Goal: Transaction & Acquisition: Purchase product/service

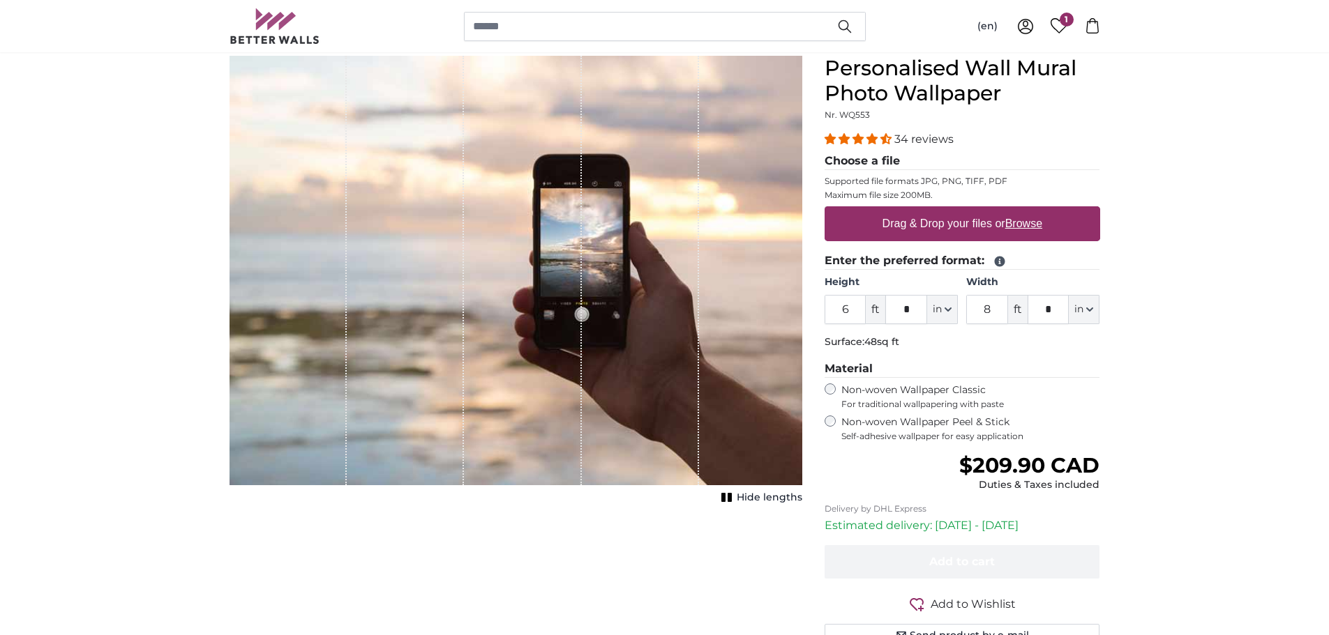
scroll to position [139, 0]
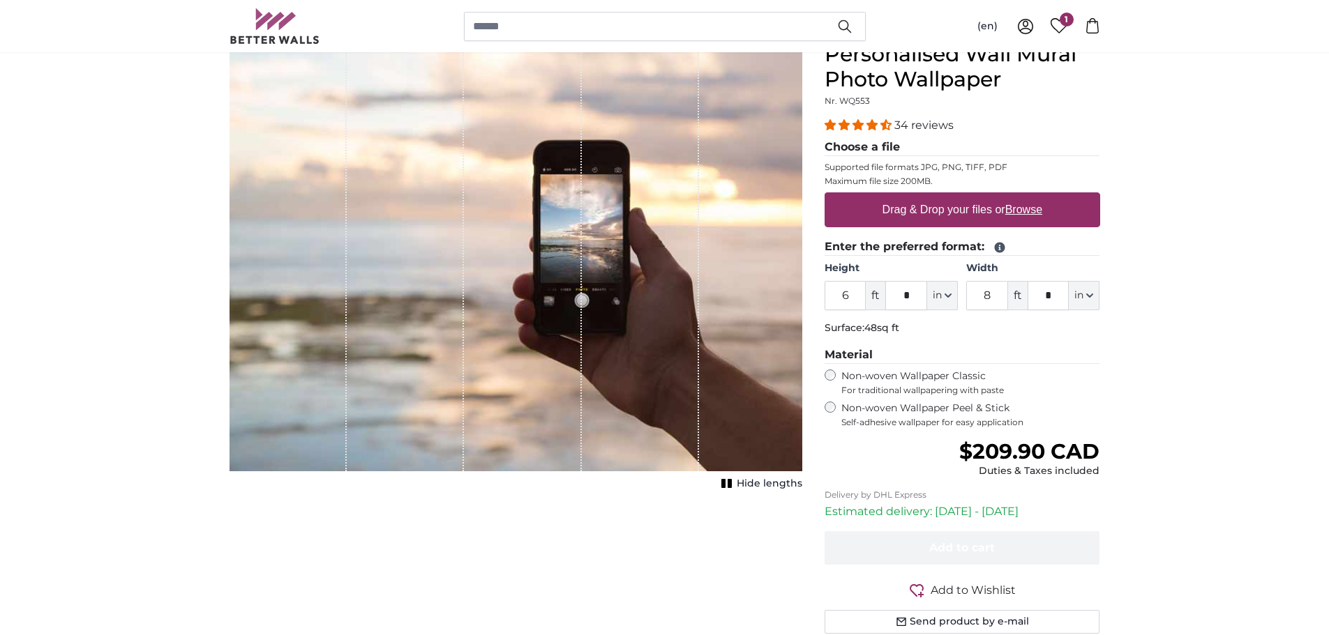
click at [889, 217] on label "Drag & Drop your files or Browse" at bounding box center [961, 210] width 171 height 28
click at [889, 197] on input "Drag & Drop your files or Browse" at bounding box center [961, 194] width 275 height 4
type input "**********"
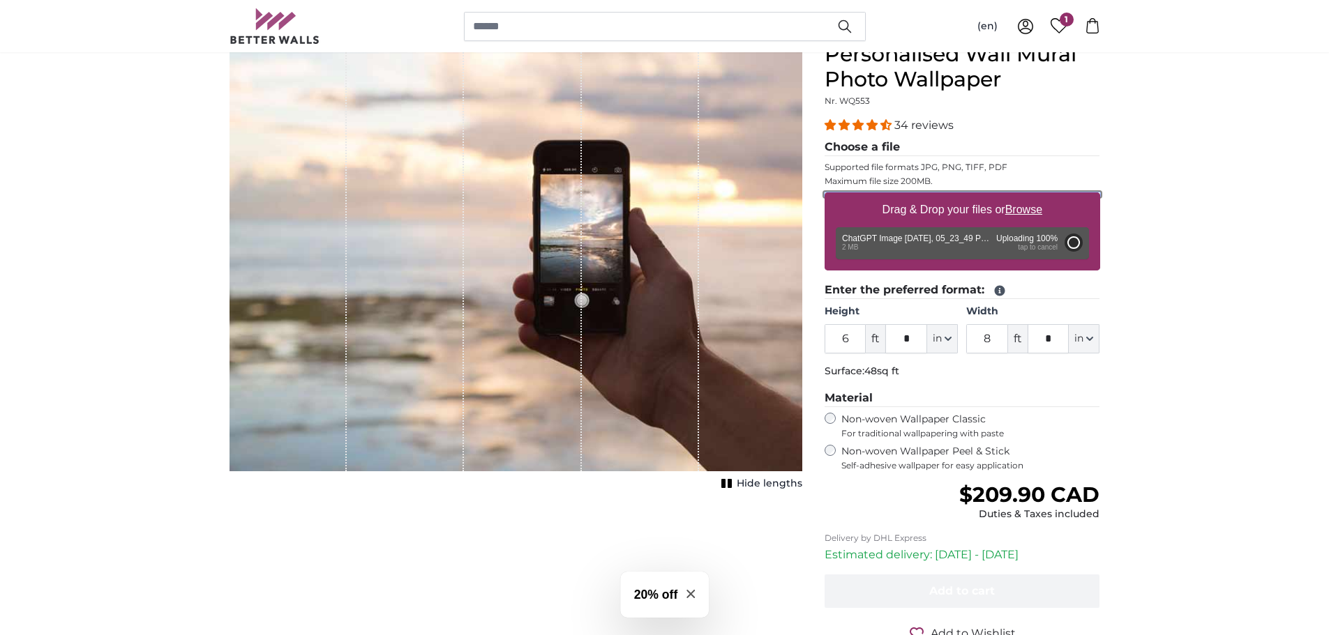
type input "2"
type input "*"
type input "3"
type input "*"
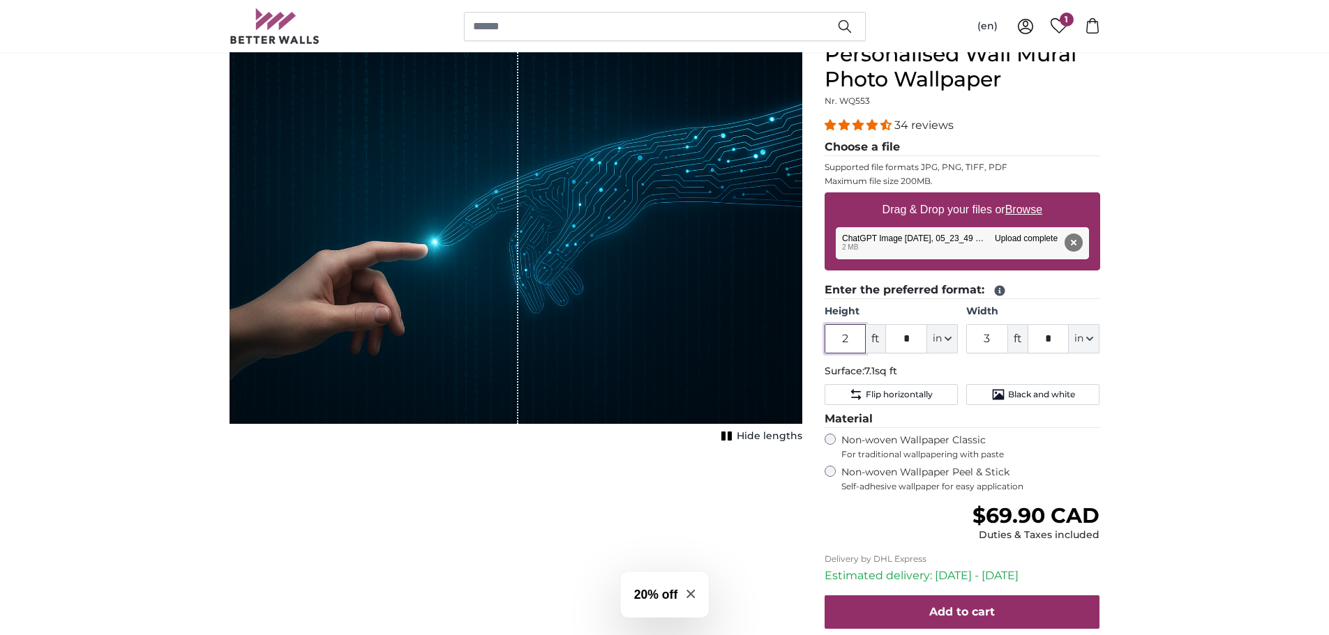
drag, startPoint x: 855, startPoint y: 338, endPoint x: 827, endPoint y: 343, distance: 28.3
click at [827, 343] on input "2" at bounding box center [845, 338] width 42 height 29
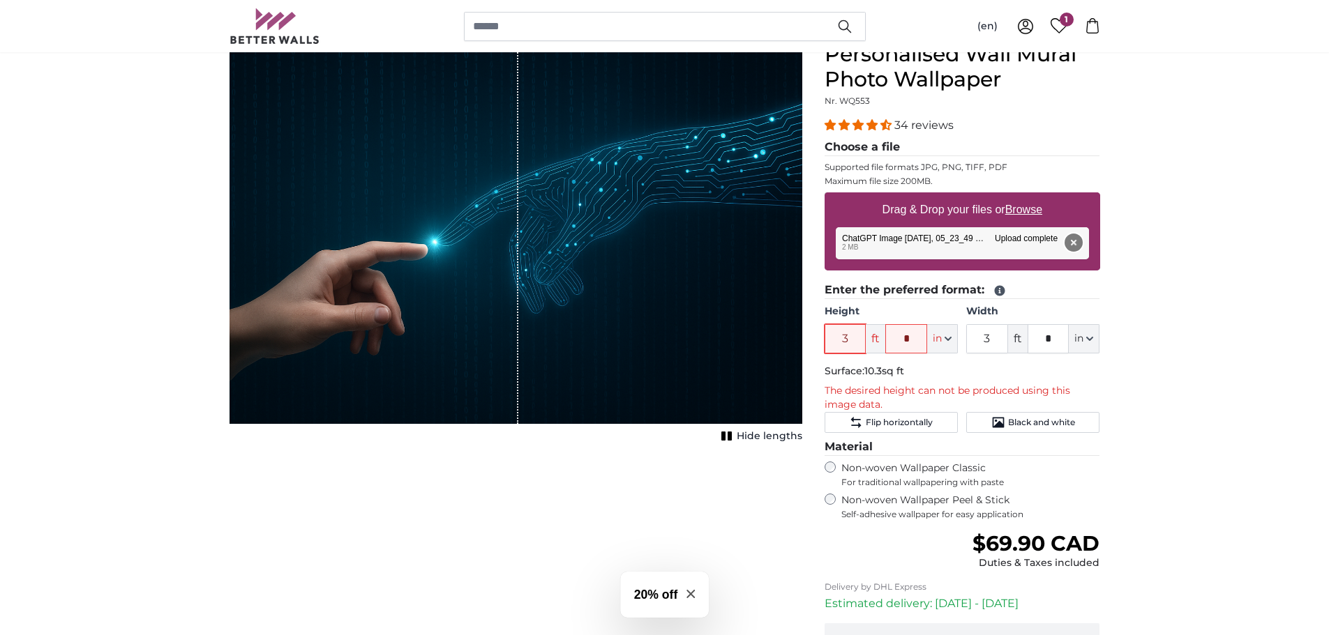
type input "3"
click at [1069, 243] on button "Remove" at bounding box center [1073, 243] width 18 height 18
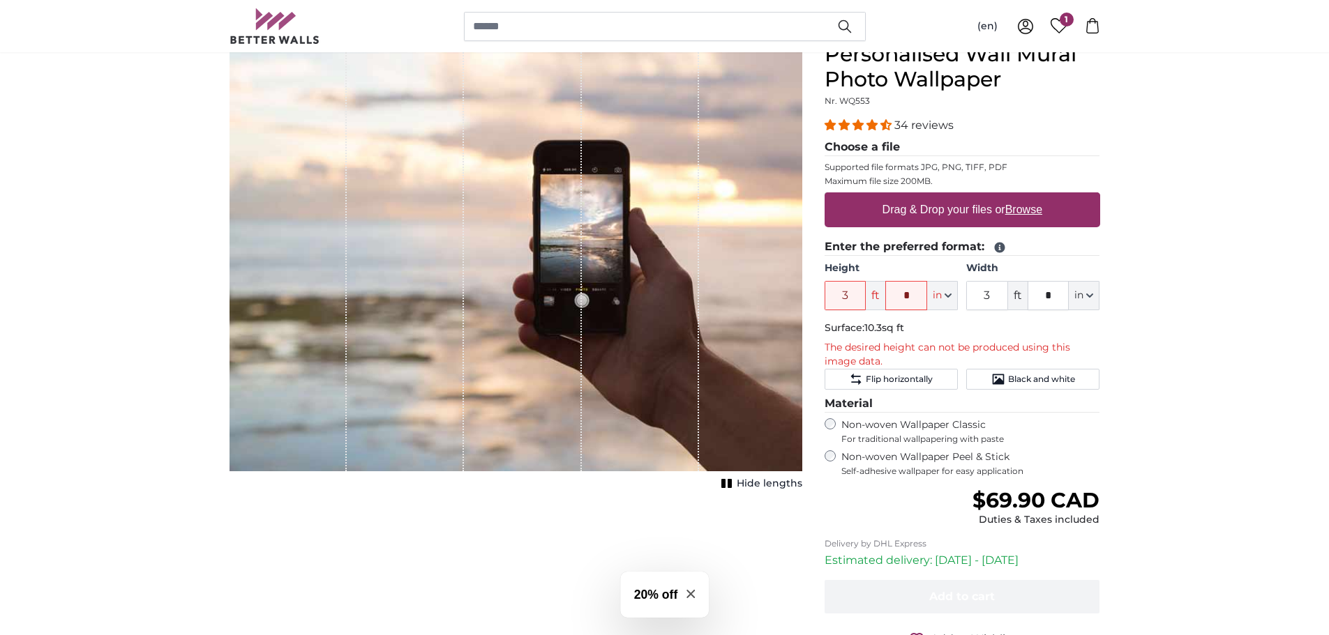
click at [1023, 206] on u "Browse" at bounding box center [1023, 210] width 37 height 12
click at [1023, 197] on input "Drag & Drop your files or Browse" at bounding box center [961, 194] width 275 height 4
type input "**********"
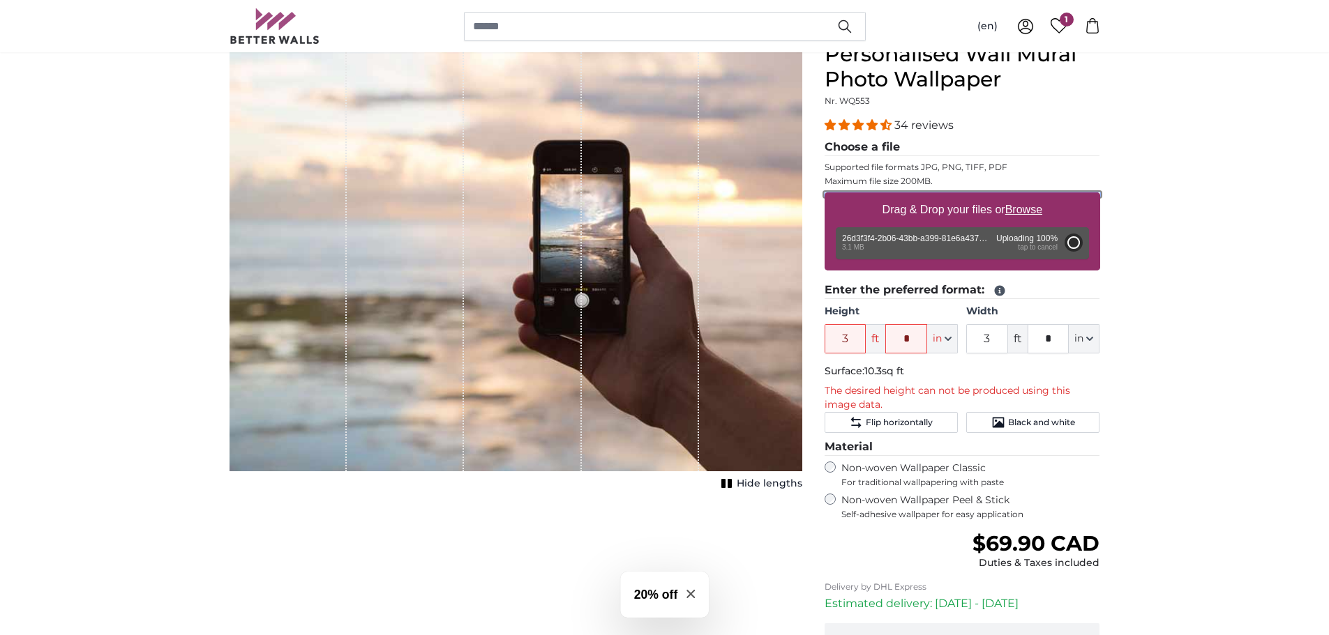
type input "2"
type input "*"
type input "3"
type input "*"
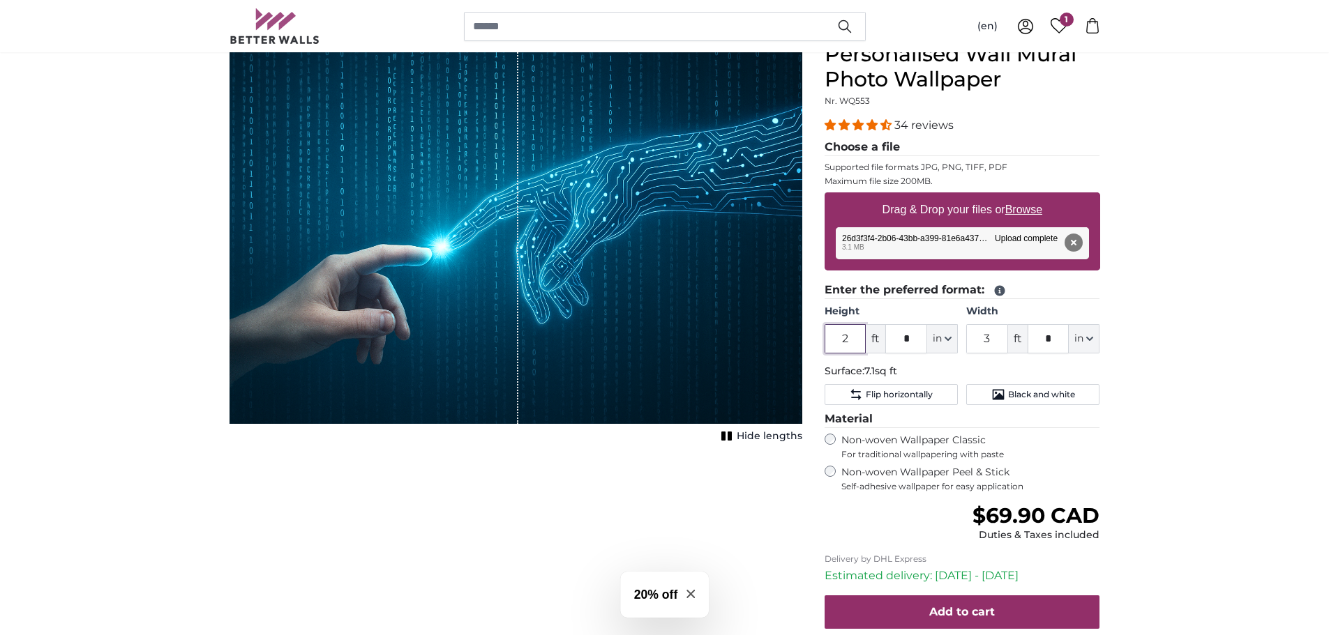
click at [838, 340] on input "2" at bounding box center [845, 338] width 42 height 29
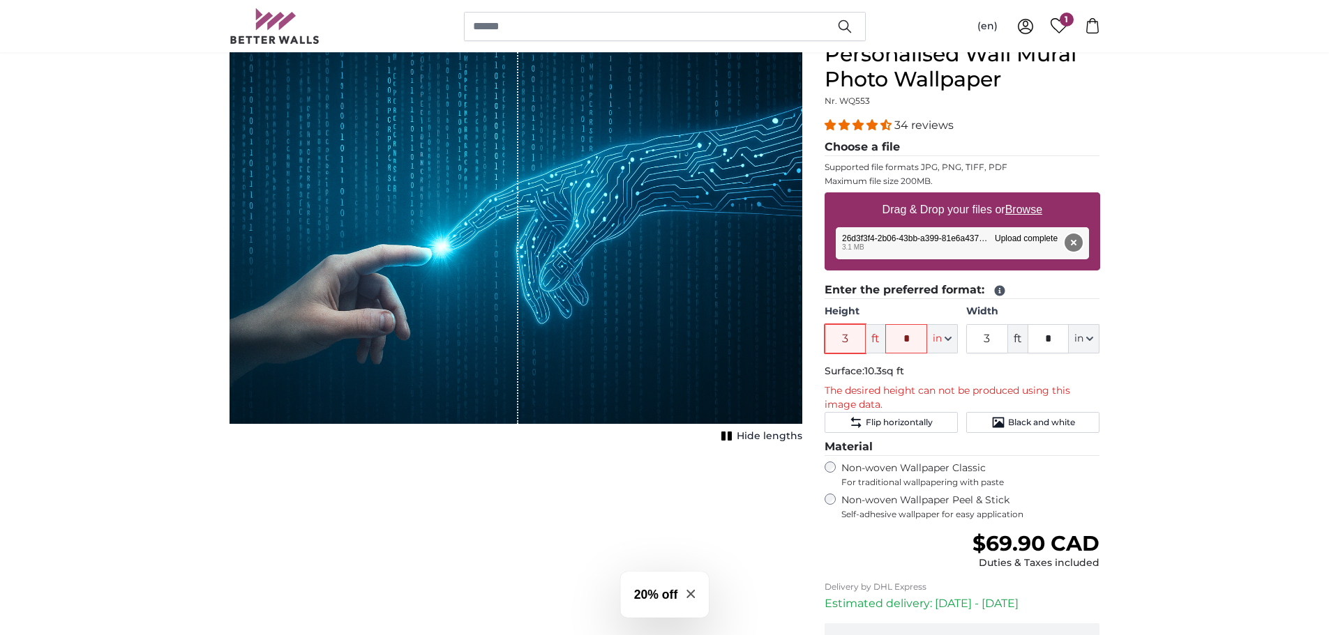
type input "3"
click at [1075, 242] on button "Remove" at bounding box center [1073, 243] width 18 height 18
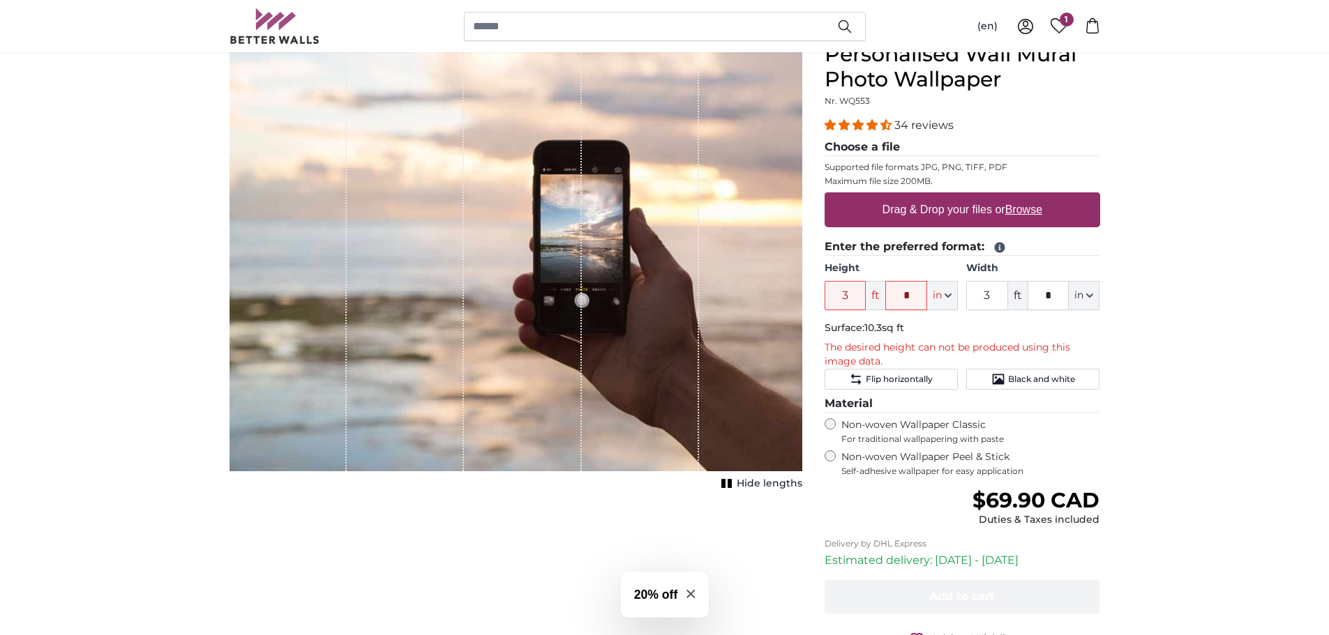
click at [1018, 204] on u "Browse" at bounding box center [1023, 210] width 37 height 12
click at [1018, 197] on input "Drag & Drop your files or Browse" at bounding box center [961, 194] width 275 height 4
type input "**********"
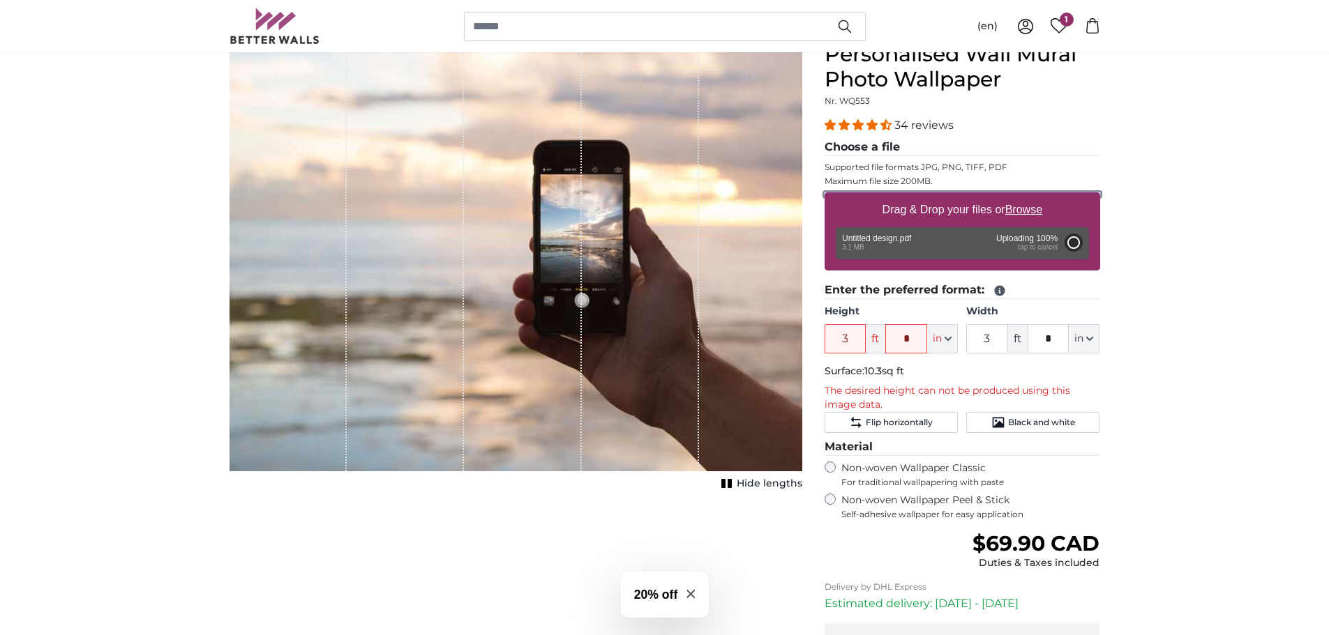
type input "6"
type input "*"
type input "9"
type input "*"
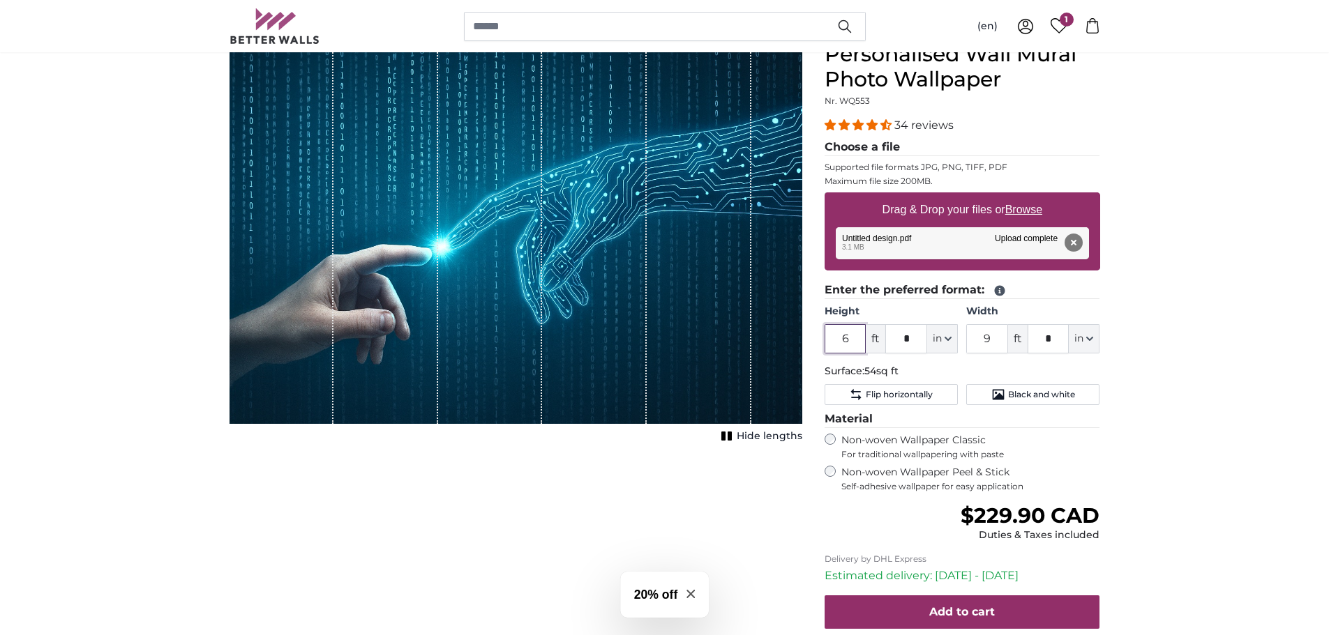
drag, startPoint x: 854, startPoint y: 344, endPoint x: 823, endPoint y: 334, distance: 32.2
click at [823, 334] on div "Personalised Wall Mural Photo Wallpaper Nr. WQ553 34 reviews Choose a file Supp…" at bounding box center [962, 387] width 298 height 690
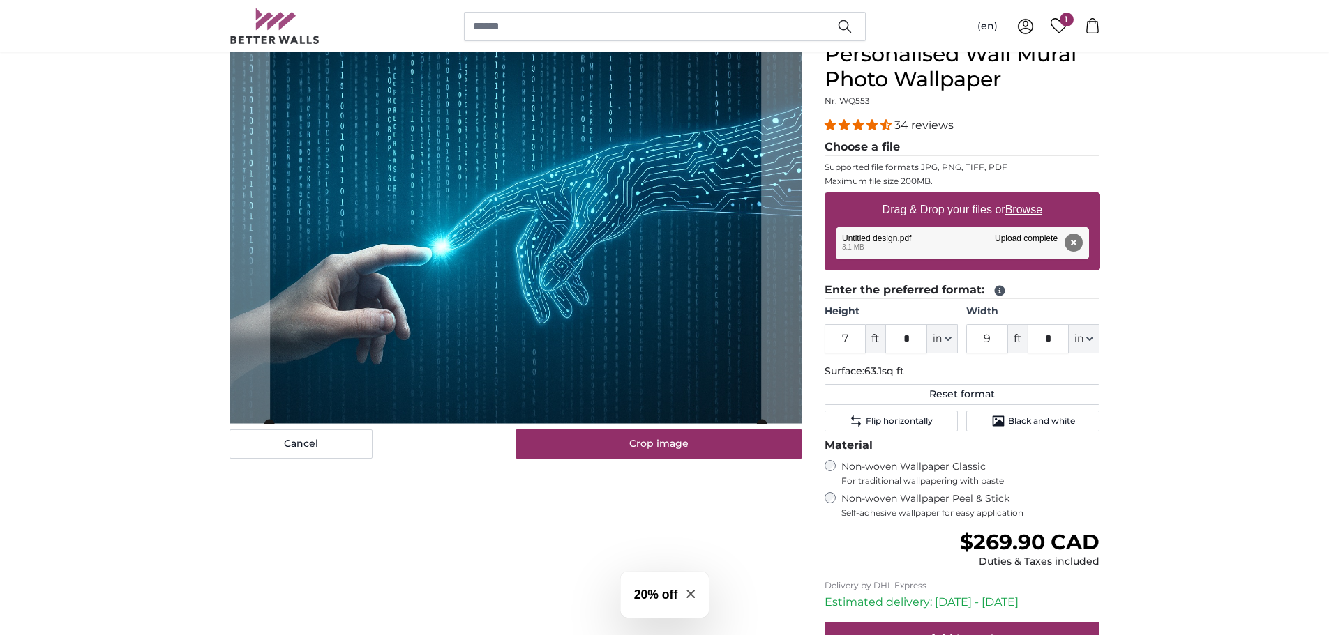
click at [889, 362] on fieldset "Enter the preferred format: Height 7 ft * in Centimeter (cm) Inches (inch) Feet…" at bounding box center [961, 357] width 275 height 150
drag, startPoint x: 853, startPoint y: 338, endPoint x: 825, endPoint y: 337, distance: 27.9
click at [825, 337] on input "7" at bounding box center [845, 338] width 42 height 29
type input "8"
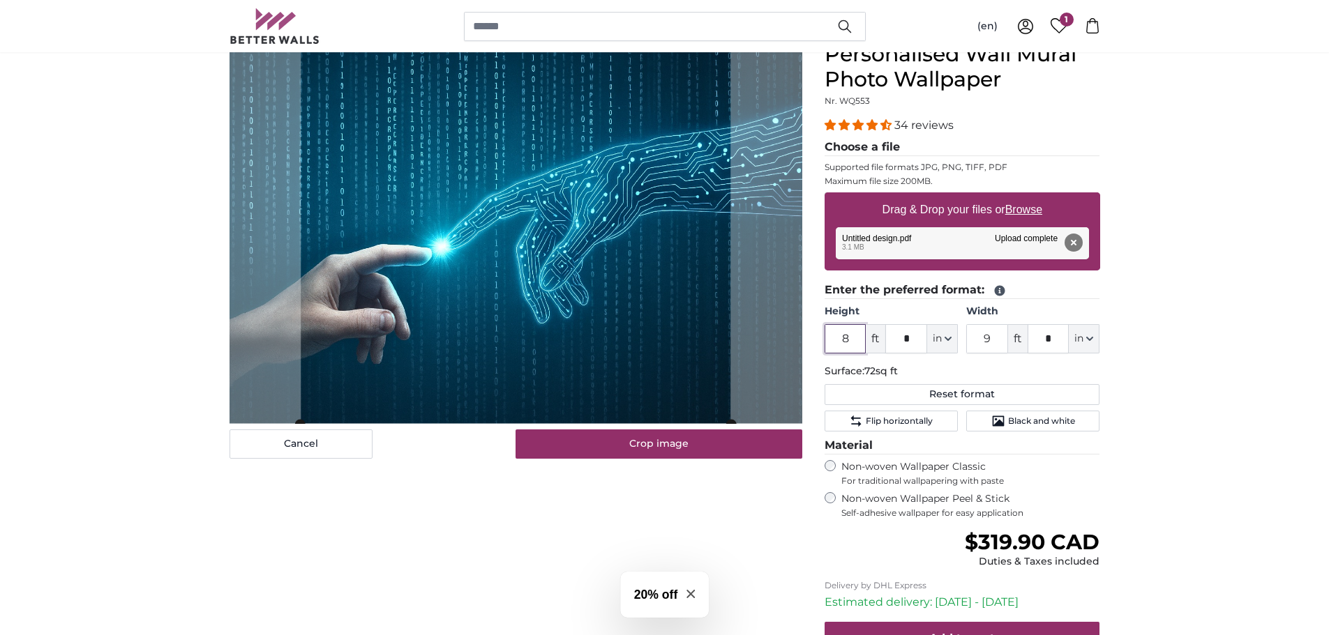
type input "8"
click at [939, 371] on p "Surface: 72sq ft" at bounding box center [961, 372] width 275 height 14
drag, startPoint x: 995, startPoint y: 340, endPoint x: 981, endPoint y: 336, distance: 14.4
click at [981, 336] on input "9" at bounding box center [987, 338] width 42 height 29
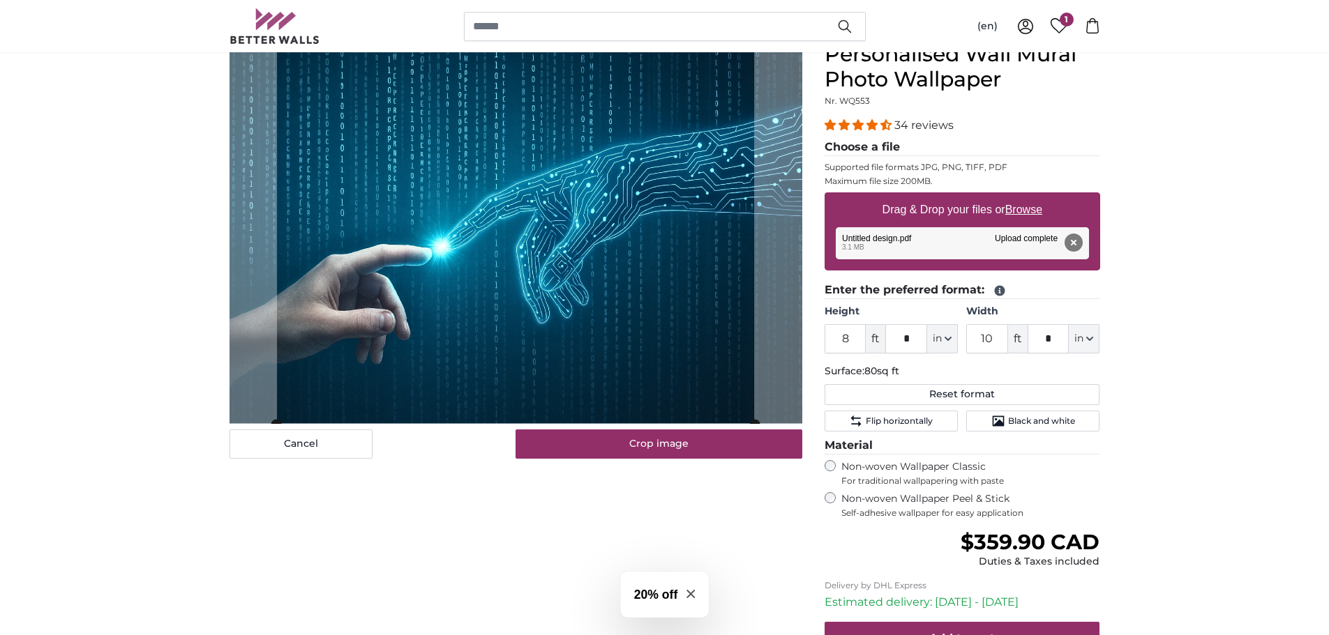
drag, startPoint x: 993, startPoint y: 340, endPoint x: 967, endPoint y: 340, distance: 26.5
click at [967, 340] on input "10" at bounding box center [987, 338] width 42 height 29
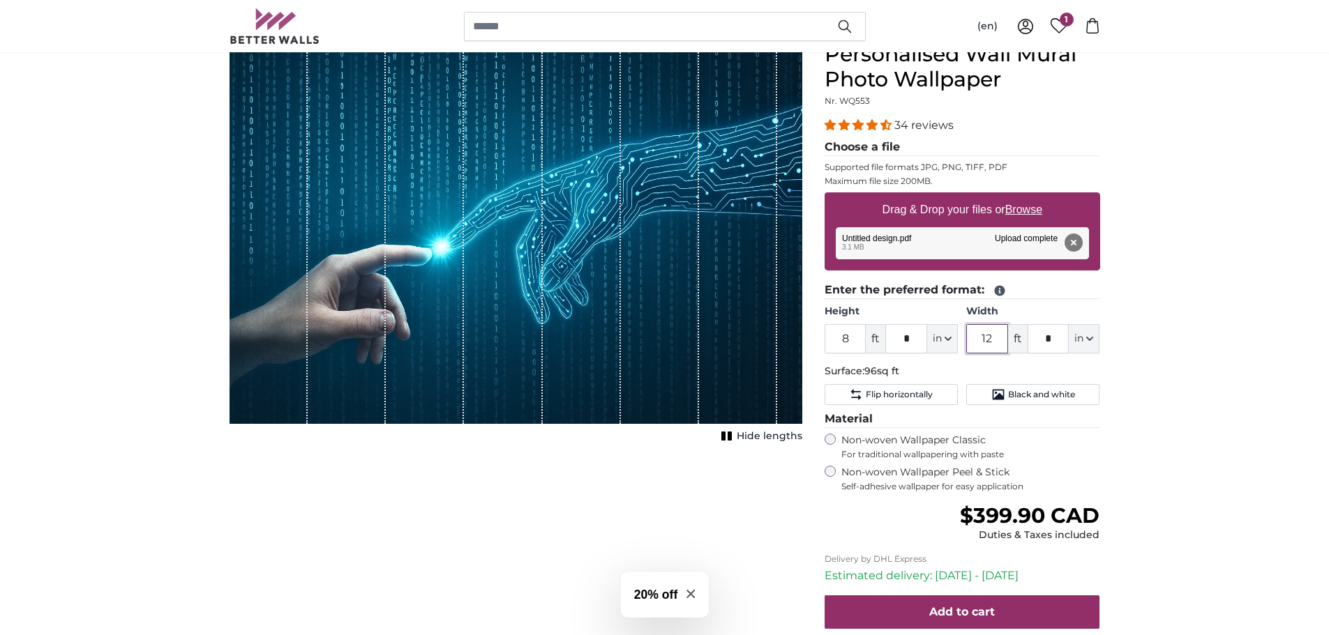
drag, startPoint x: 998, startPoint y: 340, endPoint x: 961, endPoint y: 342, distance: 37.0
click at [961, 342] on div "Height 8 ft * in Centimeter (cm) Inches (inch) Feet (ft. in.) Width 12 ft * in …" at bounding box center [961, 329] width 275 height 49
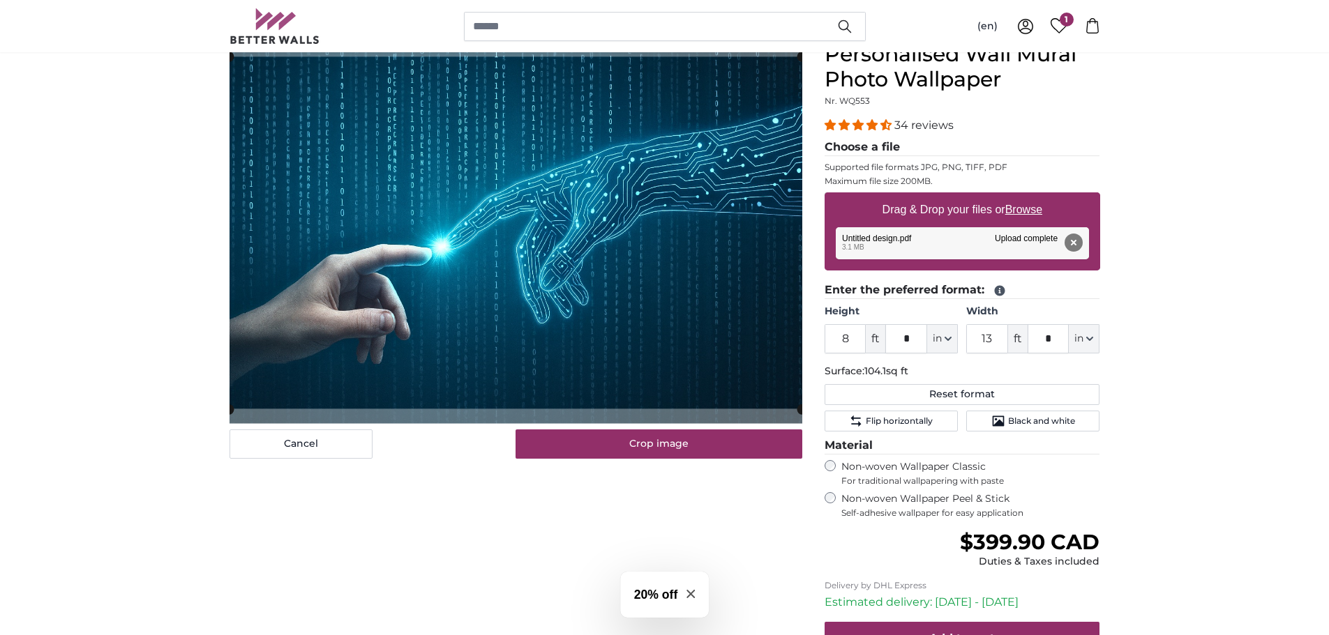
drag, startPoint x: 1000, startPoint y: 344, endPoint x: 971, endPoint y: 341, distance: 29.4
click at [971, 341] on input "13" at bounding box center [987, 338] width 42 height 29
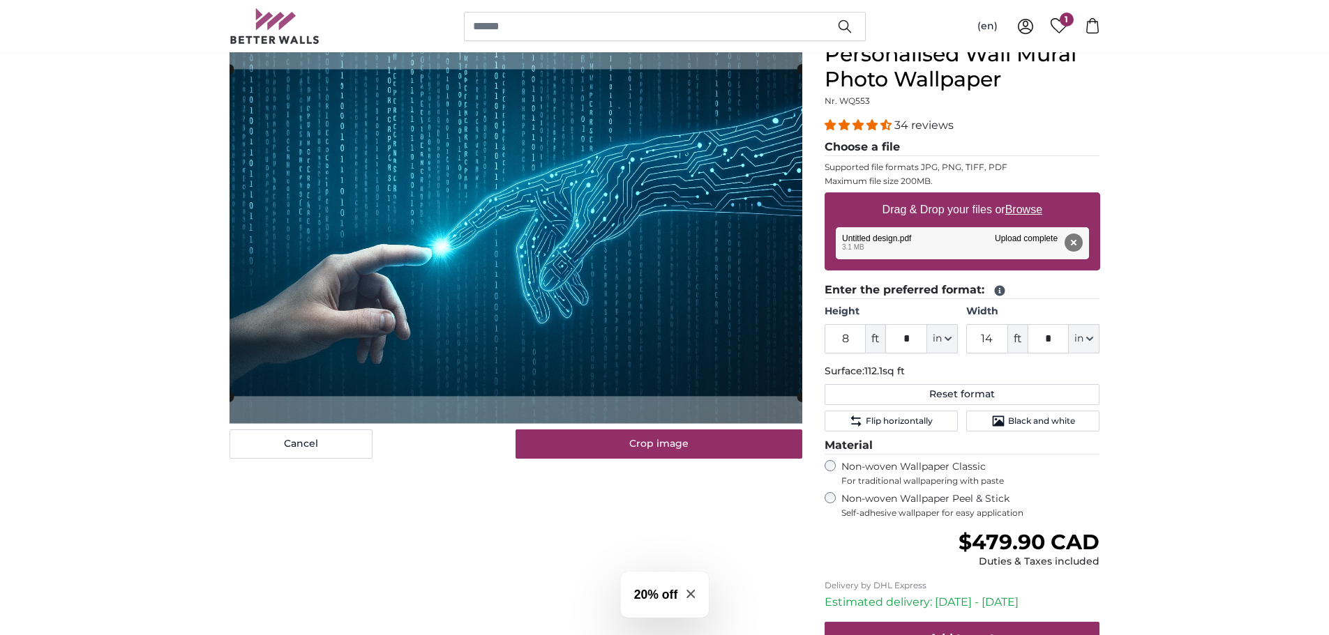
drag, startPoint x: 999, startPoint y: 344, endPoint x: 965, endPoint y: 344, distance: 34.2
click at [965, 344] on div "Height 8 ft * in Centimeter (cm) Inches (inch) Feet (ft. in.) Width 14 ft * in …" at bounding box center [961, 329] width 275 height 49
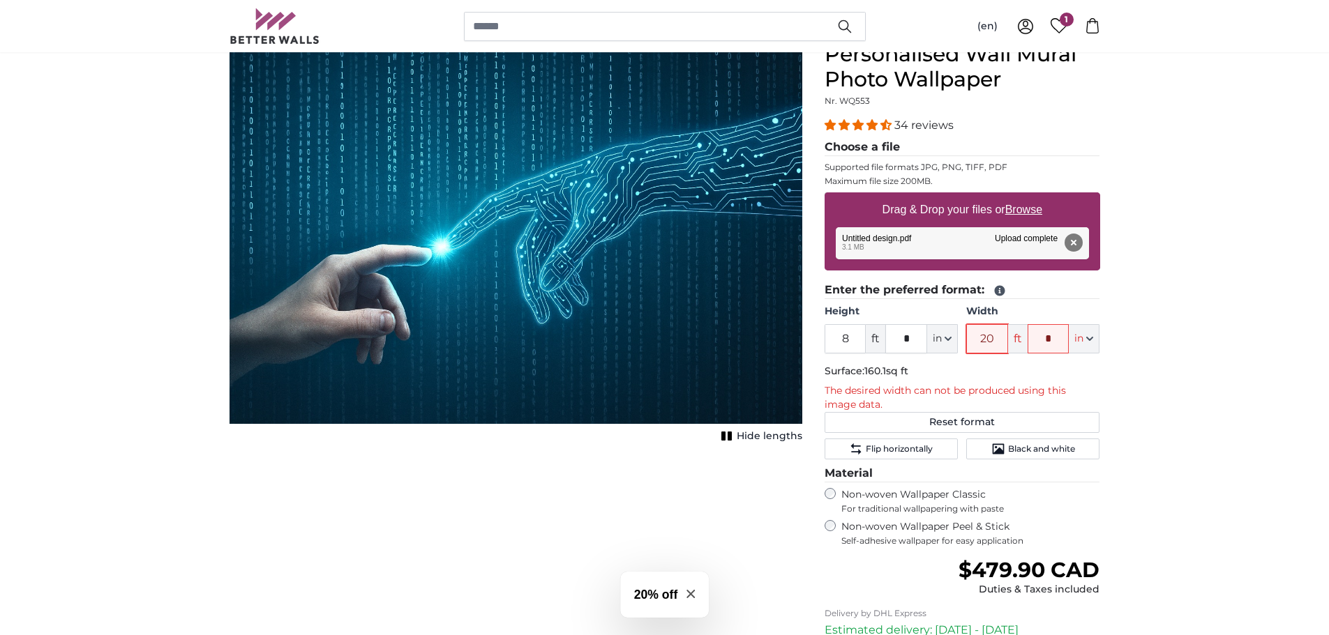
drag, startPoint x: 1001, startPoint y: 336, endPoint x: 953, endPoint y: 344, distance: 48.7
click at [953, 344] on div "Height 8 ft * in Centimeter (cm) Inches (inch) Feet (ft. in.) Width 20 ft * in …" at bounding box center [961, 329] width 275 height 49
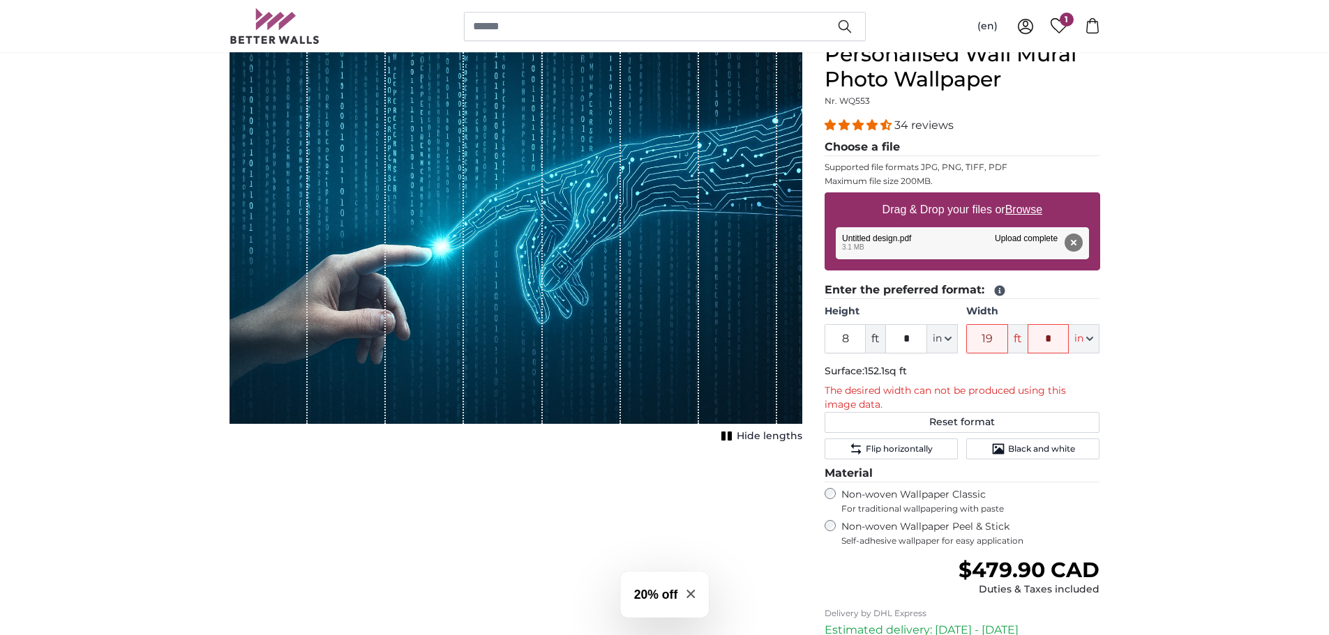
drag, startPoint x: 998, startPoint y: 342, endPoint x: 978, endPoint y: 342, distance: 20.2
click at [978, 342] on input "19" at bounding box center [987, 338] width 42 height 29
click at [1060, 342] on input "*" at bounding box center [1048, 338] width 42 height 29
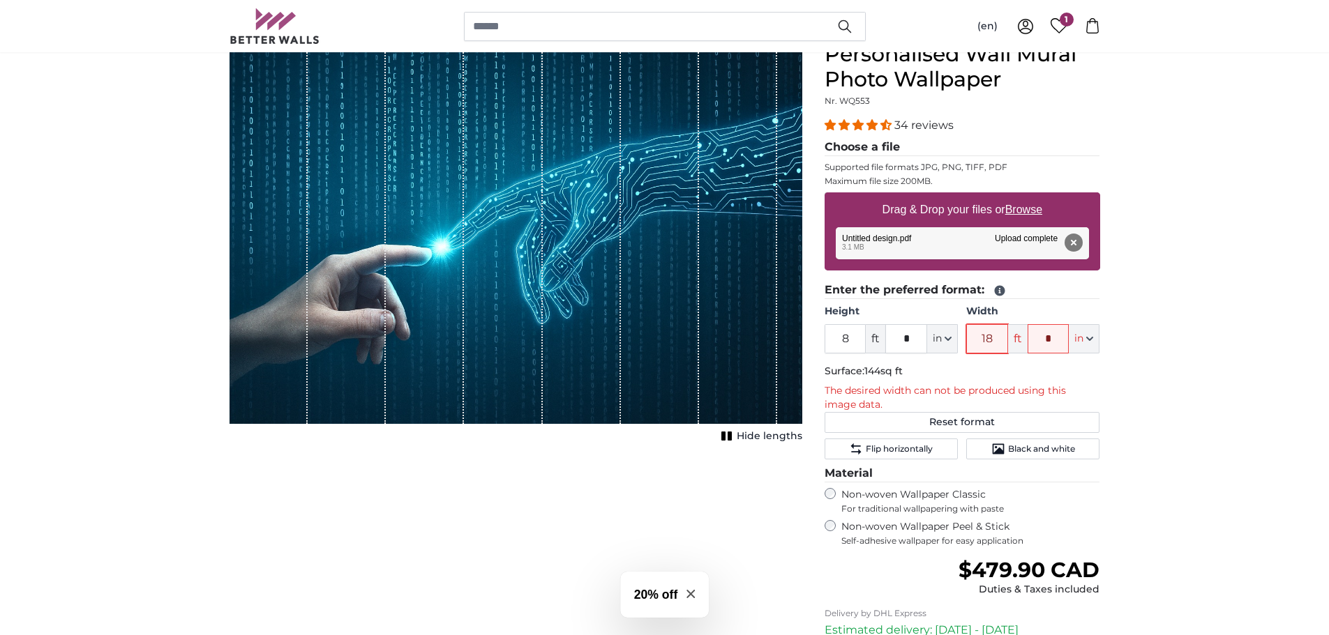
drag, startPoint x: 995, startPoint y: 347, endPoint x: 968, endPoint y: 346, distance: 26.5
click at [969, 346] on input "18" at bounding box center [987, 338] width 42 height 29
drag, startPoint x: 997, startPoint y: 340, endPoint x: 971, endPoint y: 342, distance: 26.6
click at [972, 342] on input "17" at bounding box center [987, 338] width 42 height 29
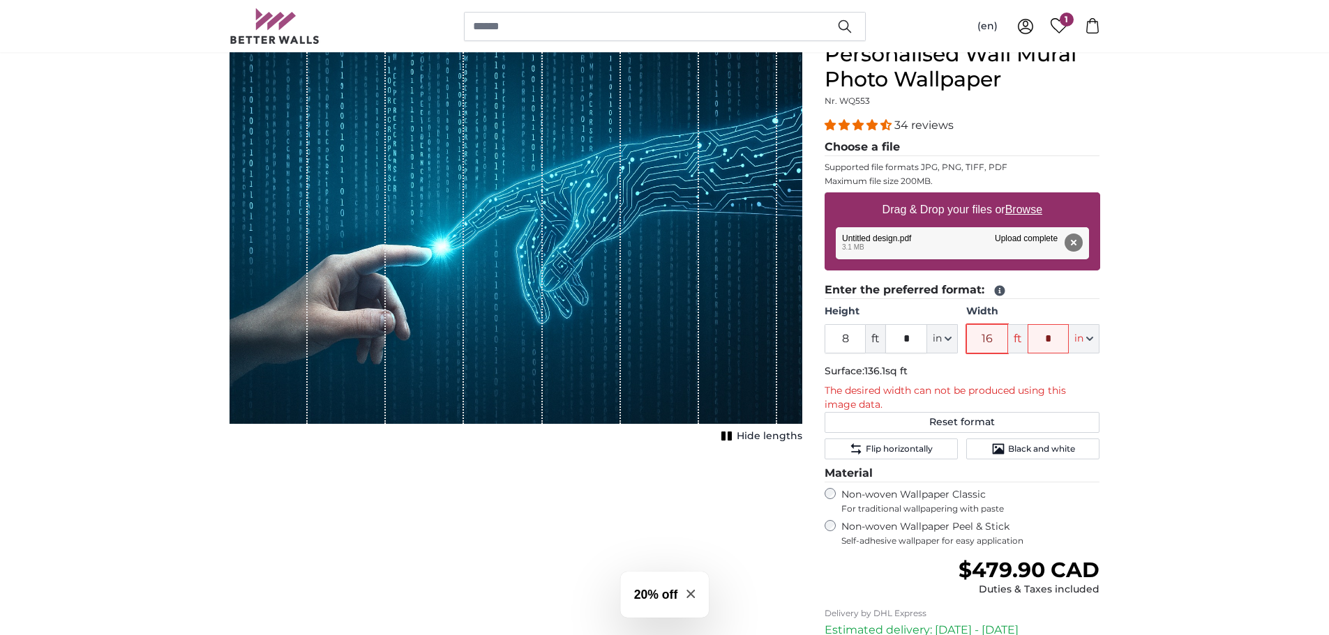
type input "16"
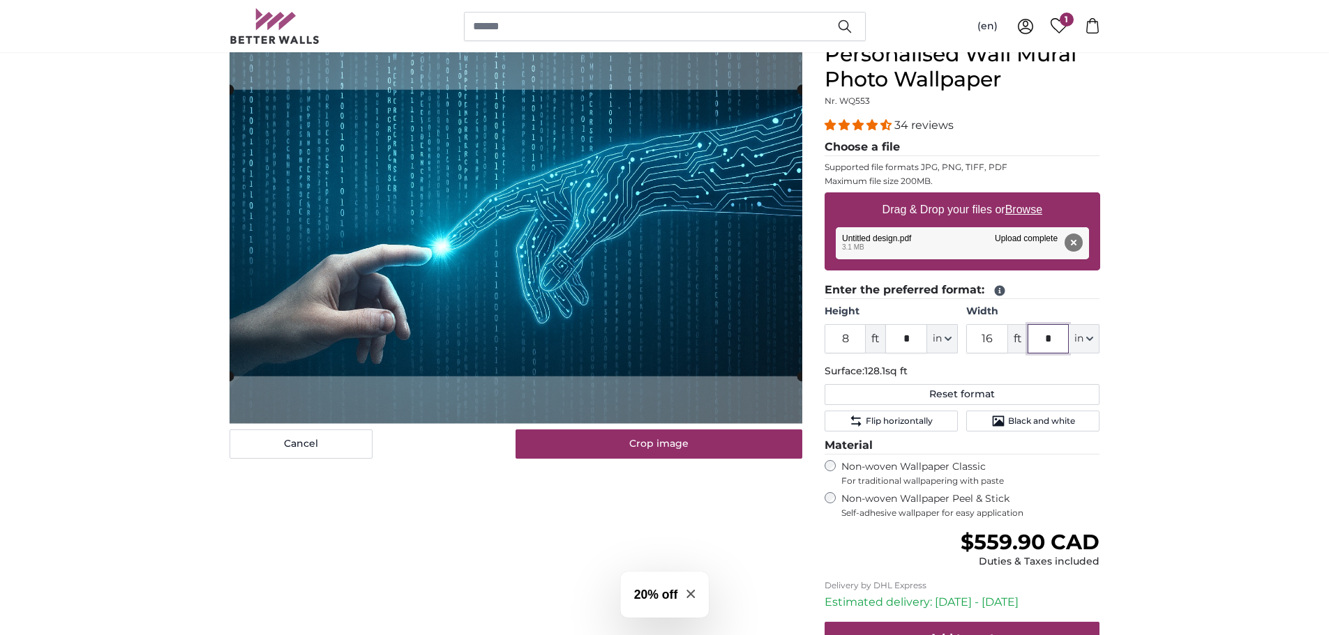
drag, startPoint x: 1052, startPoint y: 336, endPoint x: 1011, endPoint y: 338, distance: 40.5
click at [1011, 338] on div "16 ft * in Centimeter (cm) Inches (inch) Feet (ft. in.)" at bounding box center [1032, 338] width 133 height 29
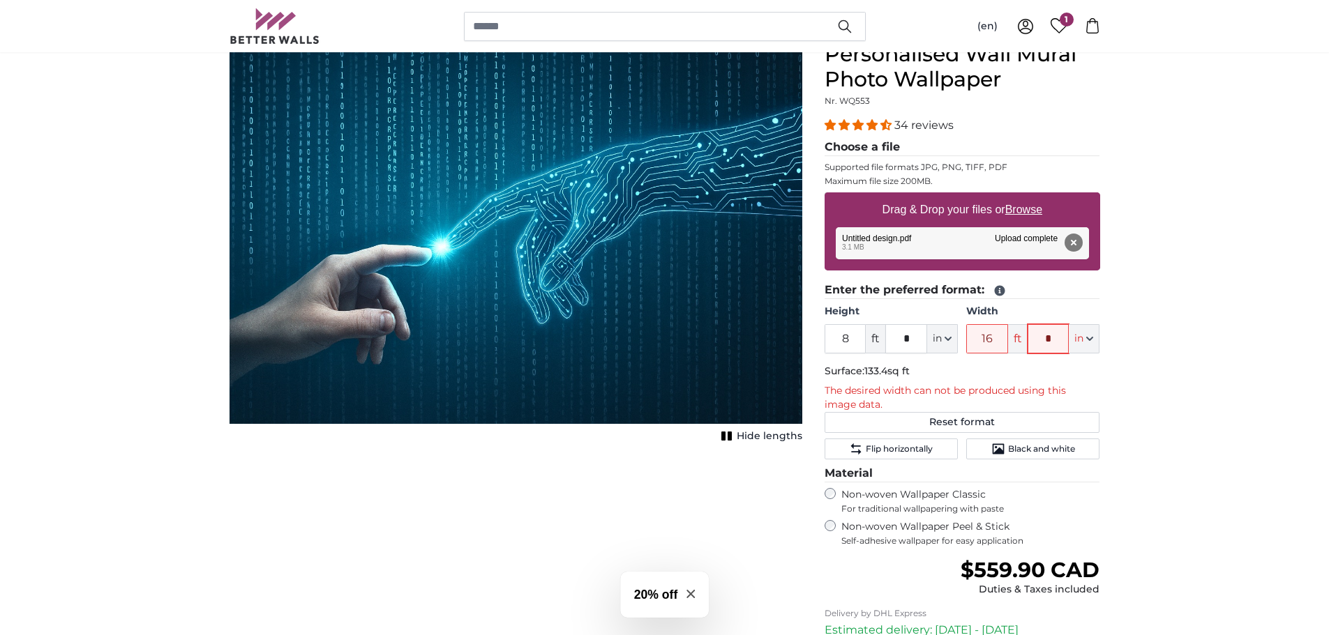
drag, startPoint x: 1055, startPoint y: 338, endPoint x: 1028, endPoint y: 338, distance: 27.2
click at [1028, 338] on input "*" at bounding box center [1048, 338] width 42 height 29
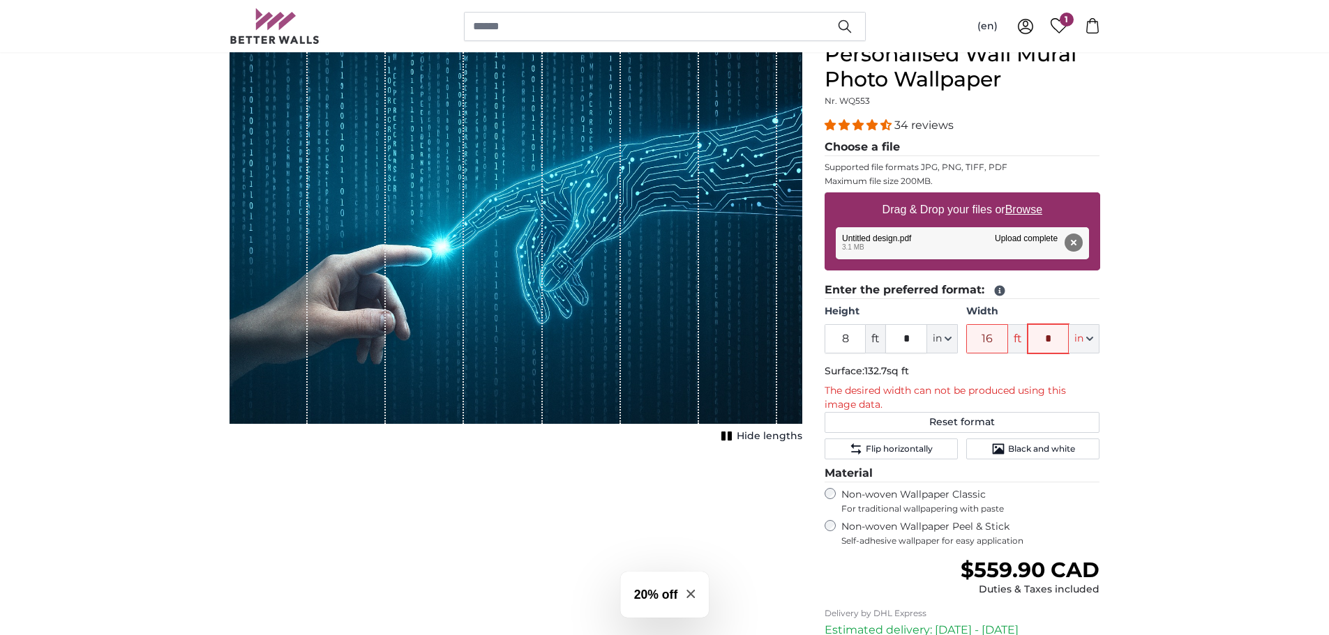
drag, startPoint x: 1055, startPoint y: 335, endPoint x: 1020, endPoint y: 340, distance: 35.2
click at [1020, 340] on div "16 ft * in Centimeter (cm) Inches (inch) Feet (ft. in.)" at bounding box center [1032, 338] width 133 height 29
drag, startPoint x: 1054, startPoint y: 338, endPoint x: 1015, endPoint y: 342, distance: 38.6
click at [1015, 342] on div "16 ft * in Centimeter (cm) Inches (inch) Feet (ft. in.)" at bounding box center [1032, 338] width 133 height 29
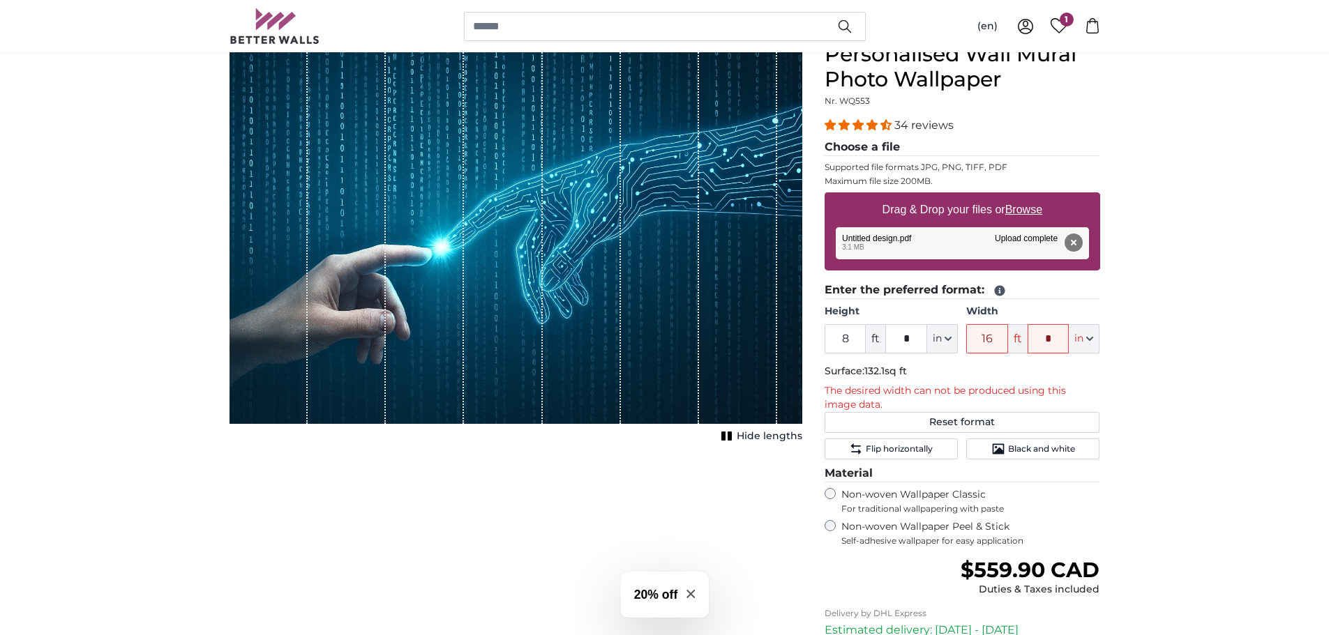
drag, startPoint x: 1174, startPoint y: 323, endPoint x: 1066, endPoint y: 347, distance: 110.1
drag, startPoint x: 1038, startPoint y: 340, endPoint x: 1025, endPoint y: 341, distance: 13.3
click at [1025, 341] on div "16 ft * in Centimeter (cm) Inches (inch) Feet (ft. in.)" at bounding box center [1032, 338] width 133 height 29
drag, startPoint x: 1177, startPoint y: 321, endPoint x: 1078, endPoint y: 345, distance: 102.0
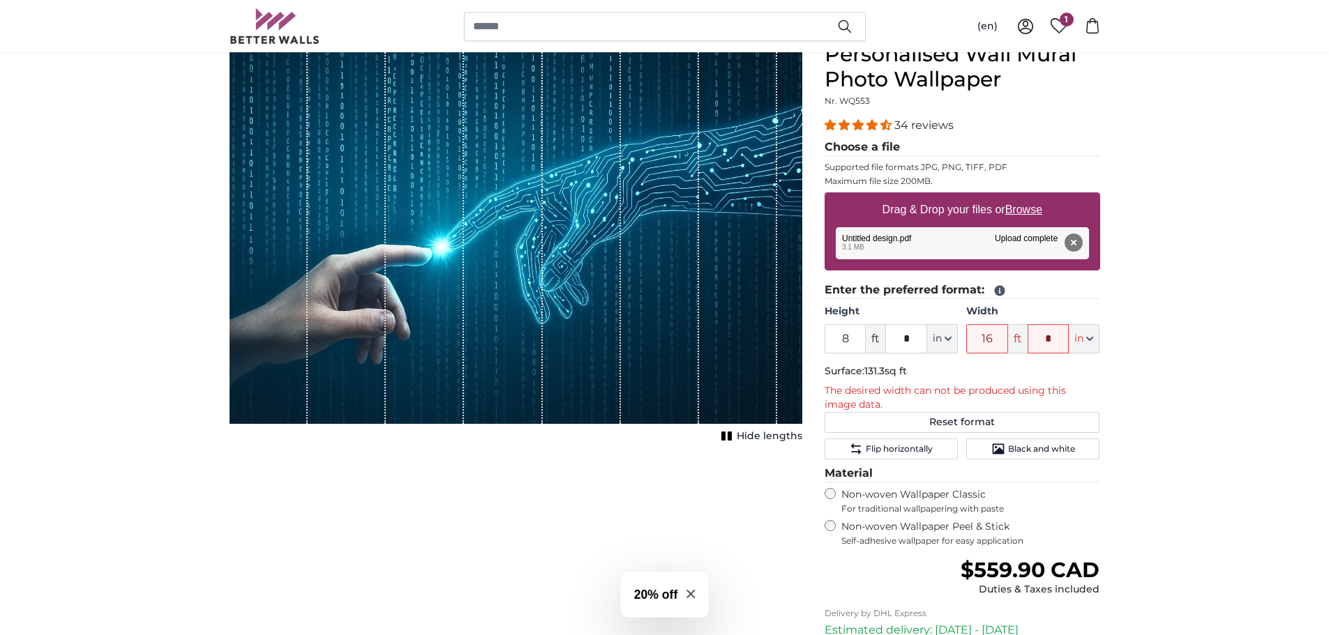
drag, startPoint x: 1058, startPoint y: 337, endPoint x: 1024, endPoint y: 341, distance: 34.4
click at [1024, 341] on div "16 ft * in Centimeter (cm) Inches (inch) Feet (ft. in.)" at bounding box center [1032, 338] width 133 height 29
drag, startPoint x: 1202, startPoint y: 316, endPoint x: 1126, endPoint y: 333, distance: 77.8
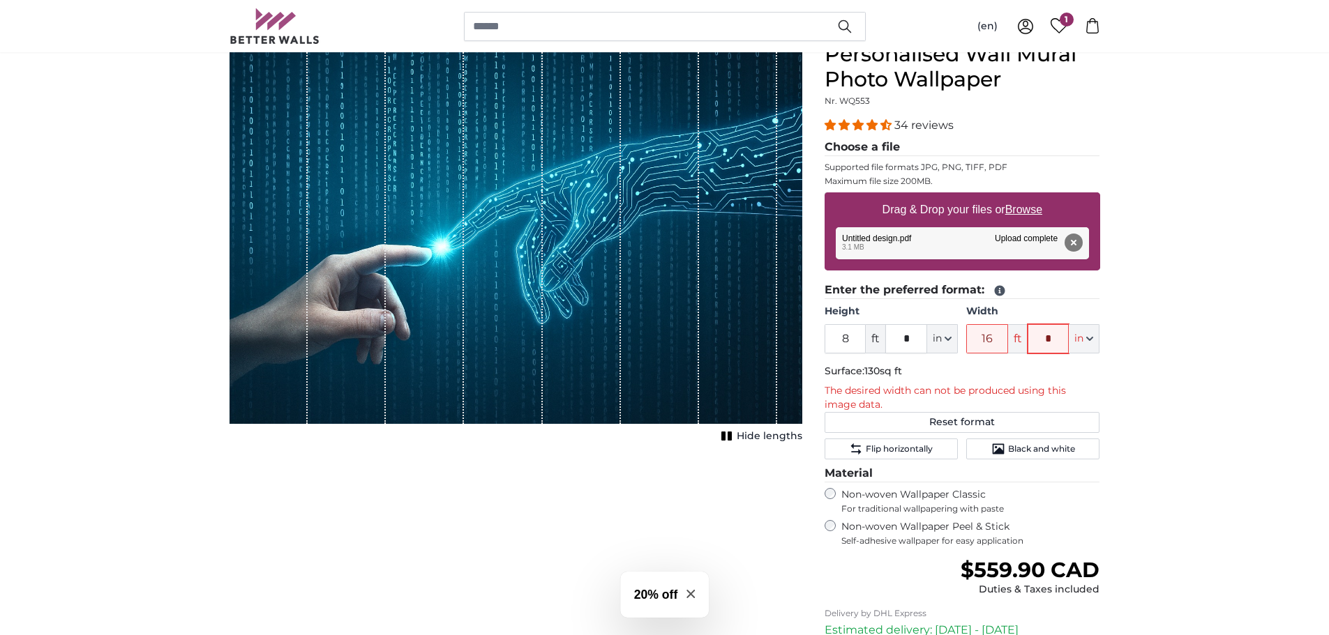
drag, startPoint x: 1062, startPoint y: 341, endPoint x: 1022, endPoint y: 344, distance: 39.2
click at [1022, 344] on div "16 ft * in Centimeter (cm) Inches (inch) Feet (ft. in.)" at bounding box center [1032, 338] width 133 height 29
type input "*"
drag, startPoint x: 1145, startPoint y: 331, endPoint x: 1129, endPoint y: 335, distance: 16.4
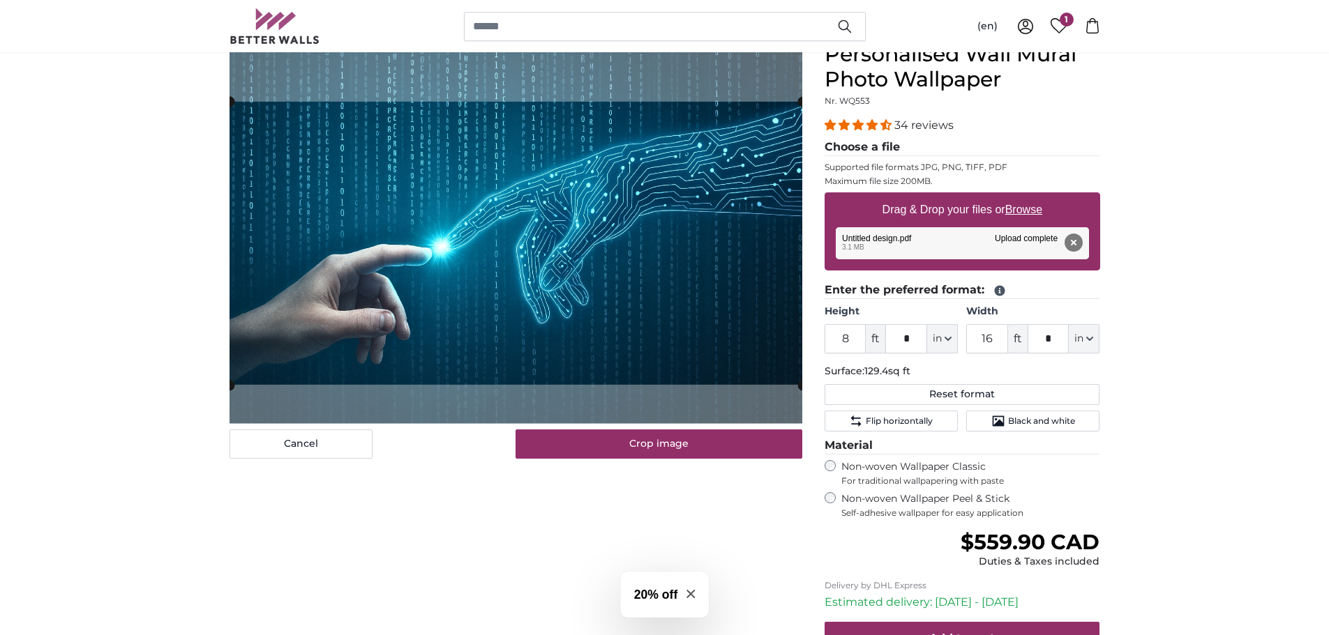
click at [469, 158] on cropper-handle at bounding box center [515, 243] width 573 height 283
drag, startPoint x: 1001, startPoint y: 340, endPoint x: 975, endPoint y: 338, distance: 26.0
click at [975, 338] on input "16" at bounding box center [987, 338] width 42 height 29
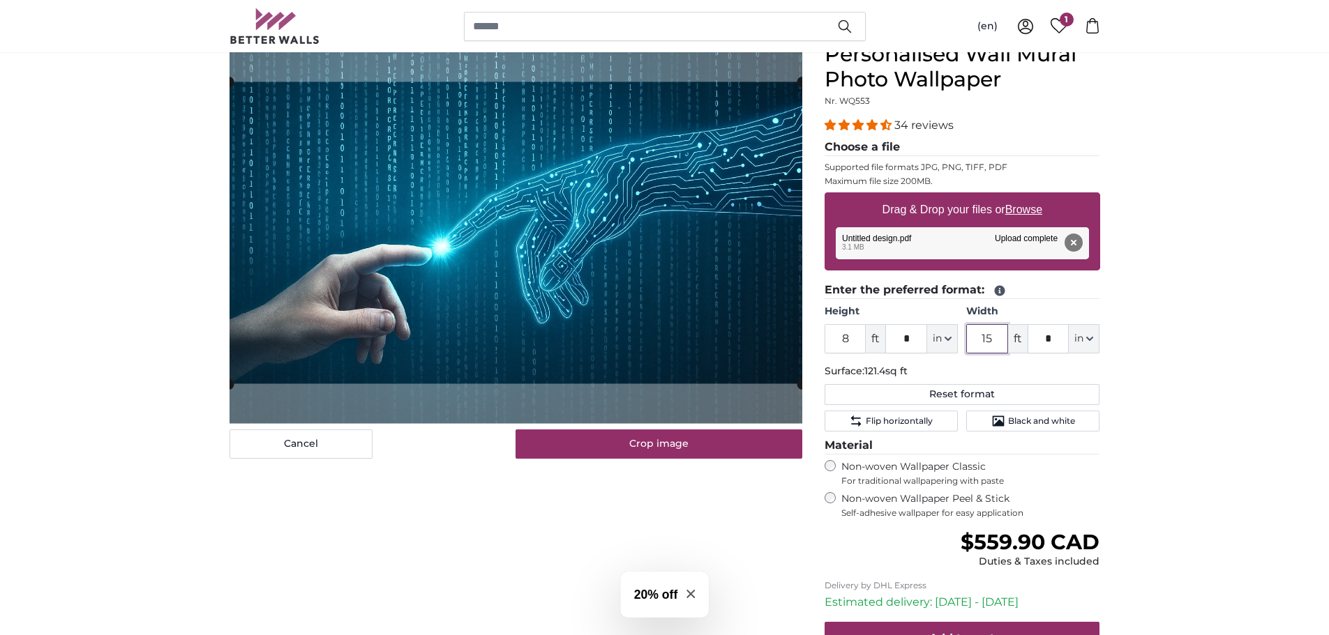
drag, startPoint x: 999, startPoint y: 338, endPoint x: 1027, endPoint y: 348, distance: 30.4
click at [976, 338] on input "15" at bounding box center [987, 338] width 42 height 29
type input "15"
drag, startPoint x: 1057, startPoint y: 347, endPoint x: 1050, endPoint y: 346, distance: 7.0
click at [1050, 346] on input "*" at bounding box center [1048, 338] width 42 height 29
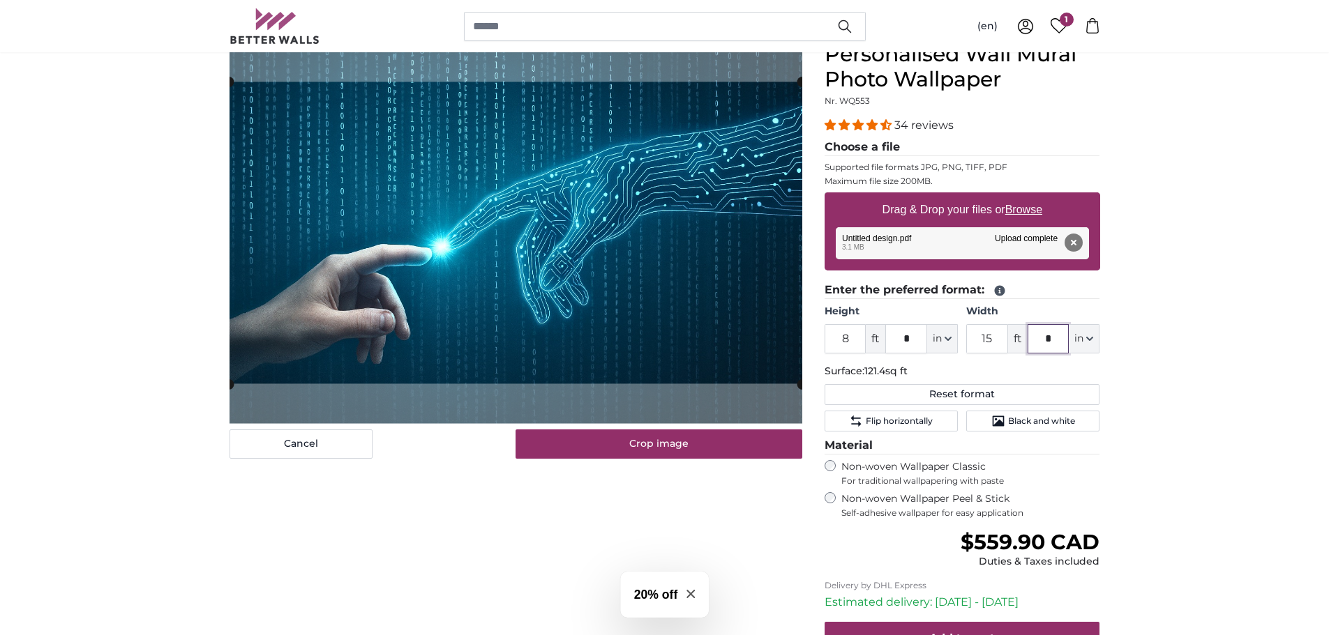
drag, startPoint x: 1064, startPoint y: 335, endPoint x: 1029, endPoint y: 345, distance: 37.1
click at [1029, 345] on input "*" at bounding box center [1048, 338] width 42 height 29
click at [817, 375] on product-detail "Cancel Crop image Hide lengths Personalised Wall Mural Photo Wallpaper Nr. WQ55…" at bounding box center [664, 389] width 893 height 739
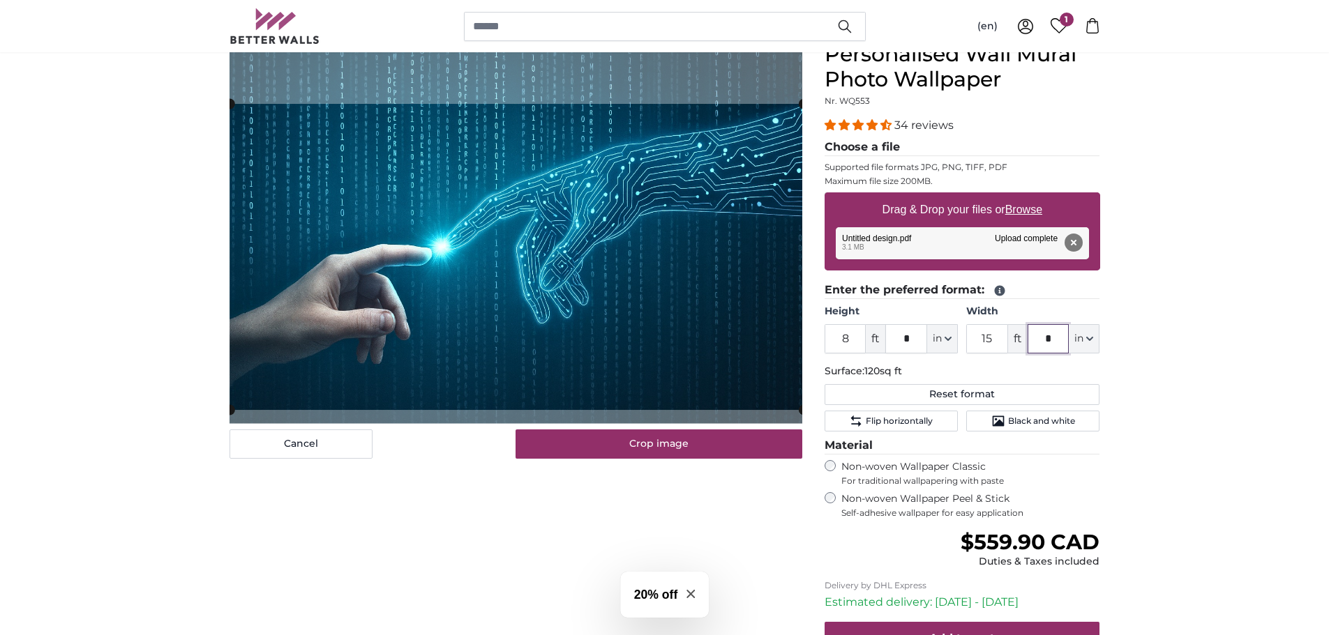
click at [296, 178] on cropper-handle at bounding box center [515, 257] width 573 height 306
type input "*"
drag, startPoint x: 1000, startPoint y: 341, endPoint x: 965, endPoint y: 340, distance: 35.6
click at [965, 340] on div "Height 8 ft * in Centimeter (cm) Inches (inch) Feet (ft. in.) Width 15 ft * in …" at bounding box center [961, 329] width 275 height 49
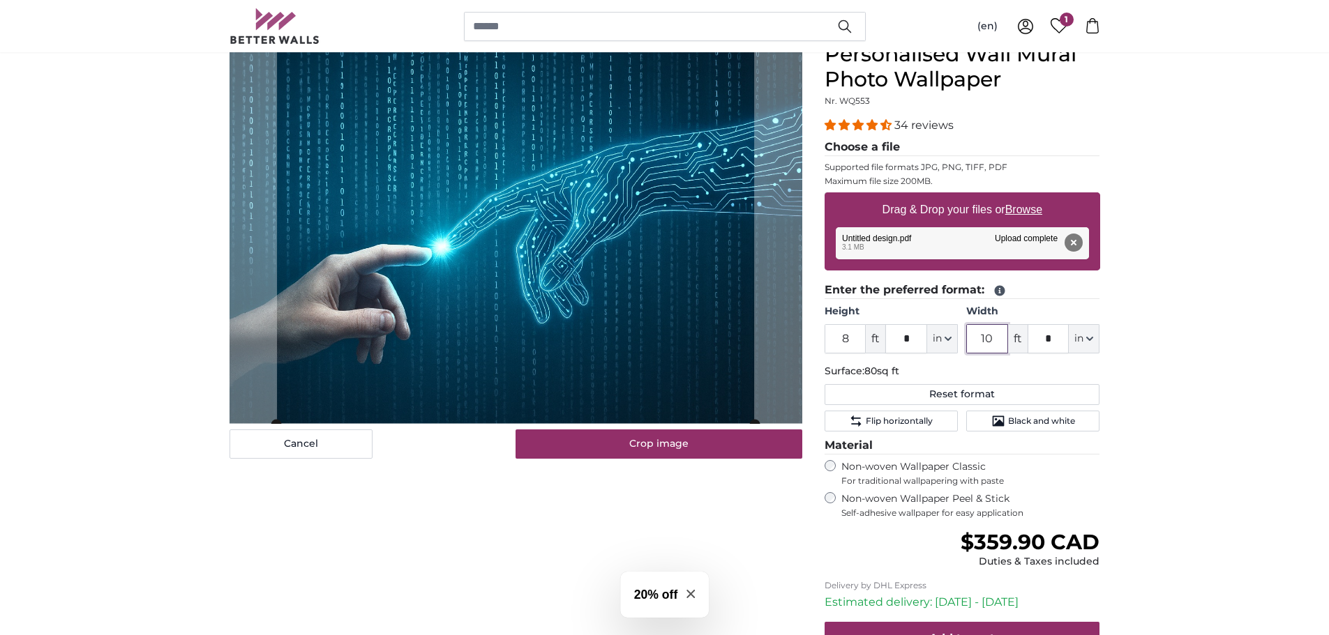
drag, startPoint x: 997, startPoint y: 340, endPoint x: 960, endPoint y: 340, distance: 37.0
click at [960, 340] on div "Height 8 ft * in Centimeter (cm) Inches (inch) Feet (ft. in.) Width 10 ft * in …" at bounding box center [961, 329] width 275 height 49
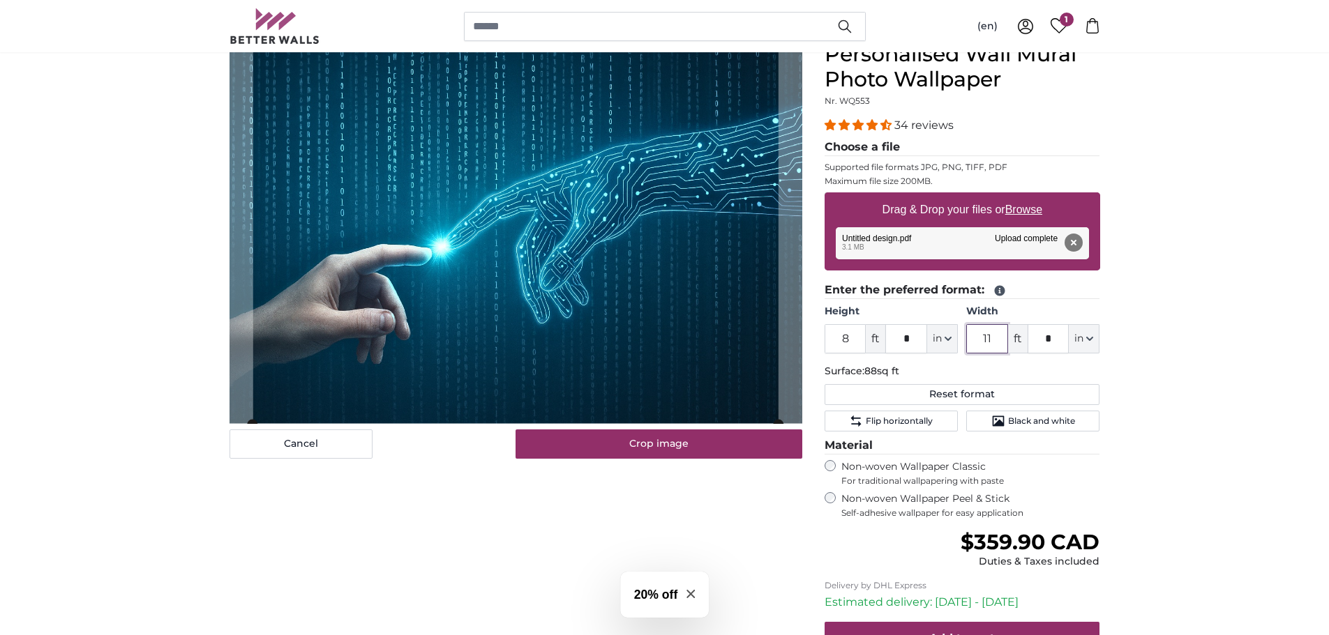
drag, startPoint x: 990, startPoint y: 340, endPoint x: 966, endPoint y: 344, distance: 24.0
click at [966, 344] on input "11" at bounding box center [987, 338] width 42 height 29
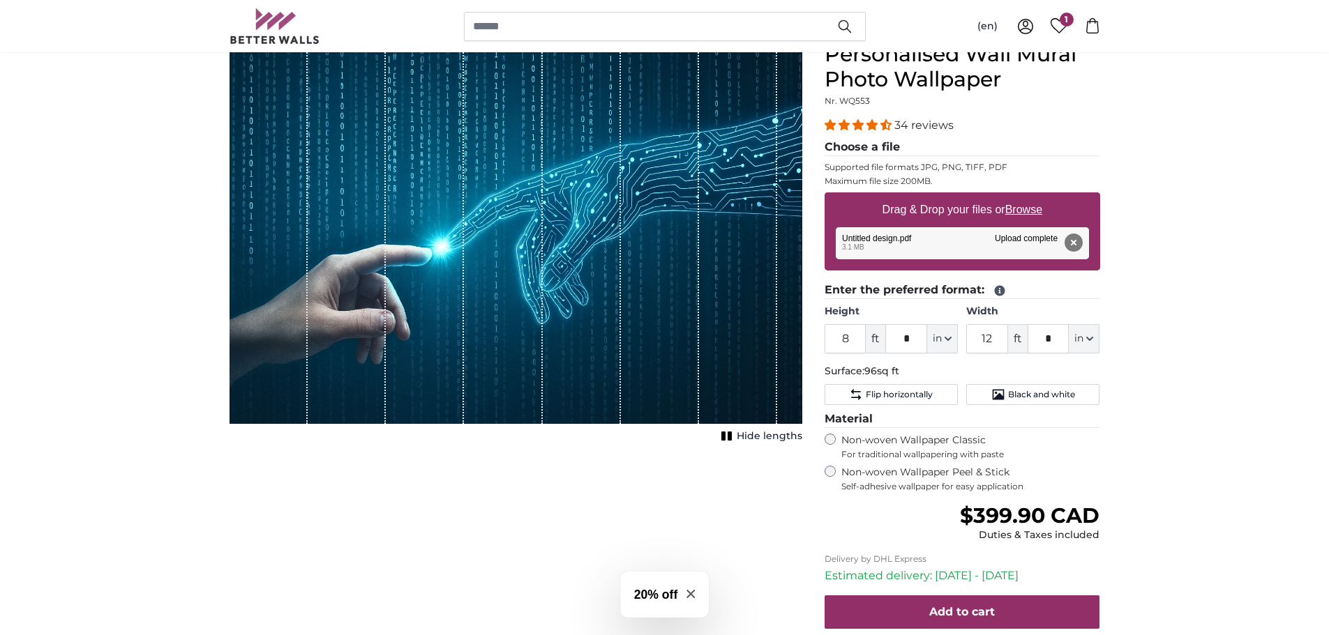
drag, startPoint x: 1000, startPoint y: 343, endPoint x: 963, endPoint y: 349, distance: 37.4
click at [963, 349] on div "Height 8 ft * in Centimeter (cm) Inches (inch) Feet (ft. in.) Width 12 ft * in …" at bounding box center [961, 329] width 275 height 49
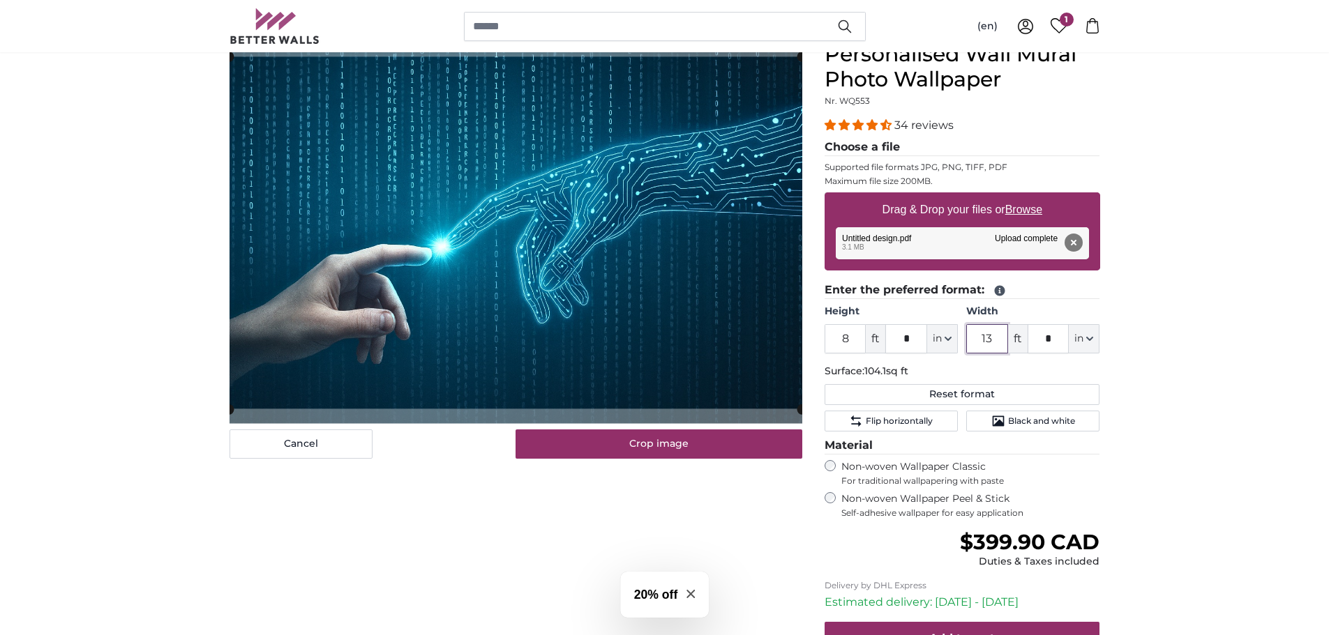
drag, startPoint x: 997, startPoint y: 337, endPoint x: 968, endPoint y: 341, distance: 28.9
click at [968, 341] on input "13" at bounding box center [987, 338] width 42 height 29
type input "12"
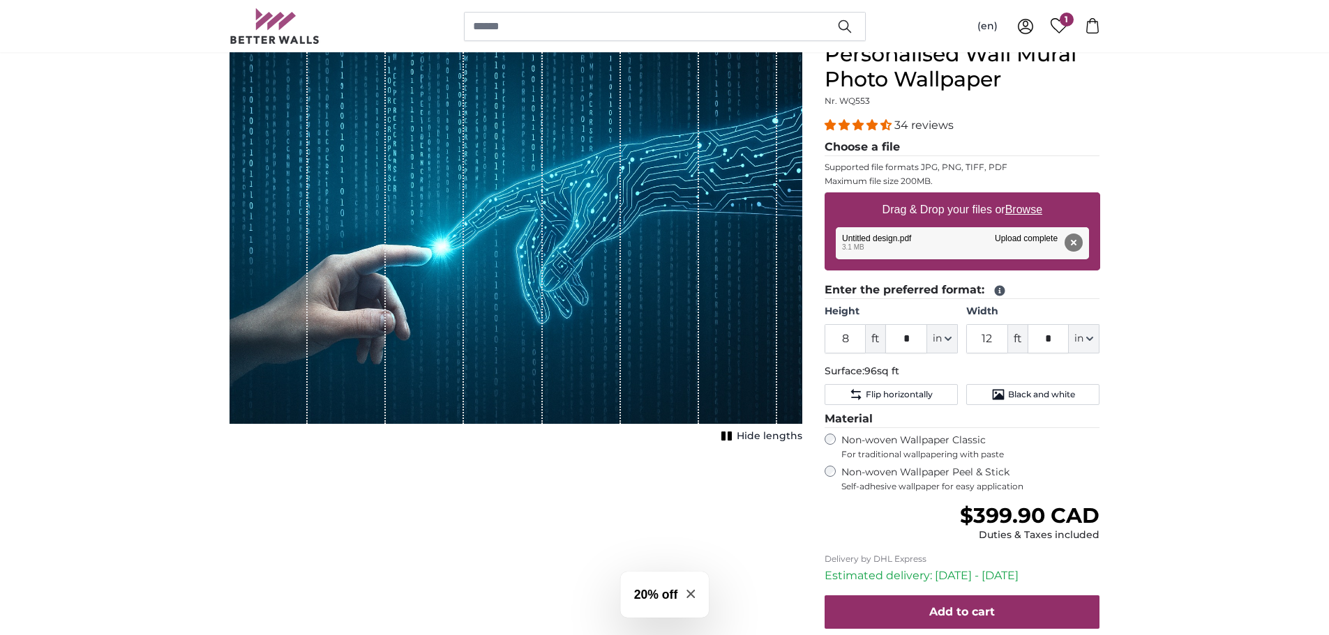
click at [916, 394] on span "Flip horizontally" at bounding box center [899, 394] width 67 height 11
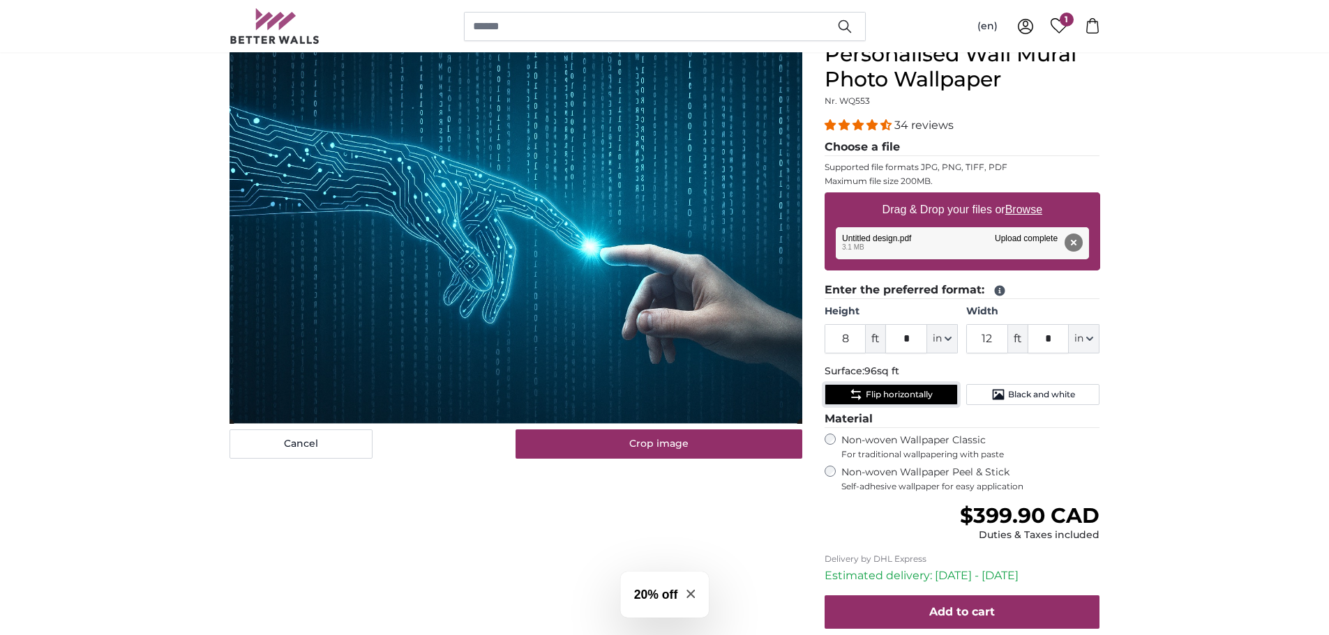
click at [916, 394] on span "Flip horizontally" at bounding box center [899, 394] width 67 height 11
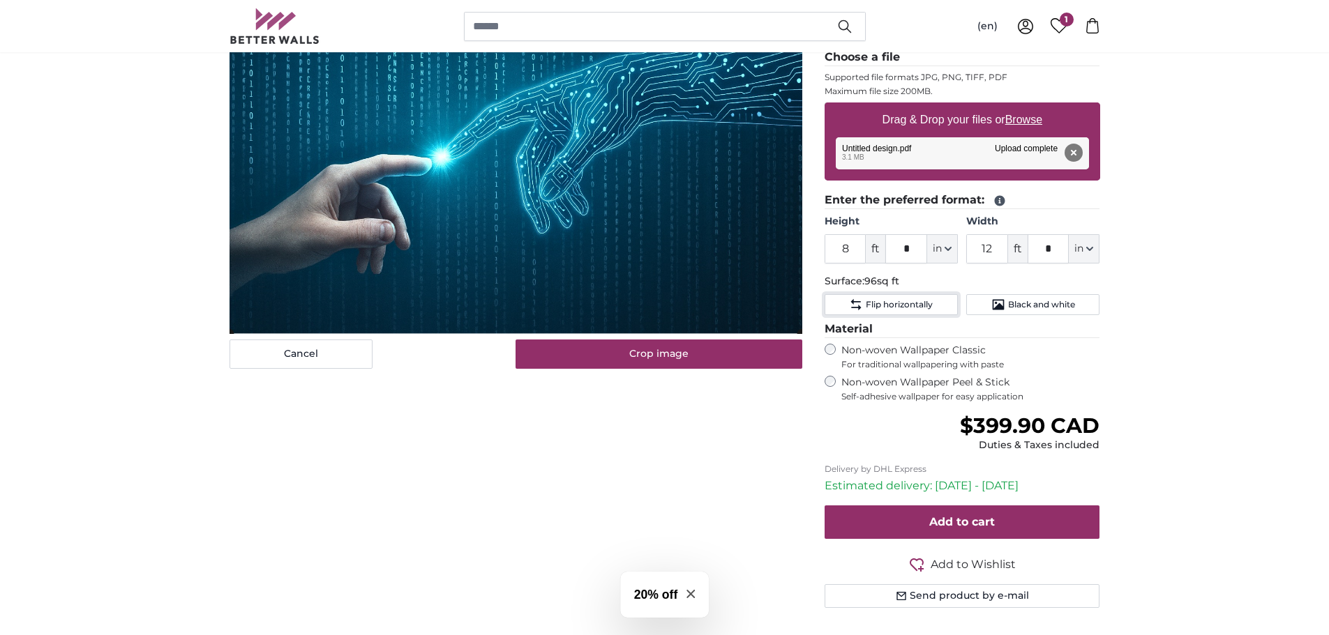
scroll to position [209, 0]
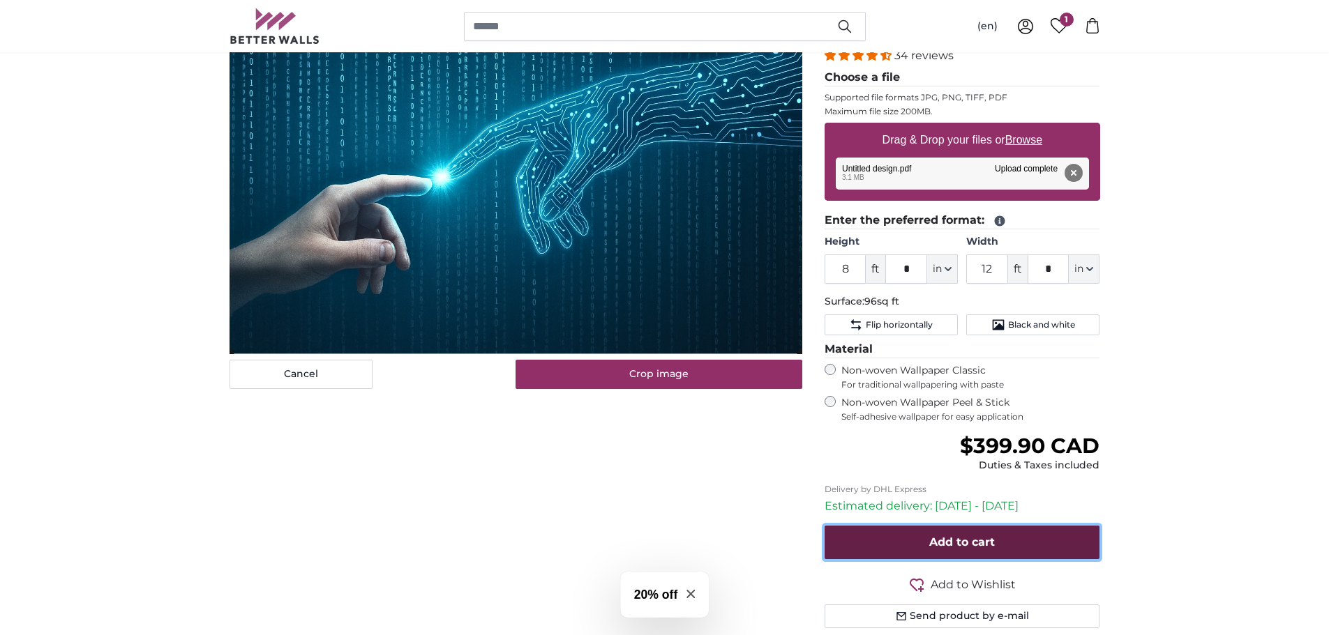
click at [992, 540] on span "Add to cart" at bounding box center [962, 542] width 66 height 13
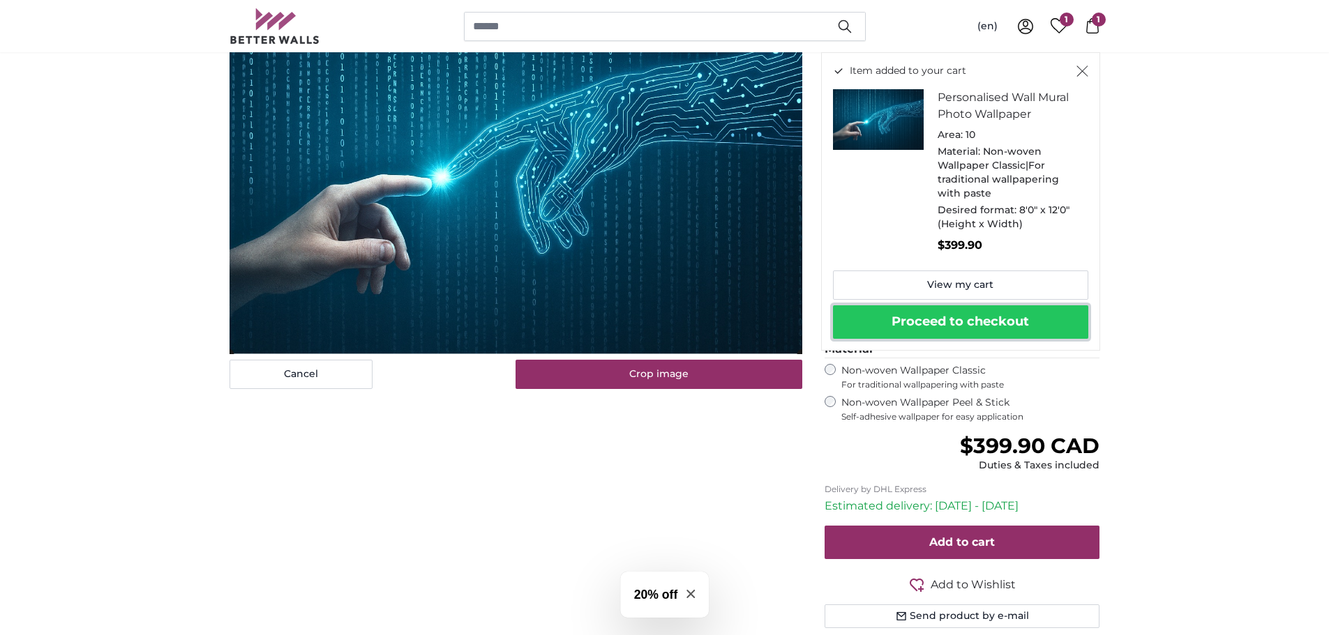
click at [898, 333] on button "Proceed to checkout" at bounding box center [960, 321] width 255 height 33
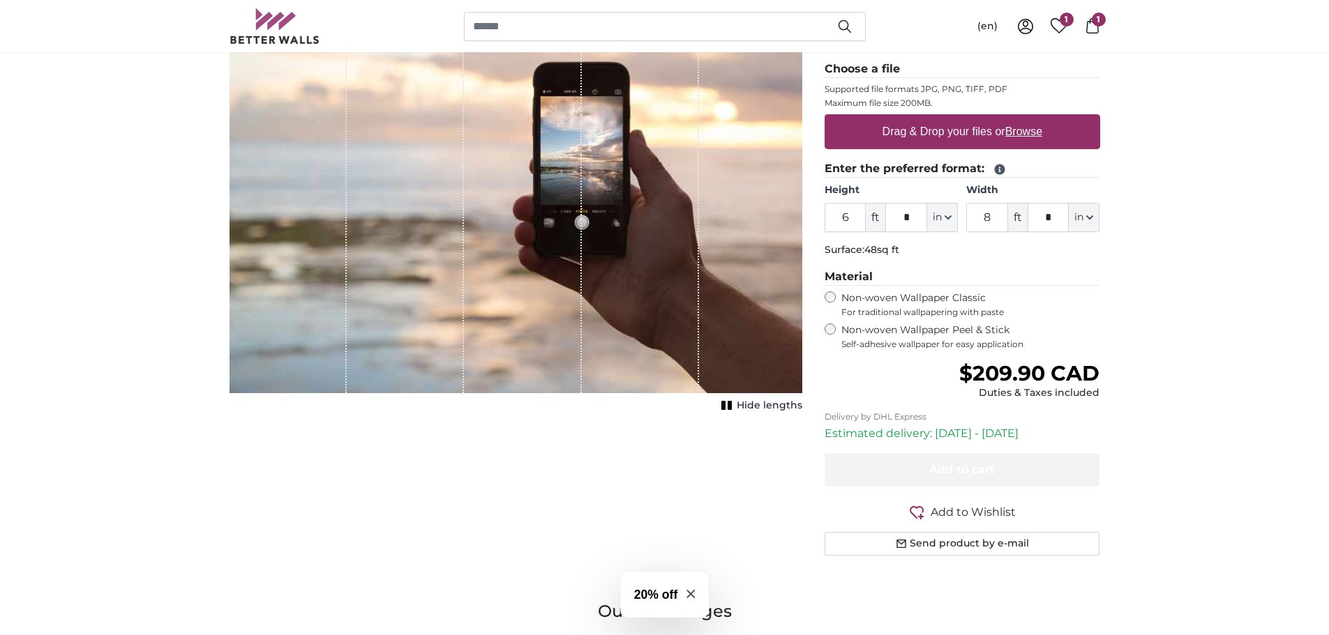
scroll to position [209, 0]
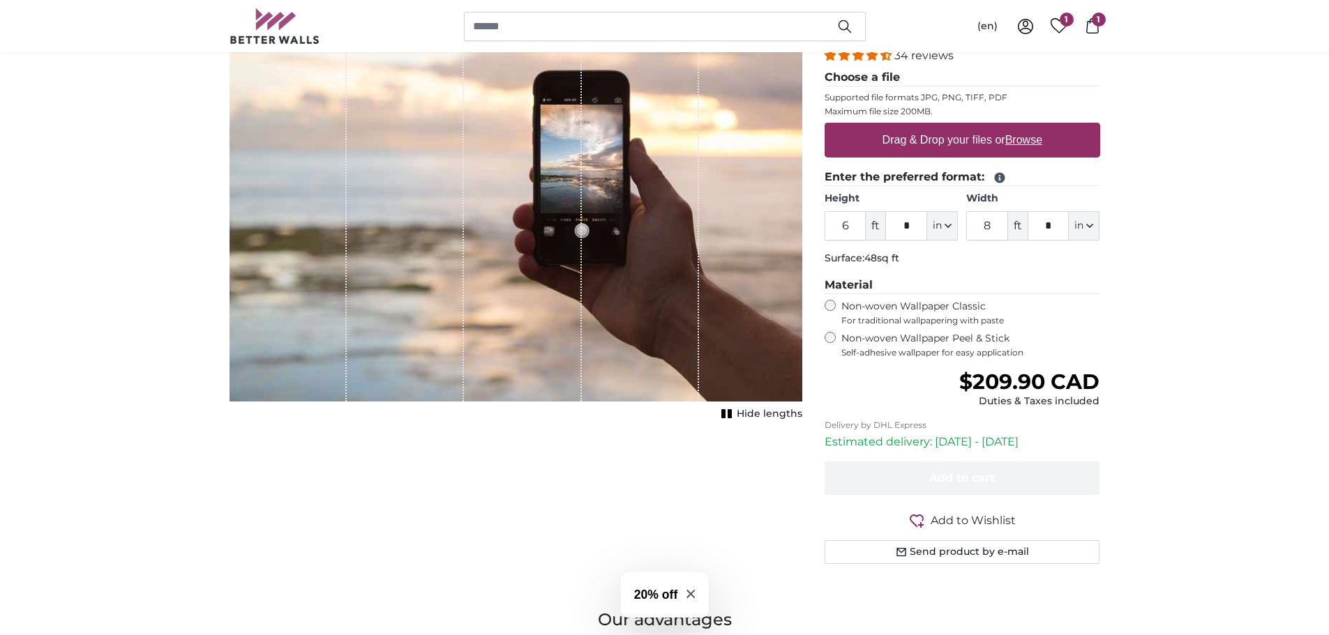
drag, startPoint x: 861, startPoint y: 319, endPoint x: 1011, endPoint y: 317, distance: 150.7
click at [1011, 317] on span "For traditional wallpapering with paste" at bounding box center [970, 320] width 259 height 11
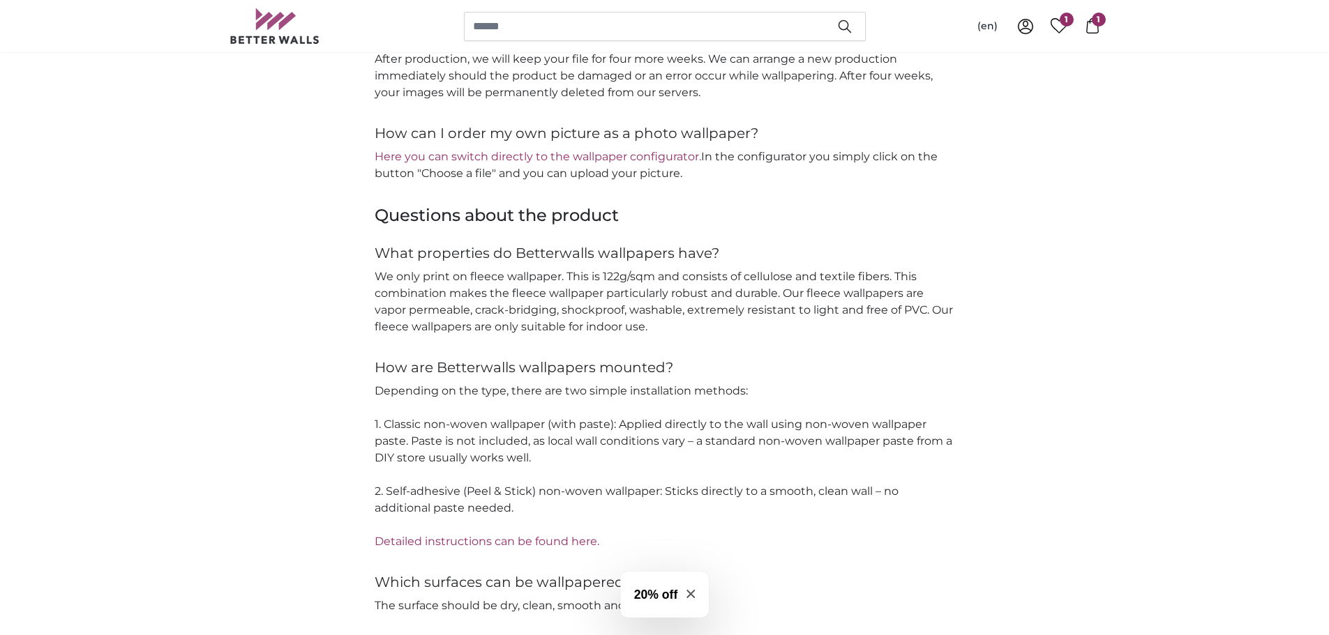
scroll to position [2092, 0]
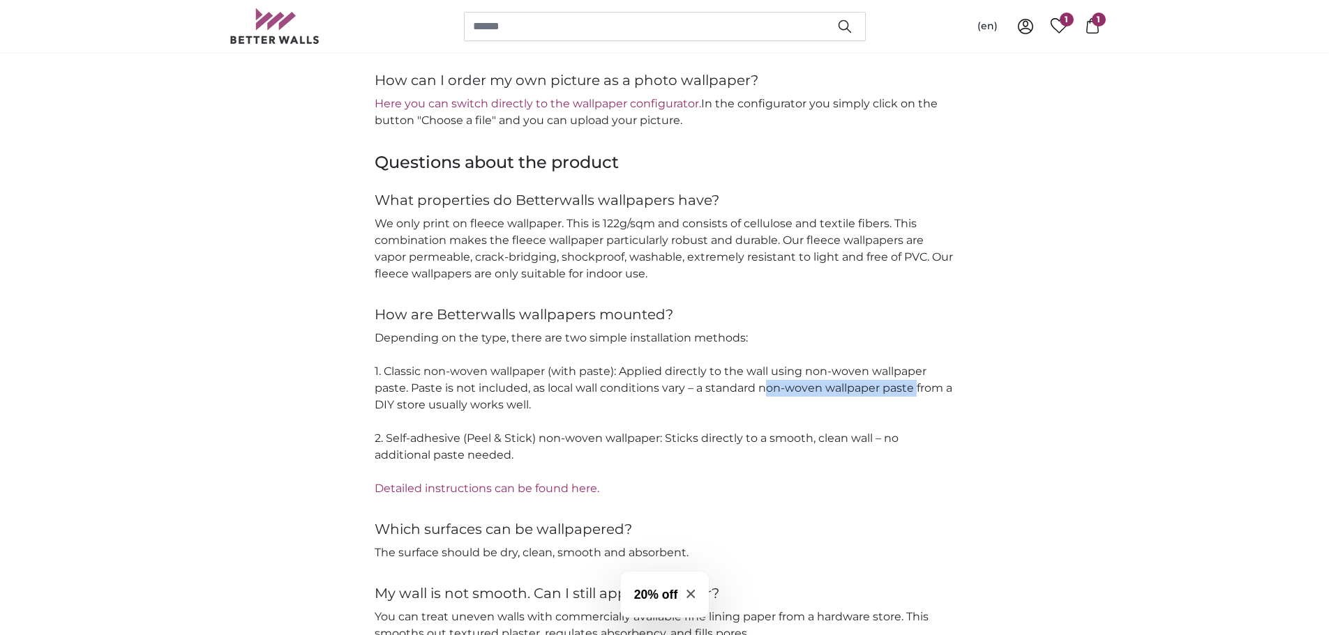
drag, startPoint x: 759, startPoint y: 375, endPoint x: 912, endPoint y: 377, distance: 153.4
click at [912, 377] on p "Depending on the type, there are two simple installation methods: 1. Classic no…" at bounding box center [665, 413] width 580 height 167
copy p "non-woven wallpaper paste"
click at [1096, 26] on span "1" at bounding box center [1099, 20] width 14 height 14
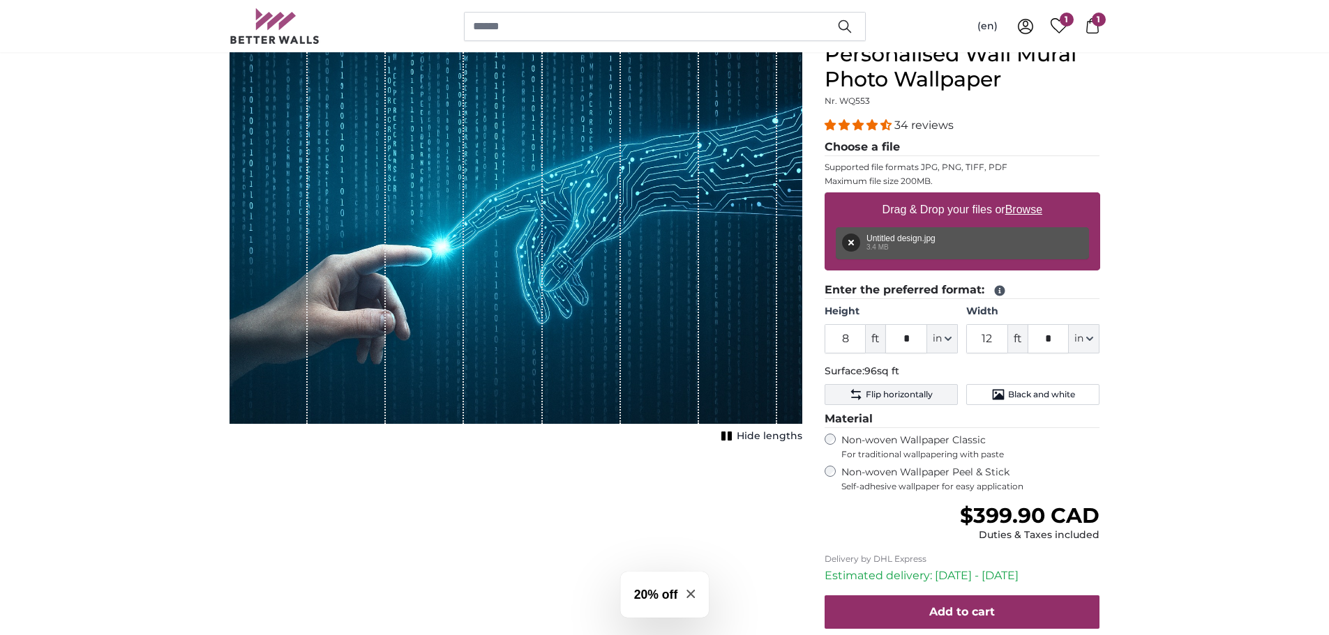
scroll to position [209, 0]
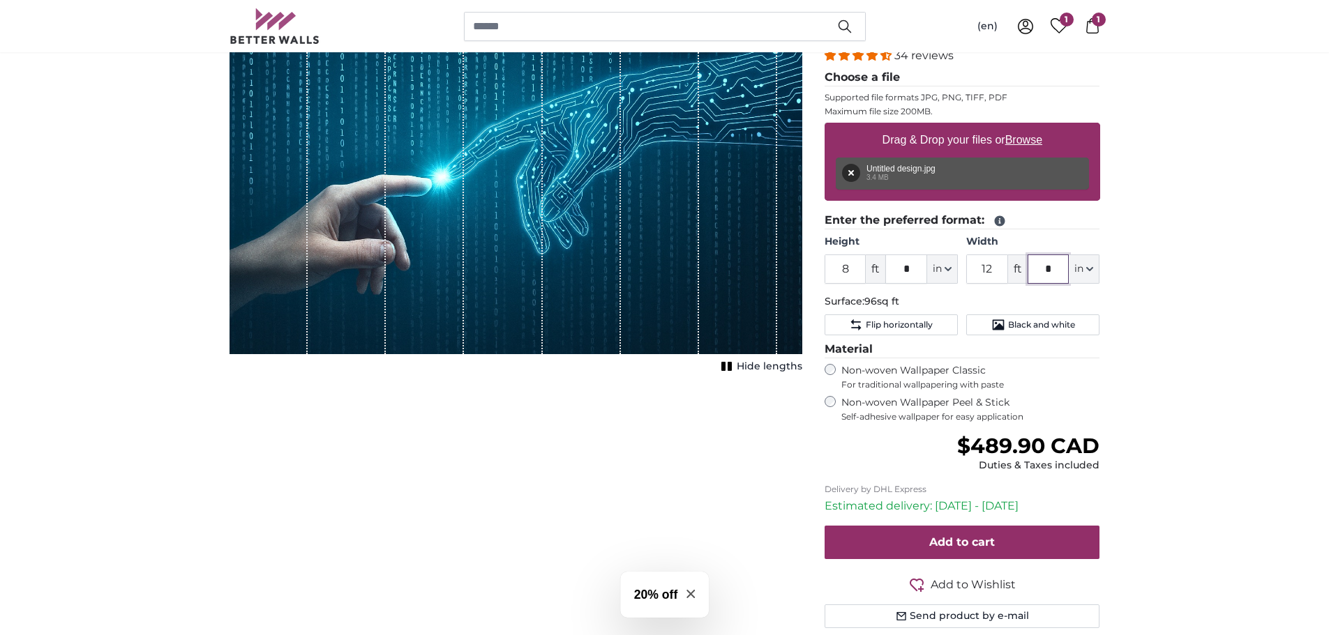
drag, startPoint x: 1059, startPoint y: 266, endPoint x: 1034, endPoint y: 271, distance: 25.5
click at [1034, 271] on input "*" at bounding box center [1048, 269] width 42 height 29
type input "*"
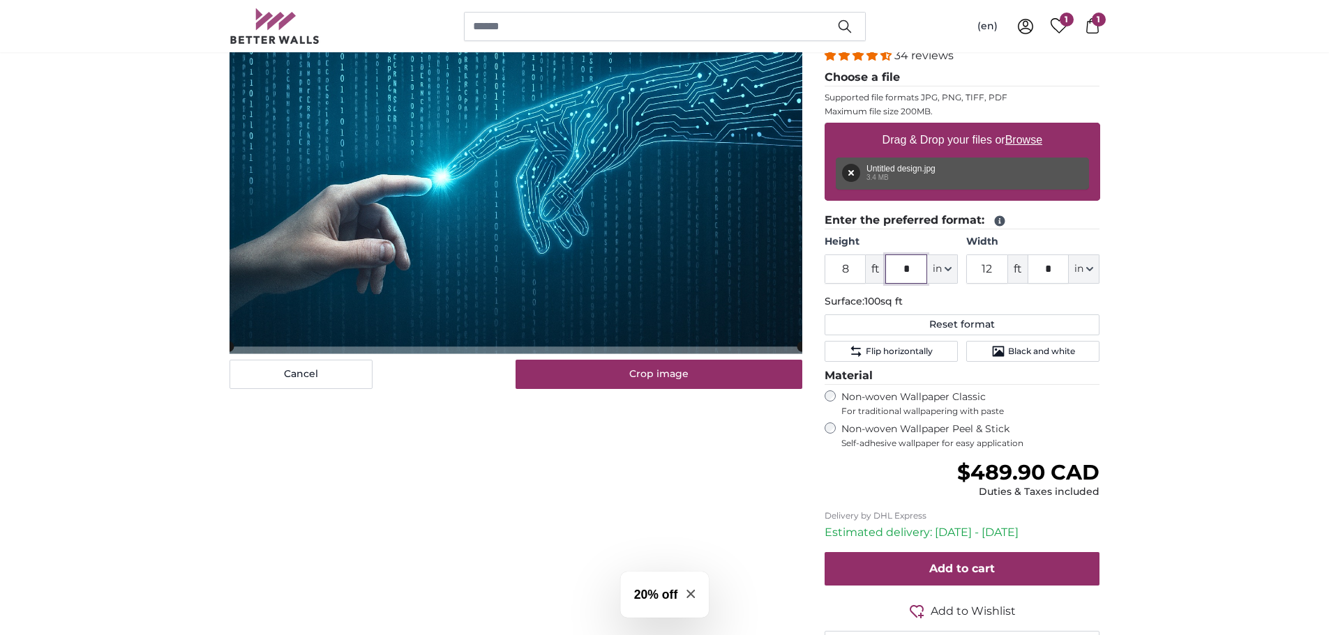
drag, startPoint x: 915, startPoint y: 266, endPoint x: 892, endPoint y: 269, distance: 23.1
click at [892, 269] on input "*" at bounding box center [906, 269] width 42 height 29
drag, startPoint x: 1059, startPoint y: 269, endPoint x: 1041, endPoint y: 269, distance: 18.1
click at [1041, 269] on input "*" at bounding box center [1048, 269] width 42 height 29
drag, startPoint x: 1002, startPoint y: 264, endPoint x: 967, endPoint y: 265, distance: 34.9
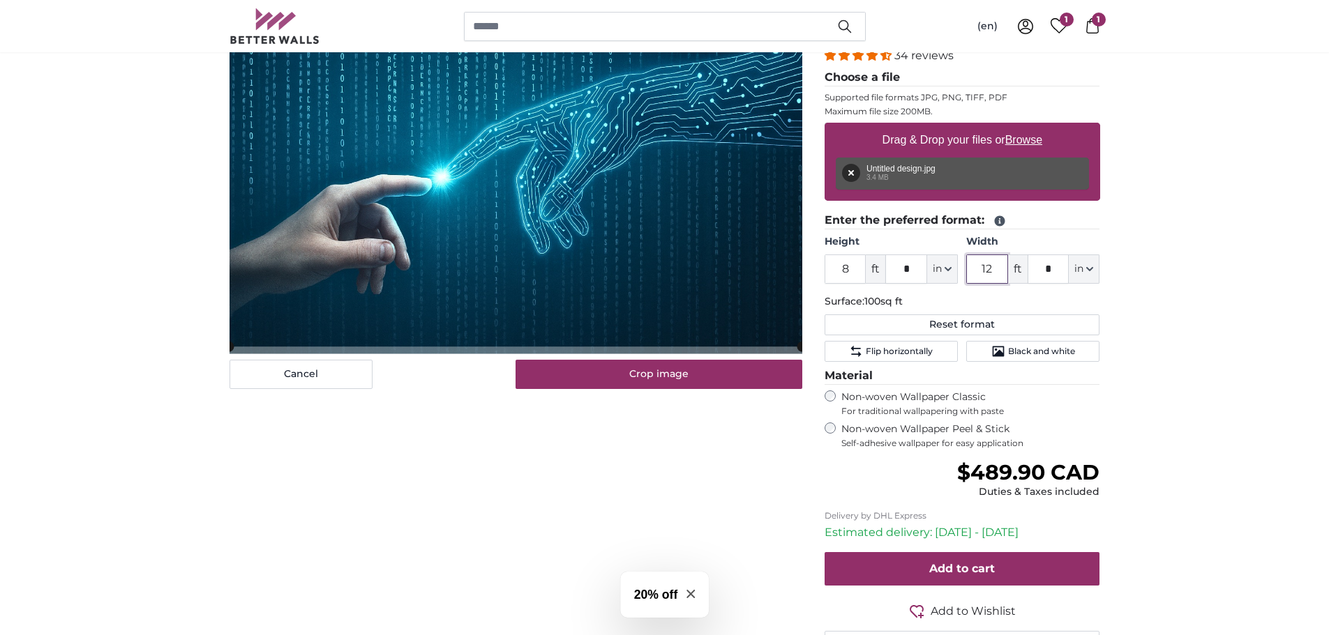
click at [967, 265] on input "12" at bounding box center [987, 269] width 42 height 29
type input "13"
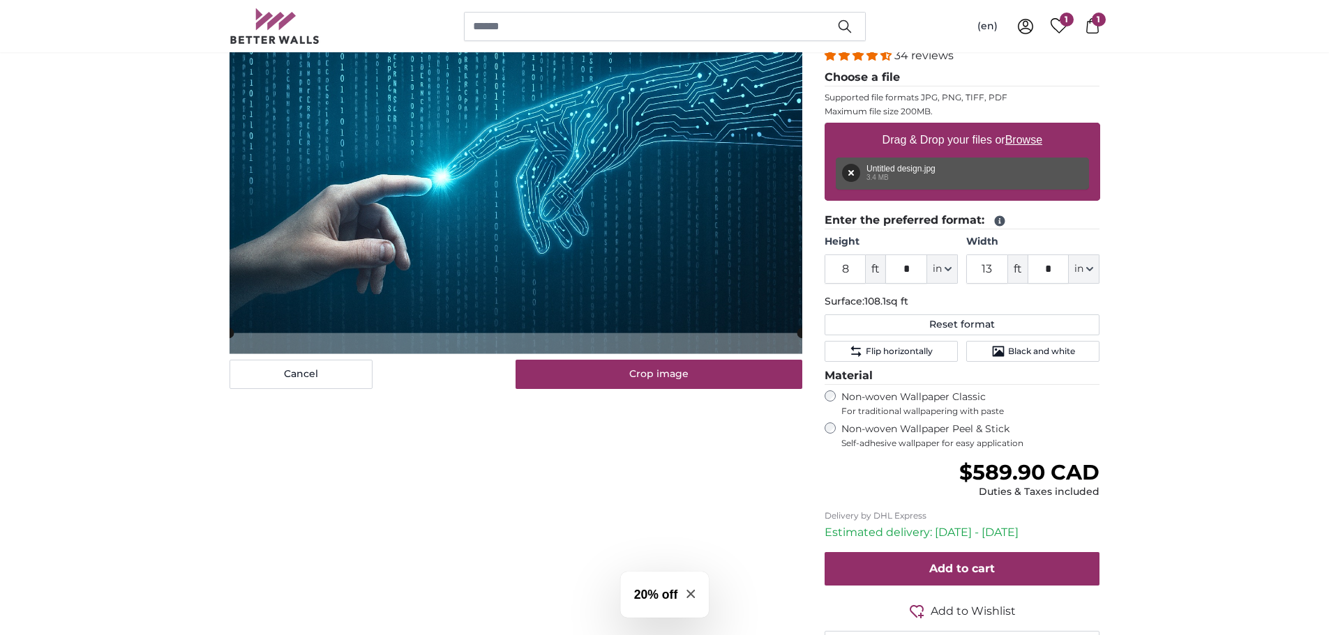
drag, startPoint x: 850, startPoint y: 270, endPoint x: 822, endPoint y: 269, distance: 28.6
click at [822, 269] on div "Personalised Wall Mural Photo Wallpaper Nr. WQ553 34 reviews Choose a file Supp…" at bounding box center [962, 330] width 298 height 716
type input "9"
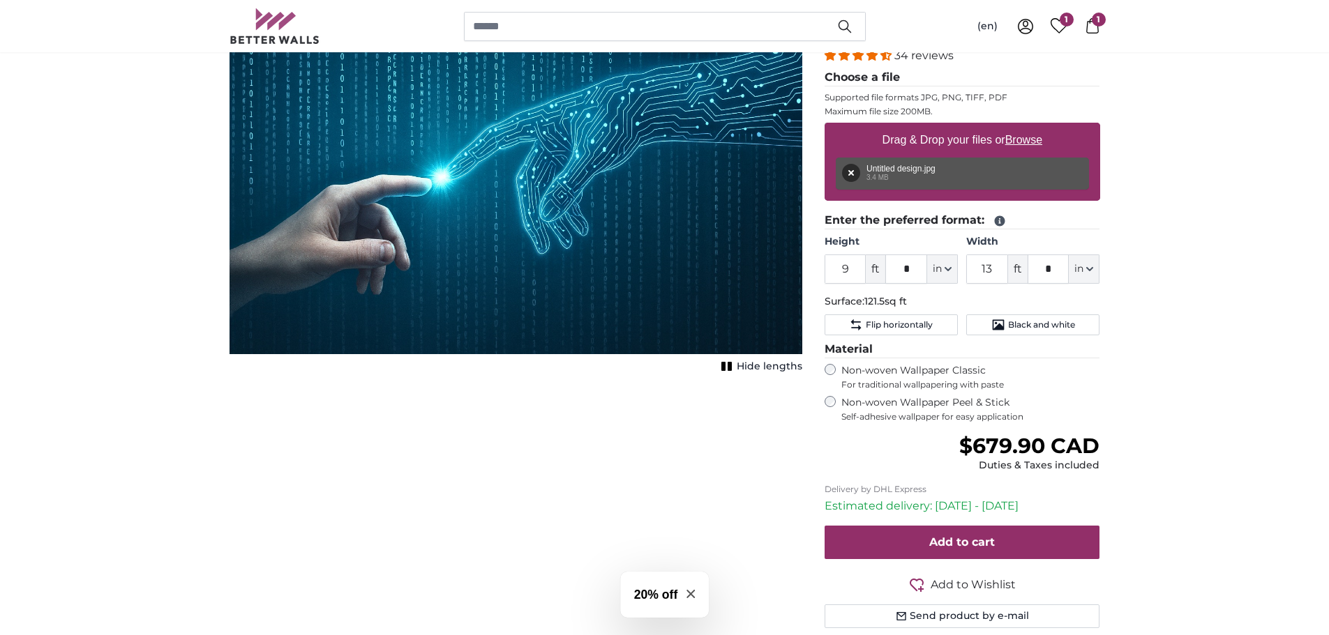
click at [1092, 232] on fieldset "Enter the preferred format: Height 9 ft * in Centimeter (cm) Inches (inch) Feet…" at bounding box center [961, 273] width 275 height 123
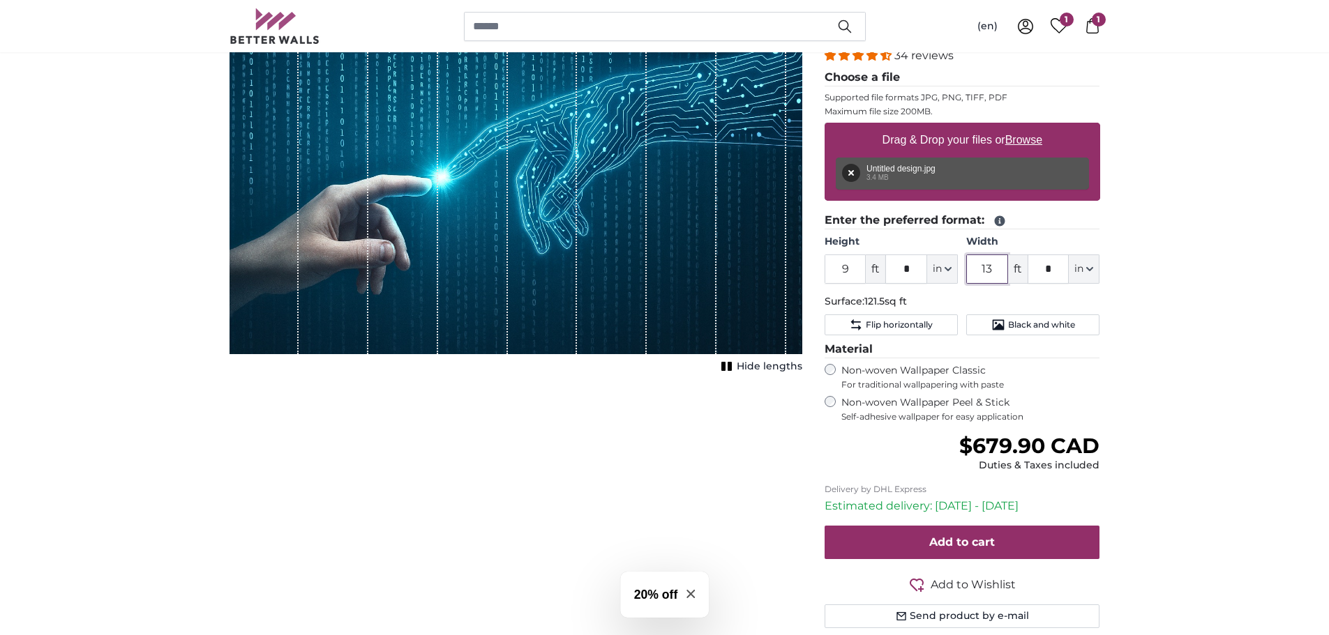
drag, startPoint x: 1000, startPoint y: 272, endPoint x: 967, endPoint y: 272, distance: 33.5
click at [967, 272] on input "13" at bounding box center [987, 269] width 42 height 29
type input "20"
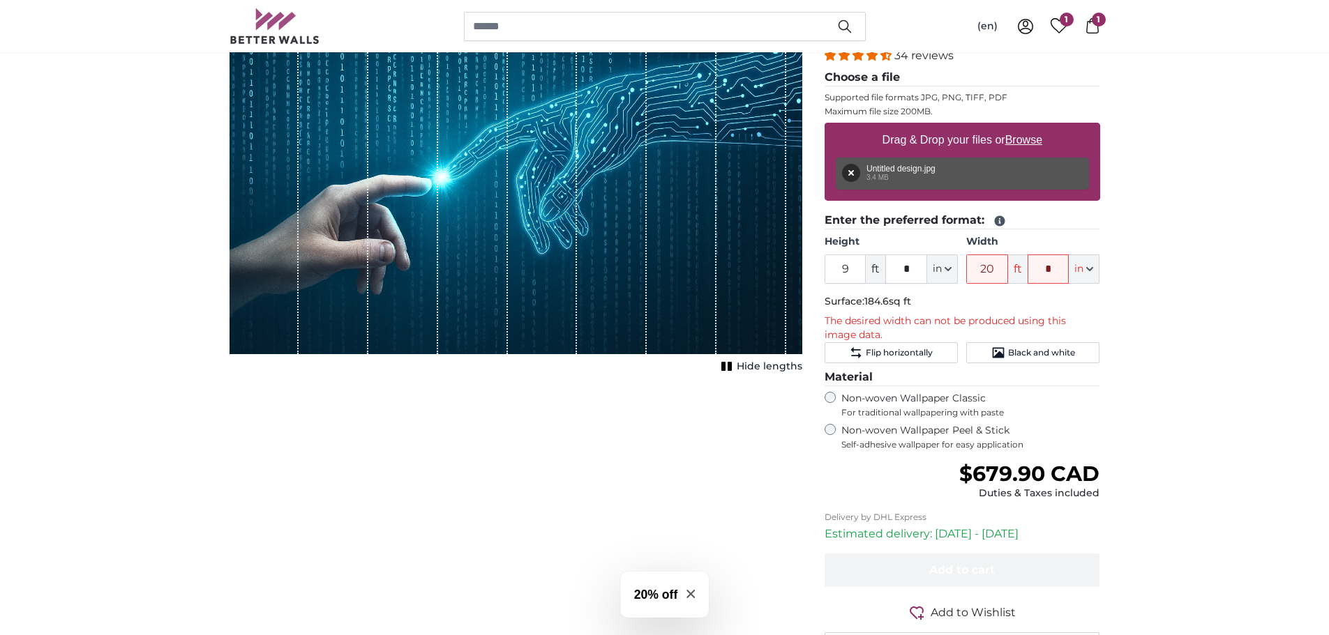
drag, startPoint x: 1054, startPoint y: 270, endPoint x: 1013, endPoint y: 274, distance: 41.4
click at [1013, 274] on div "20 ft * in Centimeter (cm) Inches (inch) Feet (ft. in.)" at bounding box center [1032, 269] width 133 height 29
type input "*"
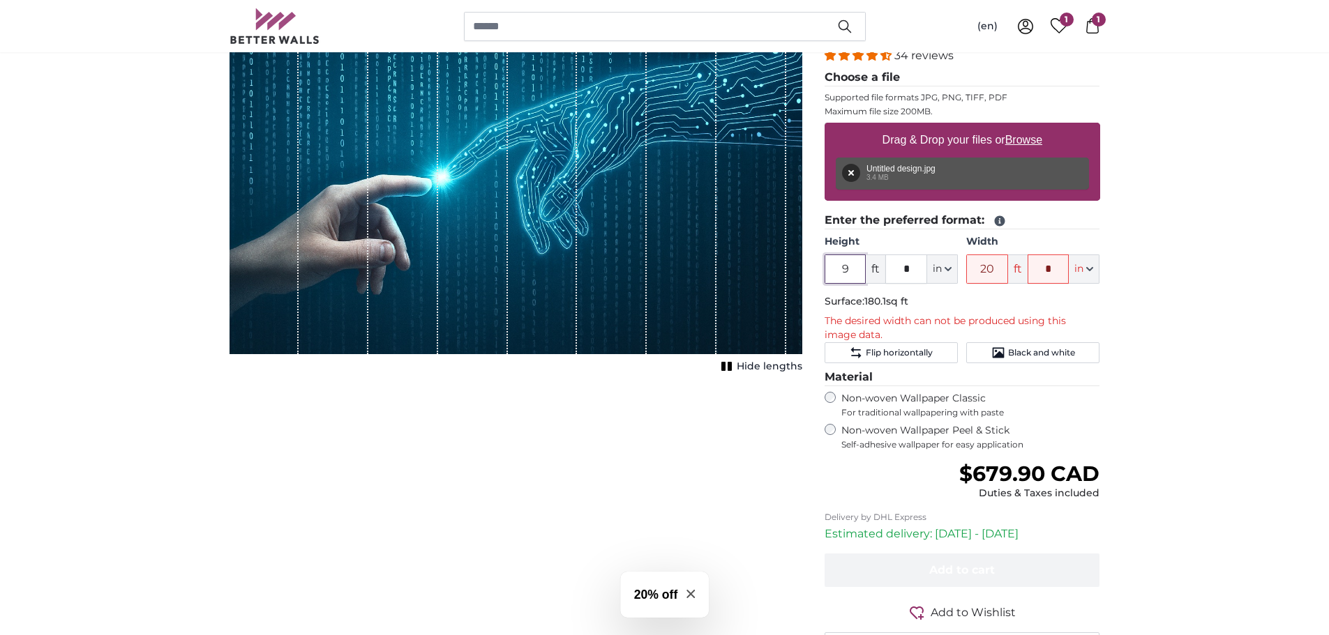
drag, startPoint x: 847, startPoint y: 272, endPoint x: 811, endPoint y: 274, distance: 35.6
click at [811, 273] on product-detail "Cancel Crop image Hide lengths Personalised Wall Mural Photo Wallpaper Nr. WQ55…" at bounding box center [664, 320] width 893 height 740
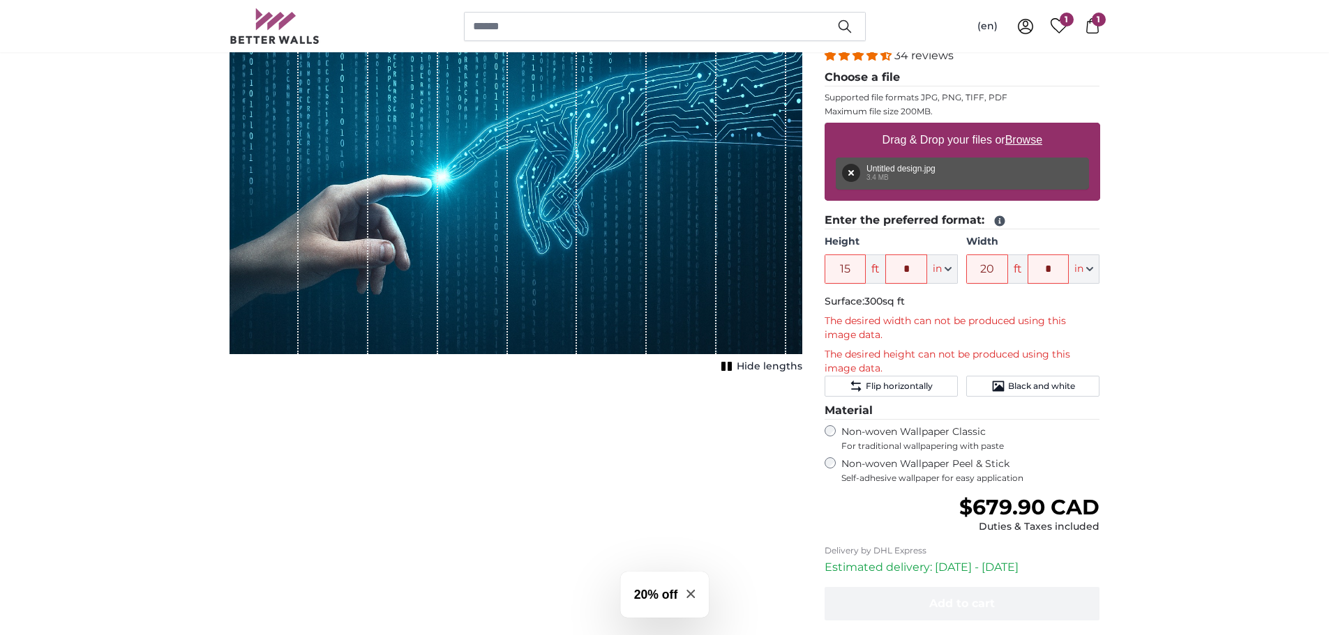
drag, startPoint x: 861, startPoint y: 269, endPoint x: 829, endPoint y: 271, distance: 31.5
click at [829, 271] on input "15" at bounding box center [845, 269] width 42 height 29
click at [933, 307] on p "Surface: 300sq ft" at bounding box center [961, 302] width 275 height 14
drag, startPoint x: 855, startPoint y: 267, endPoint x: 821, endPoint y: 268, distance: 34.2
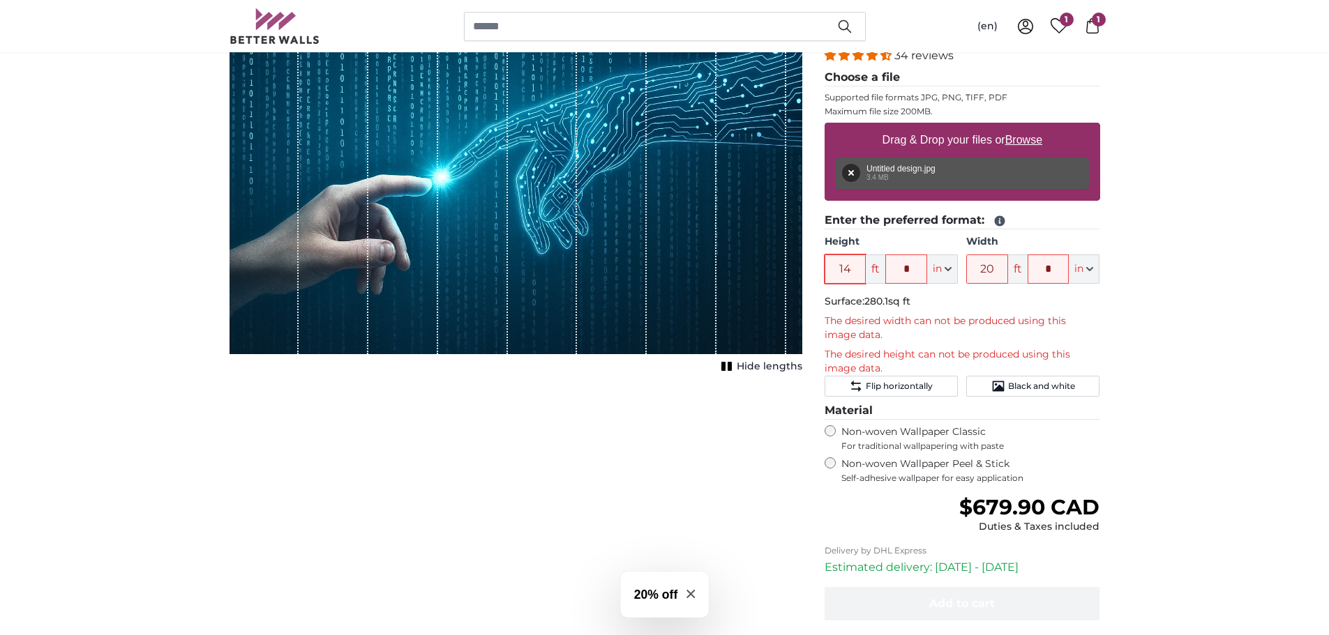
click at [821, 268] on div "Personalised Wall Mural Photo Wallpaper Nr. WQ553 34 reviews Choose a file Supp…" at bounding box center [962, 347] width 298 height 751
drag, startPoint x: 962, startPoint y: 306, endPoint x: 907, endPoint y: 307, distance: 55.1
click at [962, 307] on p "Surface: 280.1sq ft" at bounding box center [961, 302] width 275 height 14
drag, startPoint x: 841, startPoint y: 266, endPoint x: 808, endPoint y: 269, distance: 32.9
click at [808, 269] on product-detail "Cancel Crop image Hide lengths Personalised Wall Mural Photo Wallpaper Nr. WQ55…" at bounding box center [664, 336] width 893 height 773
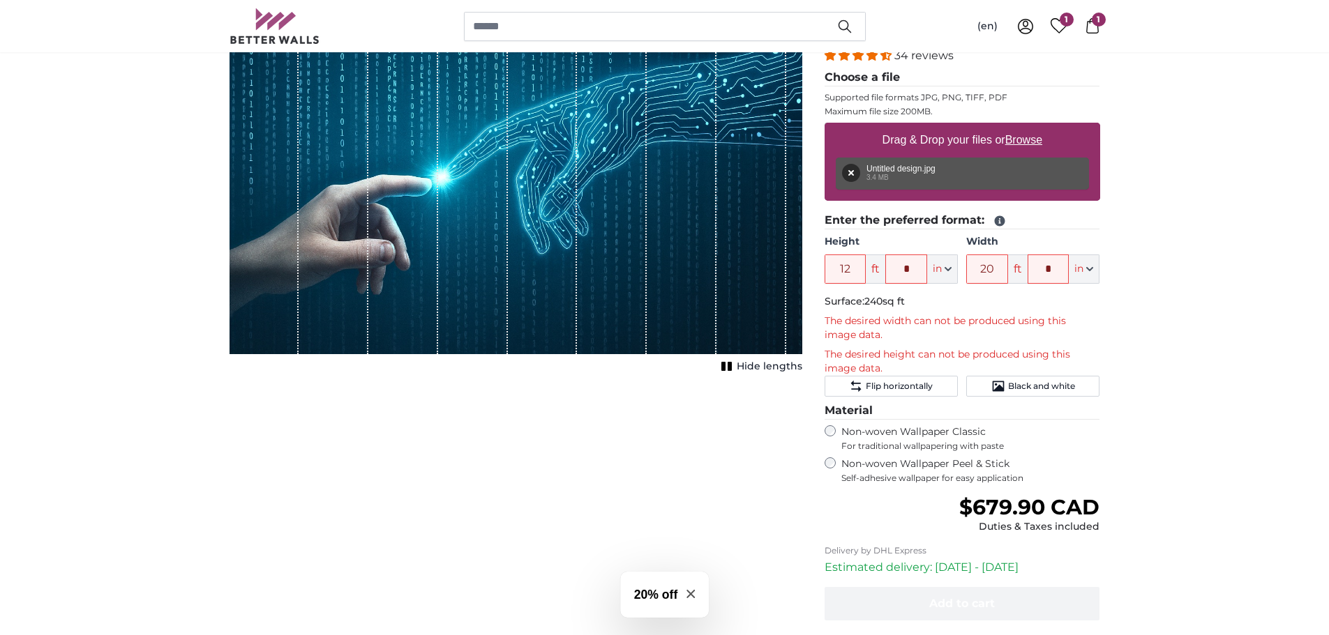
click at [920, 308] on p "Surface: 240sq ft" at bounding box center [961, 302] width 275 height 14
drag, startPoint x: 853, startPoint y: 269, endPoint x: 803, endPoint y: 269, distance: 49.5
click at [803, 269] on product-detail "Cancel Crop image Hide lengths Personalised Wall Mural Photo Wallpaper Nr. WQ55…" at bounding box center [664, 336] width 893 height 773
click at [953, 296] on p "Surface: 240sq ft" at bounding box center [961, 302] width 275 height 14
drag, startPoint x: 852, startPoint y: 266, endPoint x: 799, endPoint y: 268, distance: 53.0
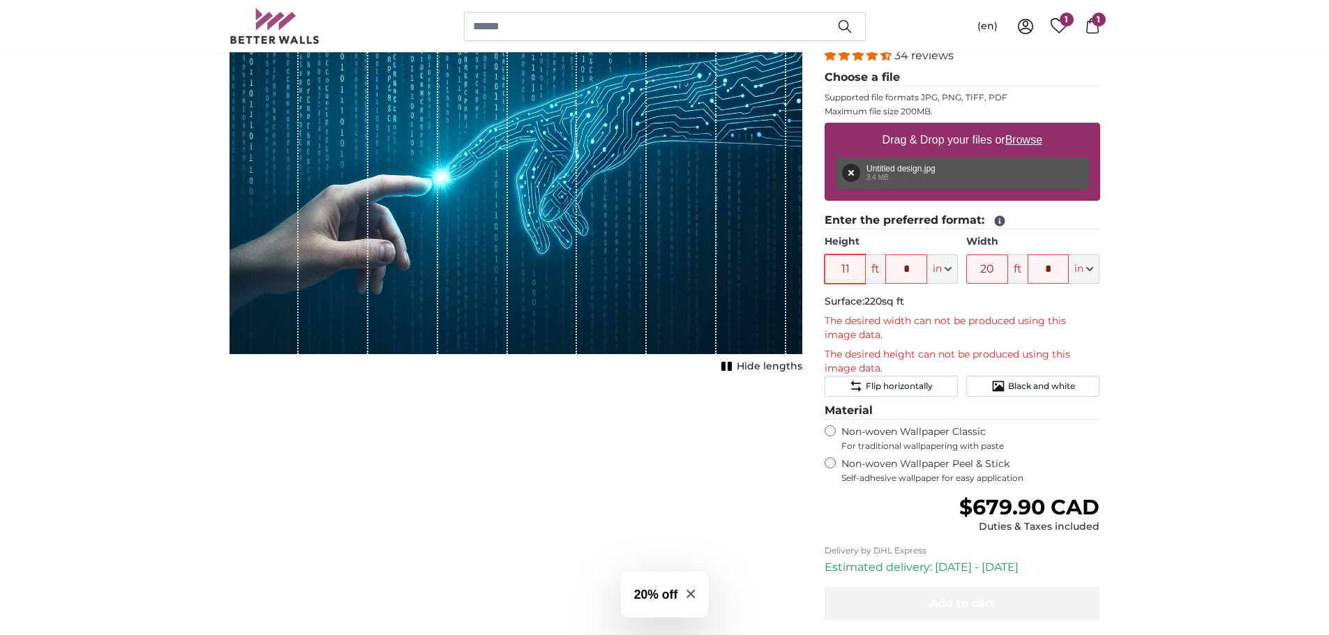
click at [799, 268] on product-detail "Cancel Crop image Hide lengths Personalised Wall Mural Photo Wallpaper Nr. WQ55…" at bounding box center [664, 336] width 893 height 773
click at [935, 310] on fieldset "Enter the preferred format: Height 10 ft * in Centimeter (cm) Inches (inch) Fee…" at bounding box center [961, 304] width 275 height 185
drag, startPoint x: 859, startPoint y: 271, endPoint x: 802, endPoint y: 273, distance: 57.2
click at [802, 273] on product-detail "Cancel Crop image Hide lengths Personalised Wall Mural Photo Wallpaper Nr. WQ55…" at bounding box center [664, 336] width 893 height 773
type input "9"
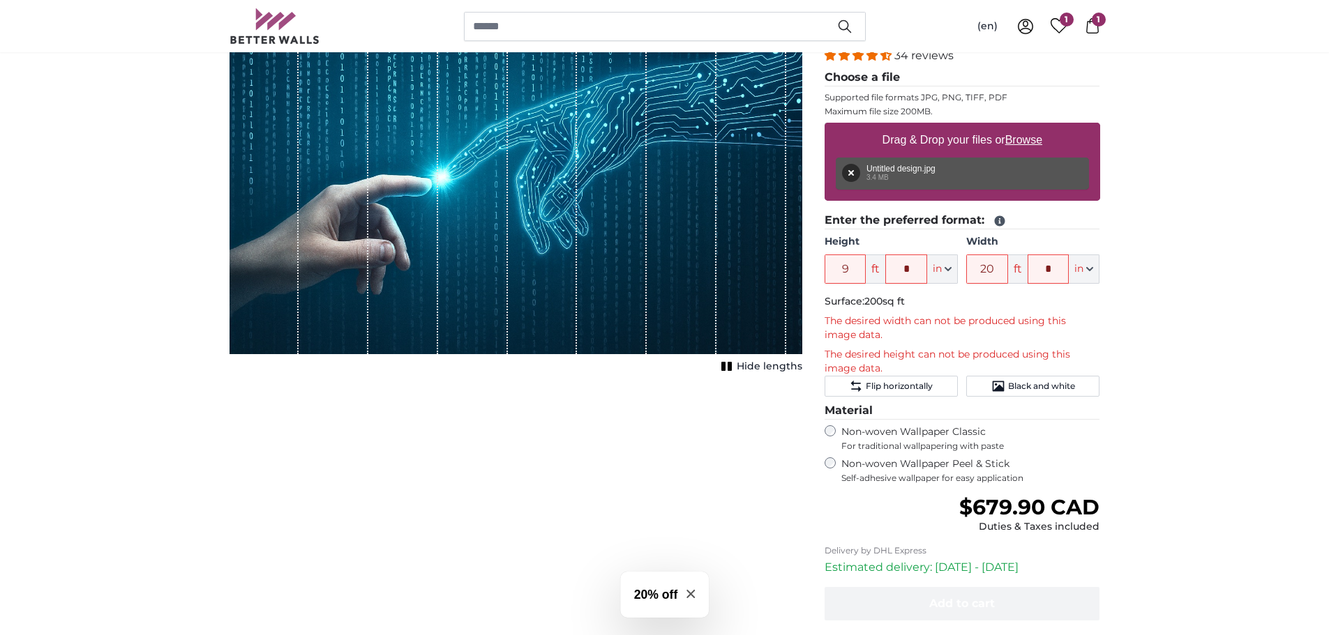
click at [994, 303] on p "Surface: 200sq ft" at bounding box center [961, 302] width 275 height 14
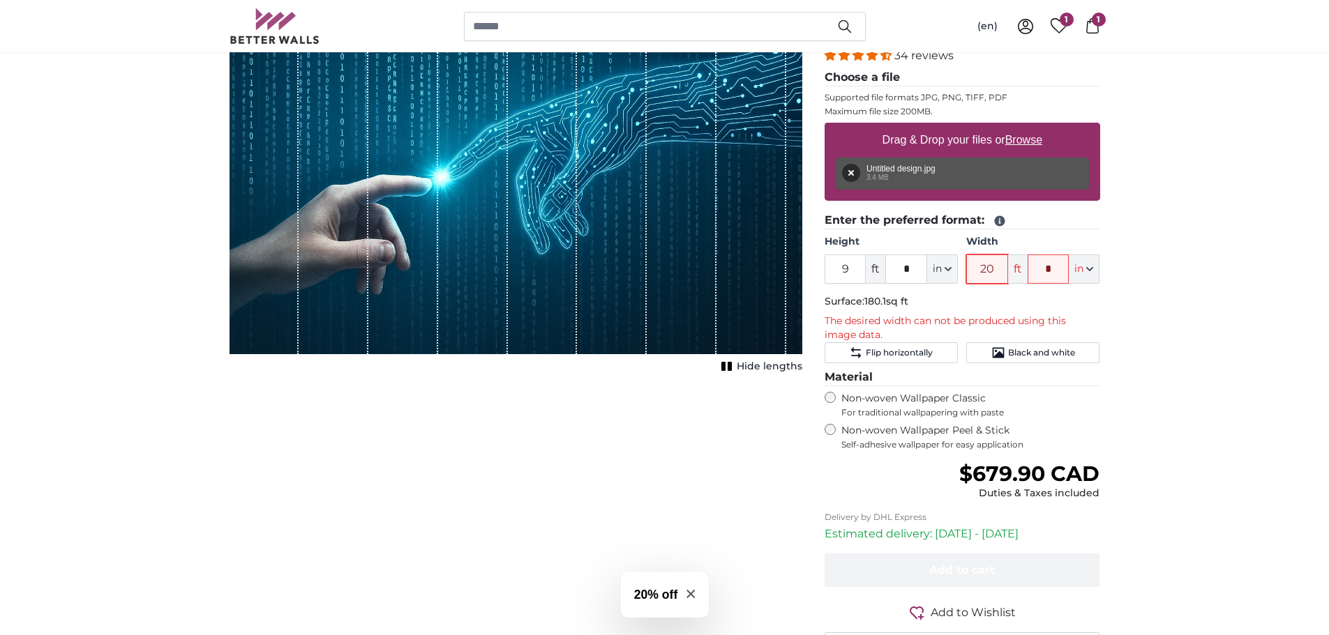
click at [961, 271] on div "Height 9 ft * in Centimeter (cm) Inches (inch) Feet (ft. in.) Width 20 ft * in …" at bounding box center [961, 259] width 275 height 49
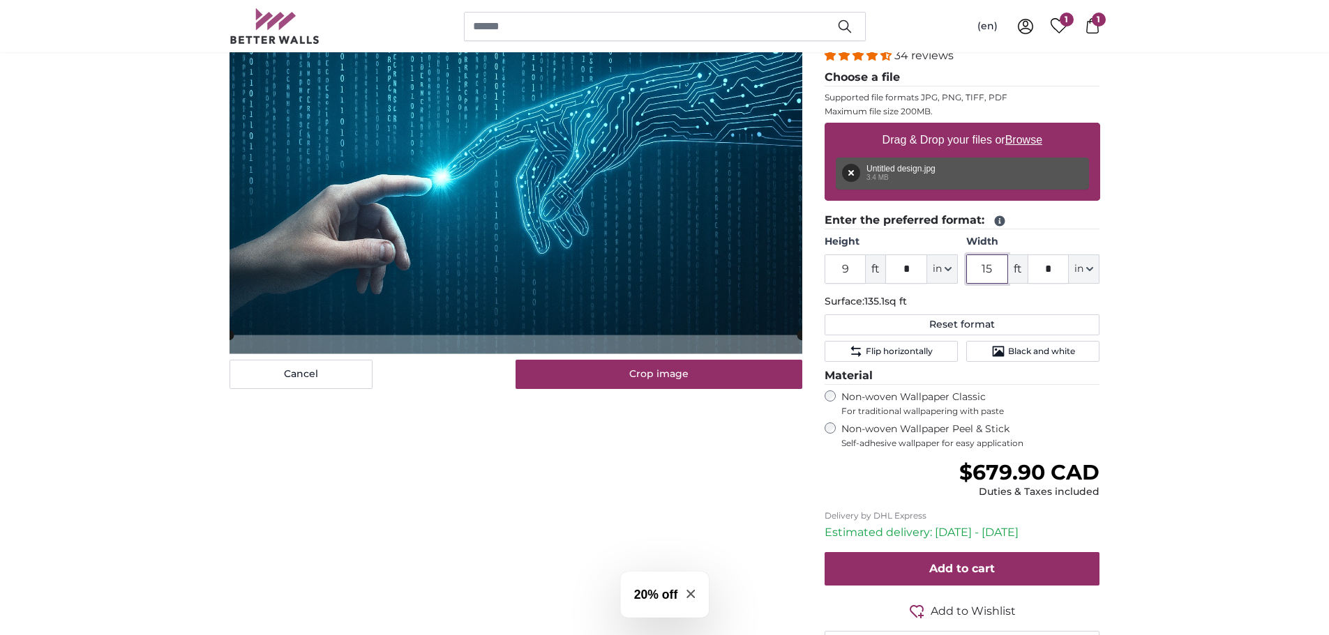
drag, startPoint x: 996, startPoint y: 270, endPoint x: 980, endPoint y: 269, distance: 16.1
click at [980, 269] on input "15" at bounding box center [987, 269] width 42 height 29
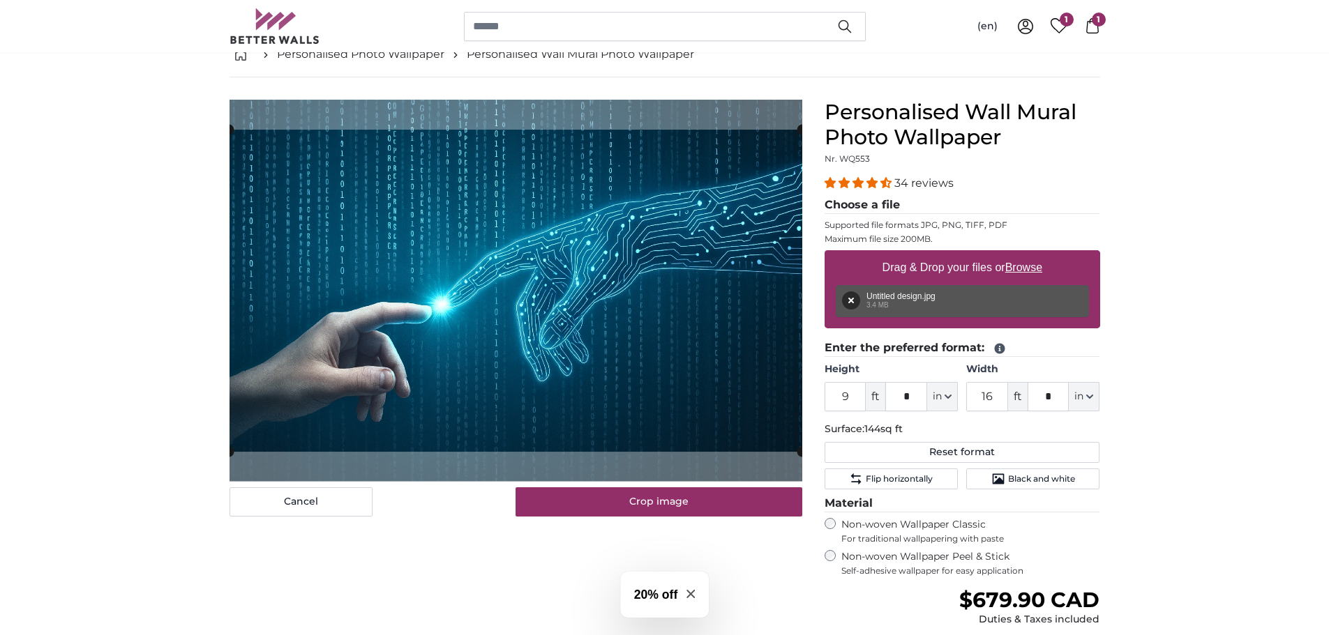
scroll to position [70, 0]
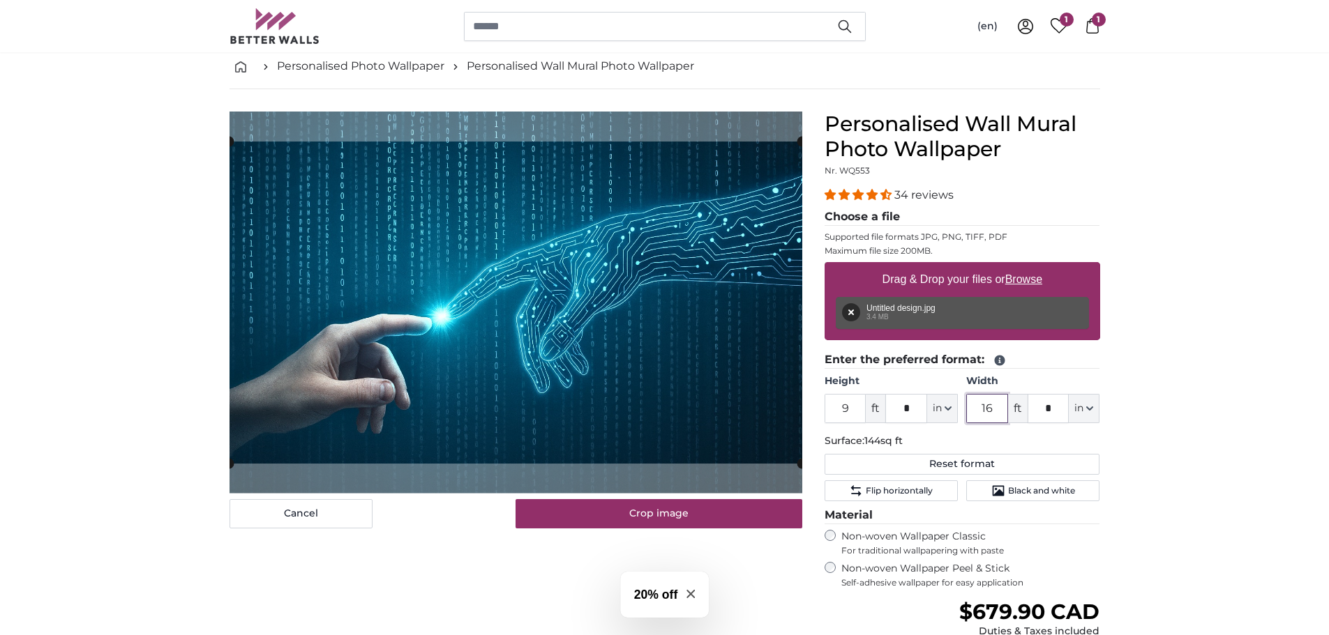
drag, startPoint x: 995, startPoint y: 415, endPoint x: 964, endPoint y: 415, distance: 31.4
click at [965, 415] on div "Height 9 ft * in Centimeter (cm) Inches (inch) Feet (ft. in.) Width 16 ft * in …" at bounding box center [961, 399] width 275 height 49
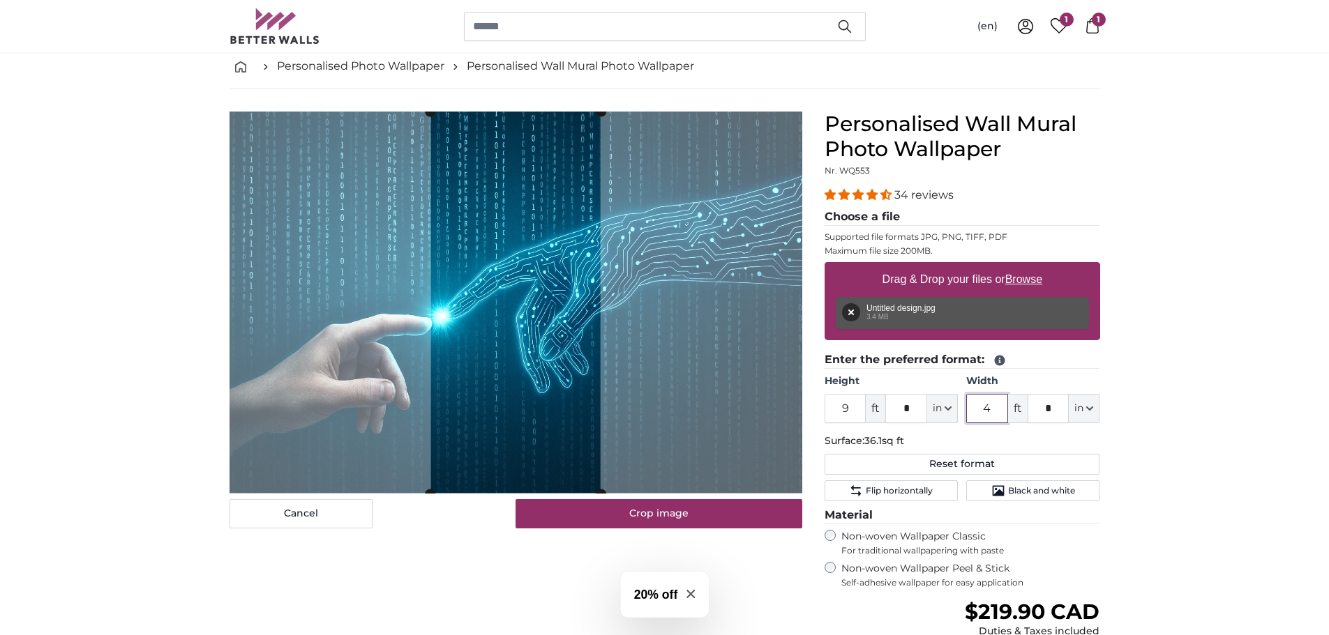
drag, startPoint x: 991, startPoint y: 412, endPoint x: 961, endPoint y: 412, distance: 30.0
click at [961, 412] on div "Height 9 ft * in Centimeter (cm) Inches (inch) Feet (ft. in.) Width 4 ft * in C…" at bounding box center [961, 399] width 275 height 49
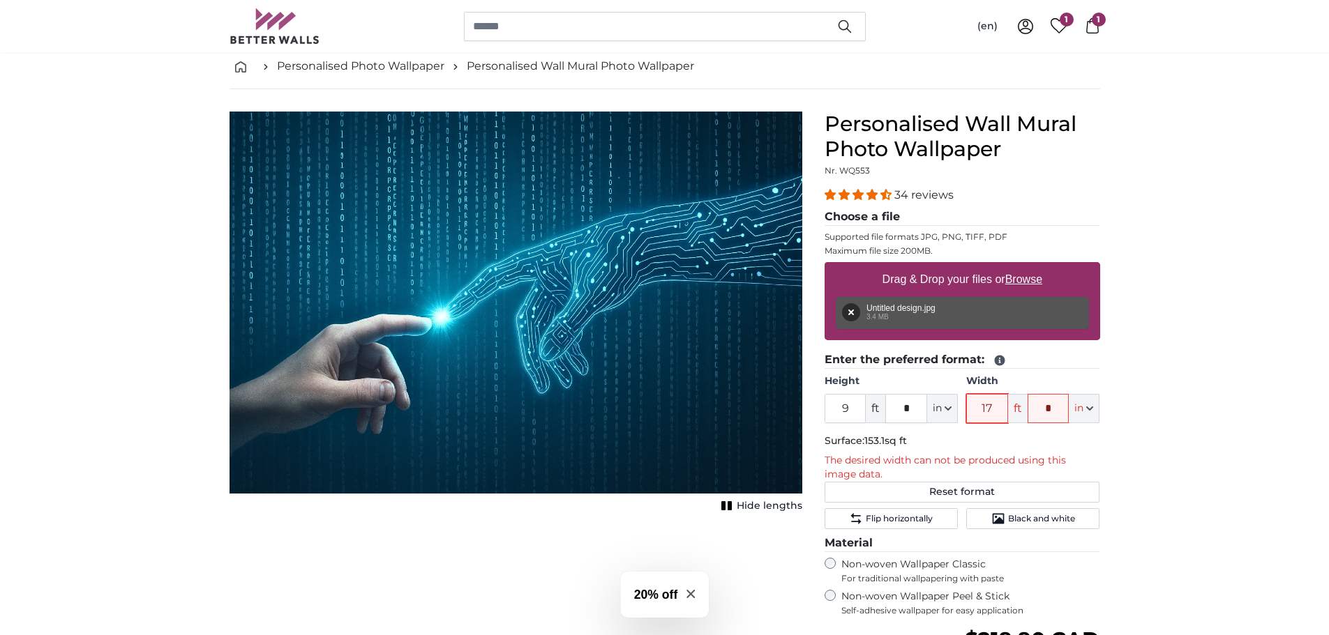
drag, startPoint x: 995, startPoint y: 410, endPoint x: 950, endPoint y: 412, distance: 44.7
click at [950, 412] on div "Height 9 ft * in Centimeter (cm) Inches (inch) Feet (ft. in.) Width 17 ft * in …" at bounding box center [961, 399] width 275 height 49
type input "16"
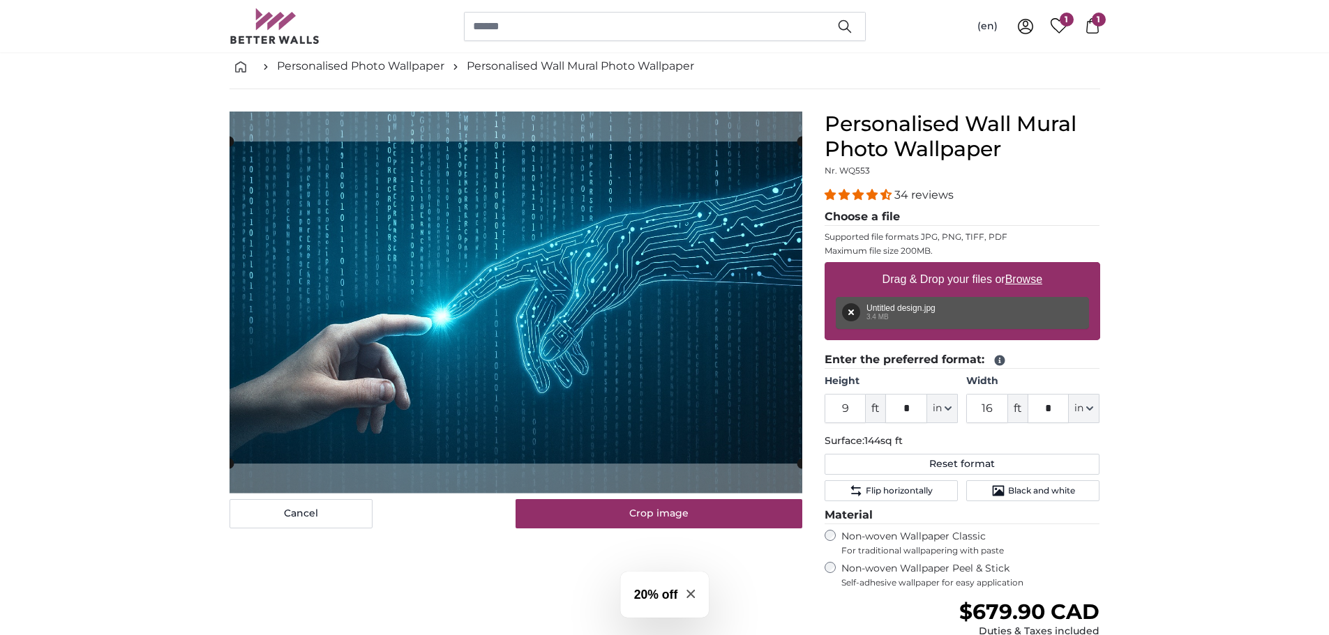
click at [0, 0] on slot at bounding box center [0, 0] width 0 height 0
drag, startPoint x: 1035, startPoint y: 409, endPoint x: 1022, endPoint y: 411, distance: 13.4
click at [1022, 411] on div "16 ft * in Centimeter (cm) Inches (inch) Feet (ft. in.)" at bounding box center [1032, 408] width 133 height 29
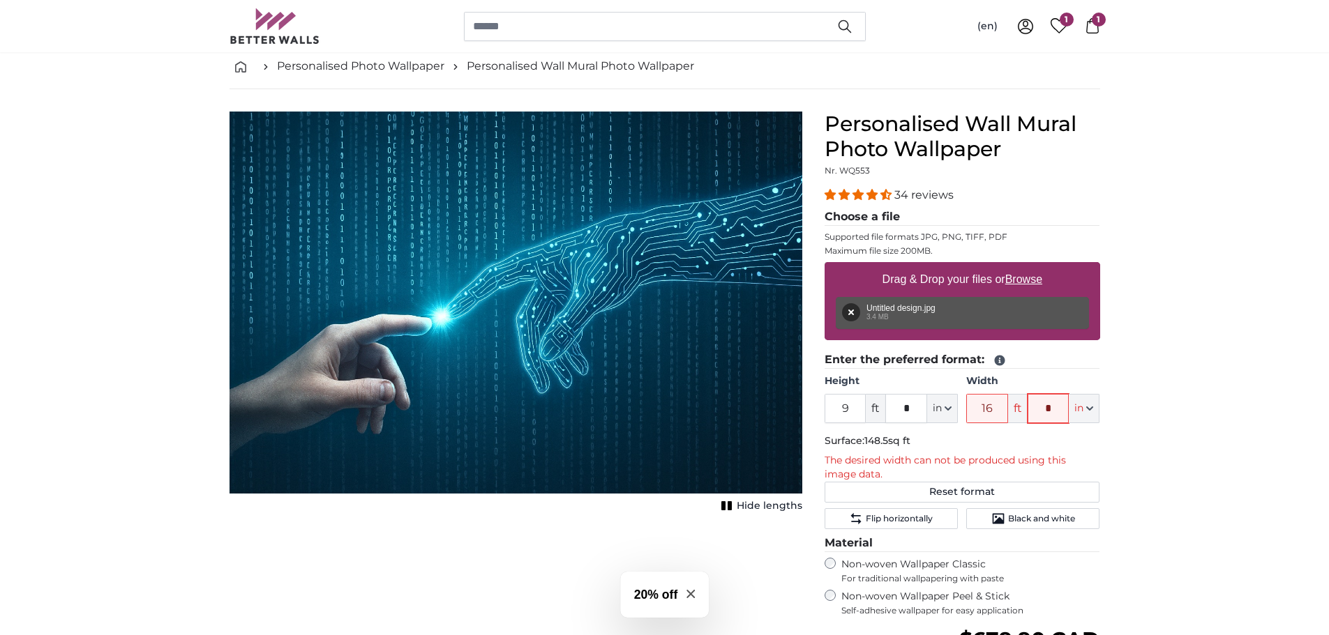
drag, startPoint x: 1055, startPoint y: 409, endPoint x: 1030, endPoint y: 411, distance: 25.2
click at [1030, 411] on input "*" at bounding box center [1048, 408] width 42 height 29
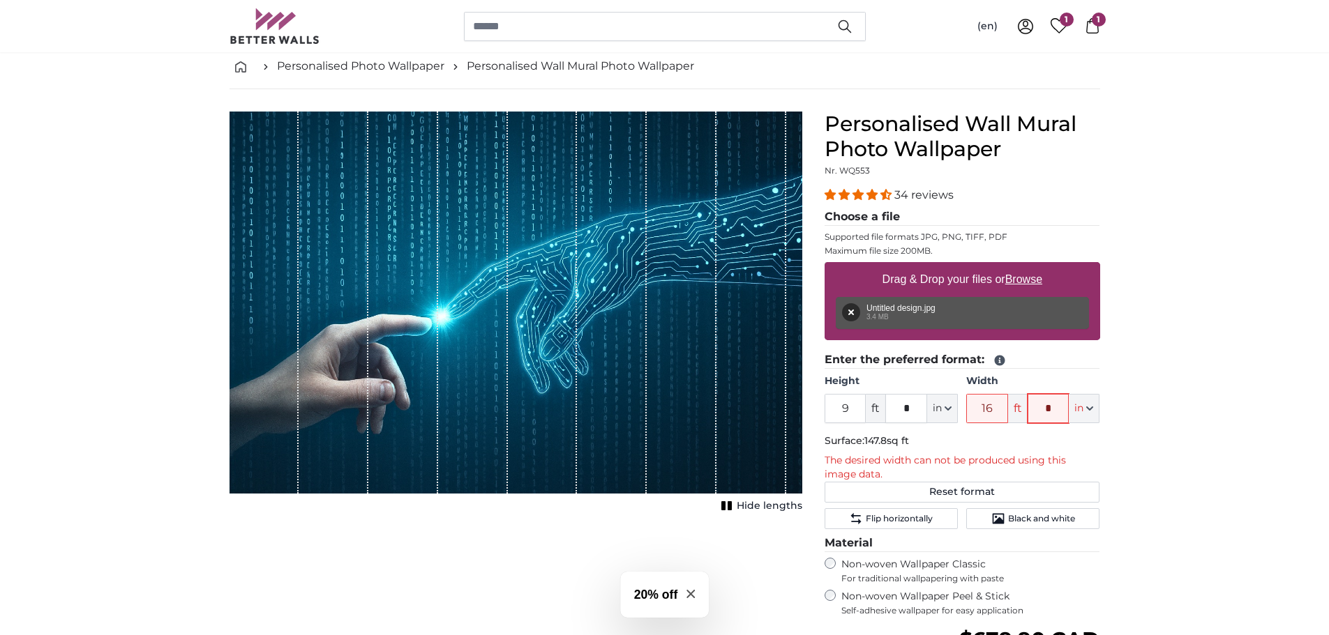
drag, startPoint x: 1057, startPoint y: 409, endPoint x: 1025, endPoint y: 412, distance: 32.3
click at [1025, 412] on div "16 ft * in Centimeter (cm) Inches (inch) Feet (ft. in.)" at bounding box center [1032, 408] width 133 height 29
drag, startPoint x: 1159, startPoint y: 374, endPoint x: 1085, endPoint y: 402, distance: 79.9
drag, startPoint x: 1053, startPoint y: 408, endPoint x: 1013, endPoint y: 411, distance: 39.9
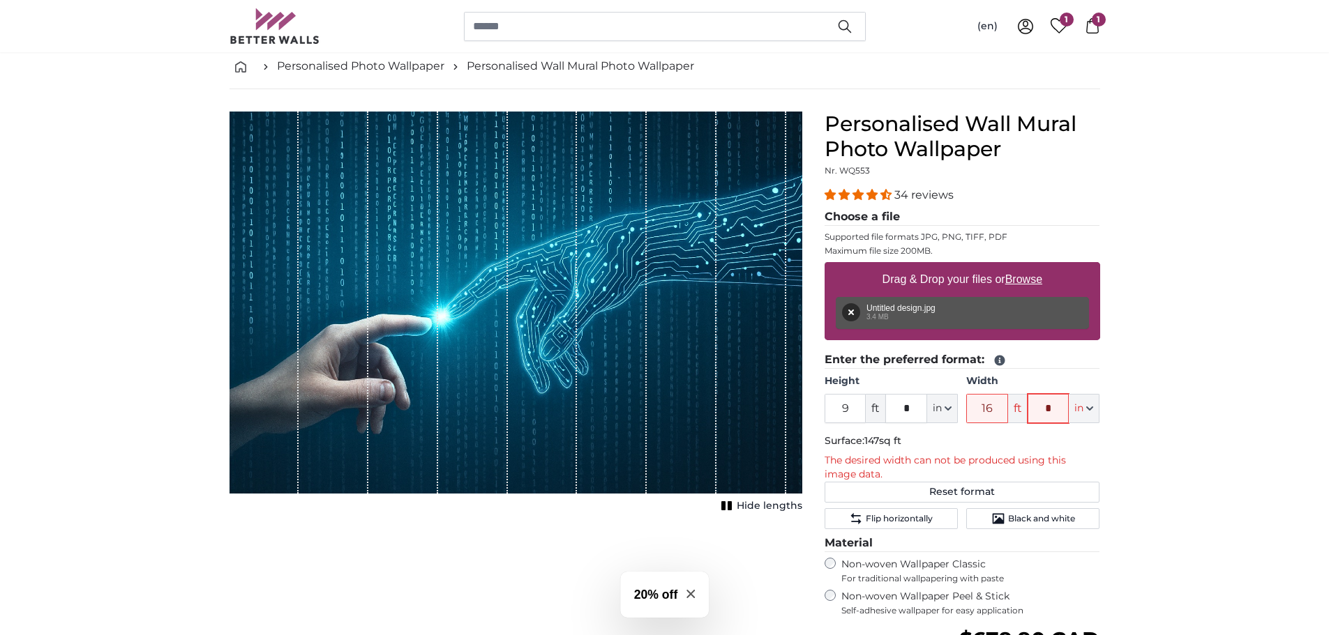
click at [1013, 411] on div "16 ft * in Centimeter (cm) Inches (inch) Feet (ft. in.)" at bounding box center [1032, 408] width 133 height 29
type input "*"
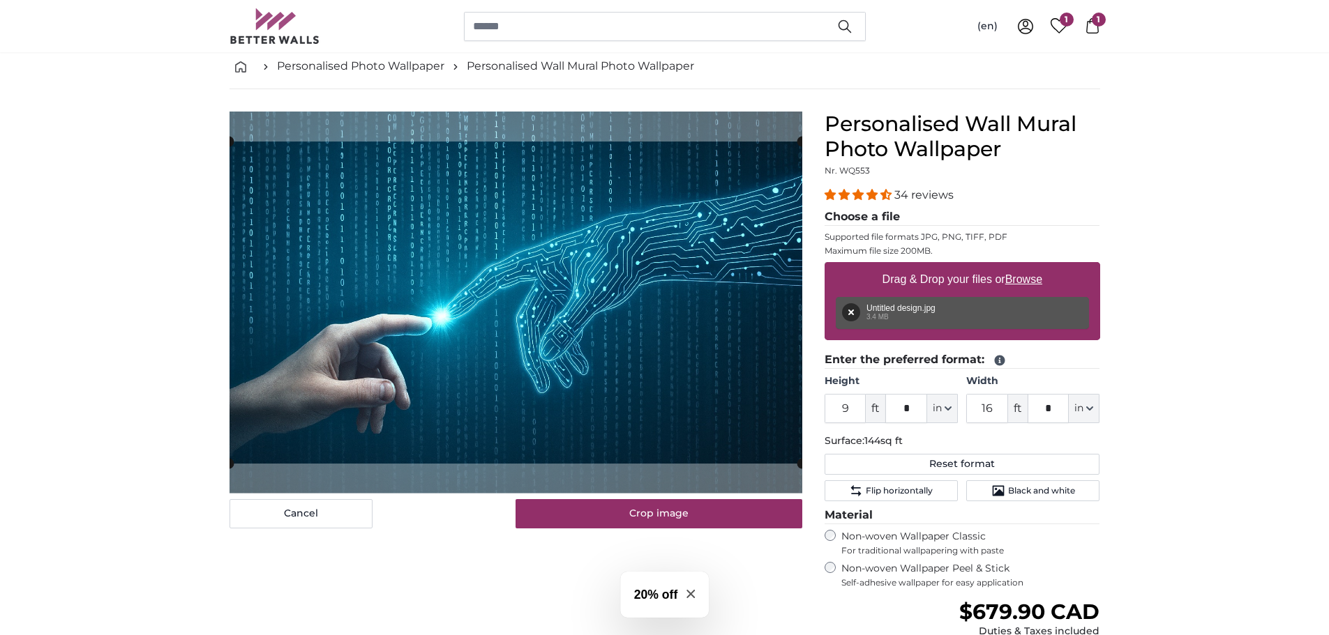
scroll to position [139, 0]
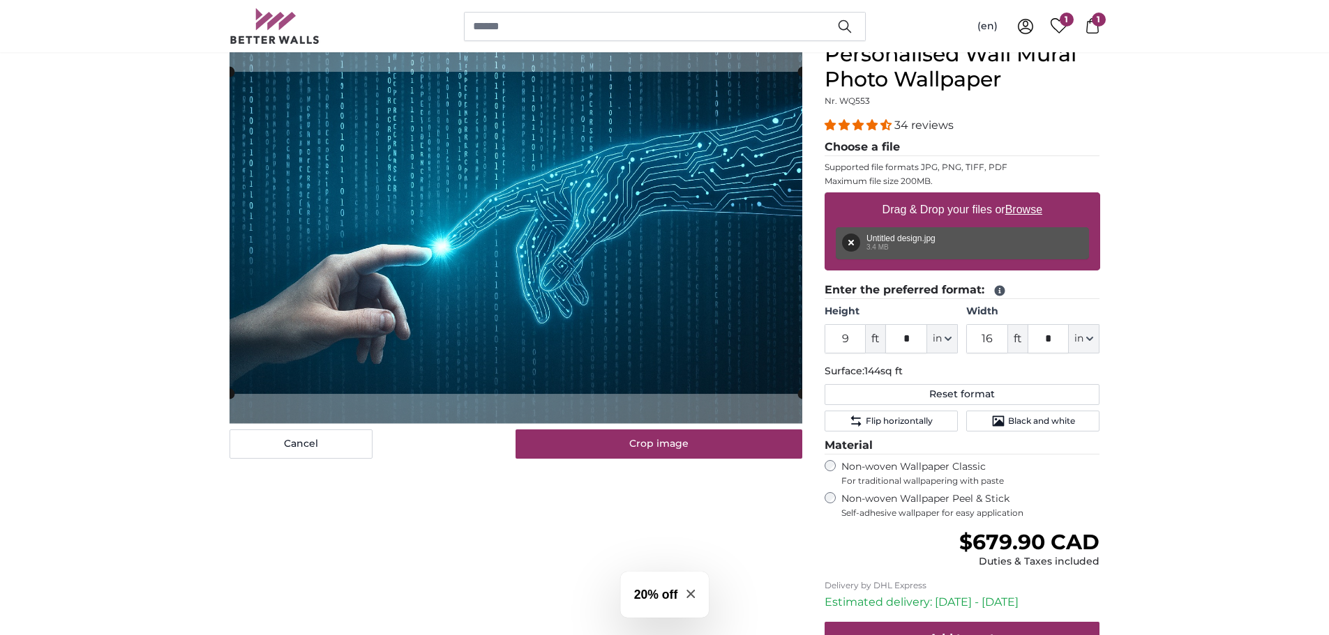
click at [725, 433] on div "Cancel Crop image" at bounding box center [515, 250] width 573 height 417
click at [734, 356] on cropper-handle at bounding box center [515, 233] width 573 height 322
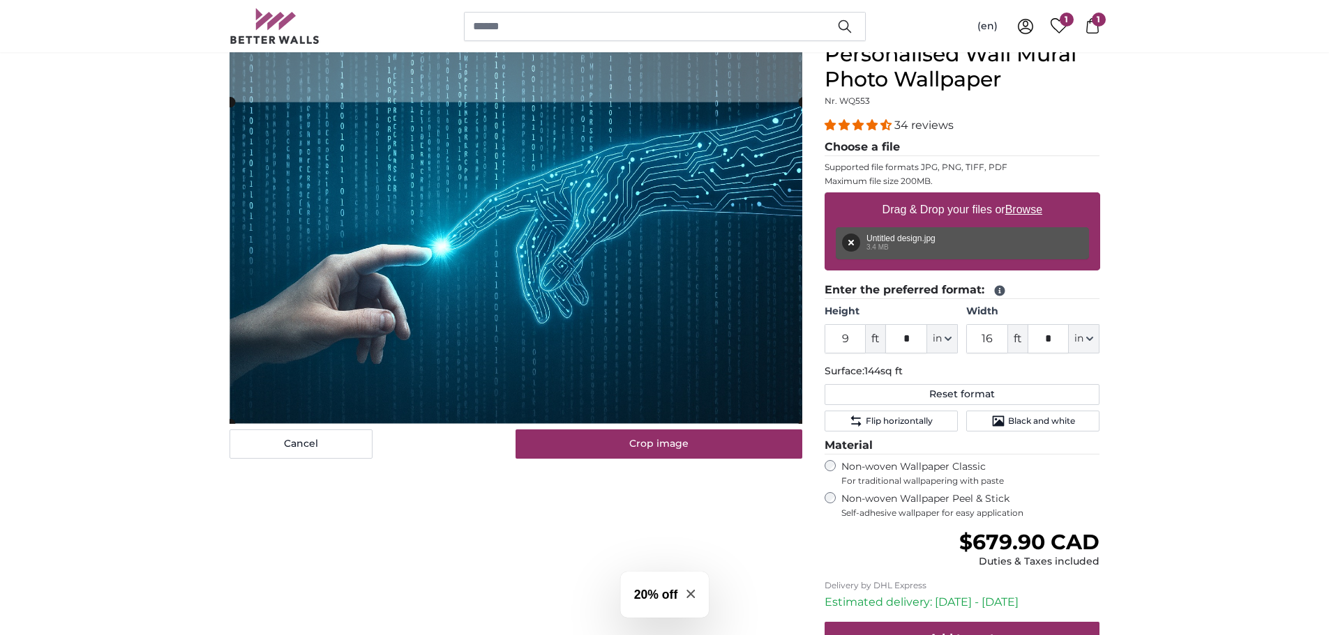
click at [722, 395] on cropper-handle at bounding box center [516, 264] width 573 height 322
click at [203, 0] on html "Made to Measure FREE delivery! - Delivered by Sep 19 60,000 SATISFIED CUSTOMERS…" at bounding box center [664, 178] width 1329 height 635
click at [886, 388] on button "Reset format" at bounding box center [961, 394] width 275 height 21
type input "6"
type input "9"
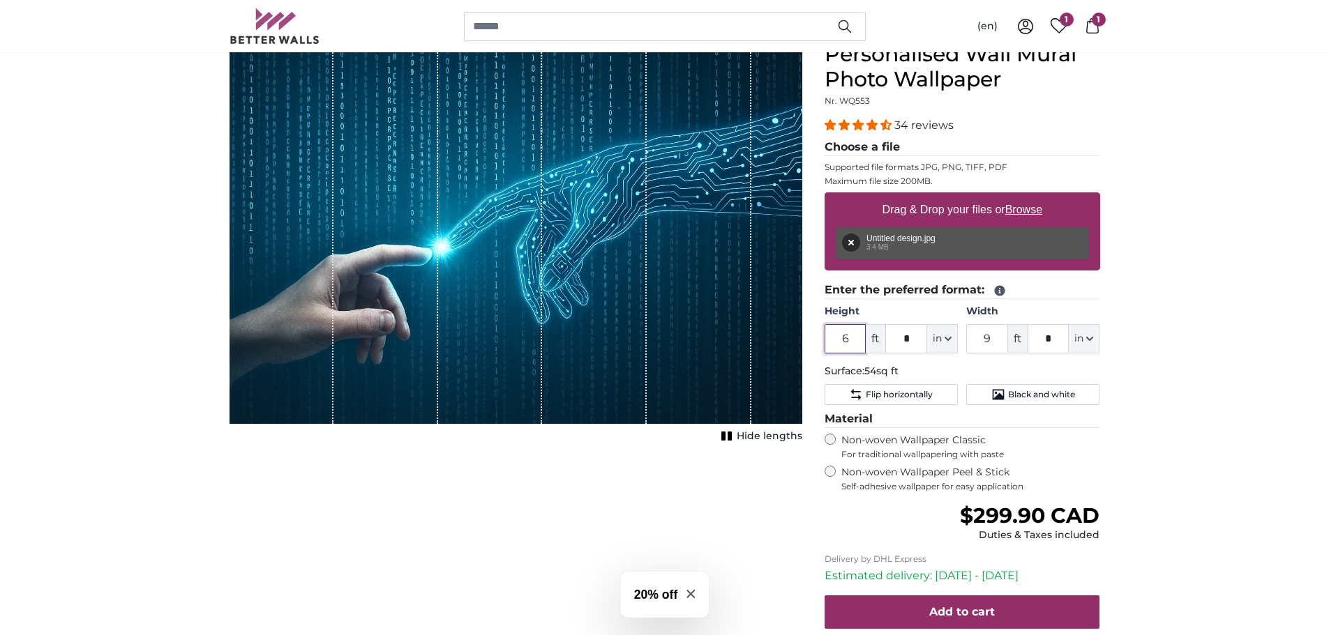
drag, startPoint x: 851, startPoint y: 340, endPoint x: 778, endPoint y: 342, distance: 73.3
click at [778, 342] on product-detail "Cancel Crop image Hide lengths Personalised Wall Mural Photo Wallpaper Nr. WQ55…" at bounding box center [664, 376] width 893 height 712
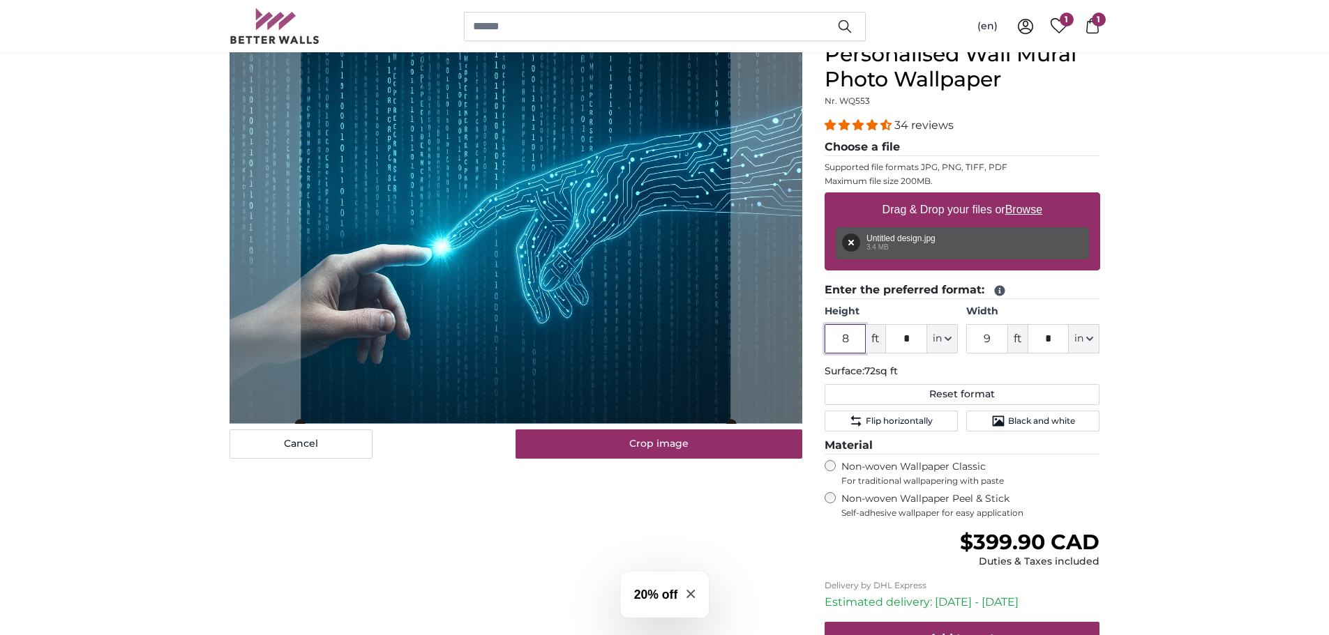
type input "8"
drag, startPoint x: 1003, startPoint y: 336, endPoint x: 962, endPoint y: 347, distance: 42.6
click at [964, 347] on div "Height 8 ft * in Centimeter (cm) Inches (inch) Feet (ft. in.) Width 9 ft * in C…" at bounding box center [961, 329] width 275 height 49
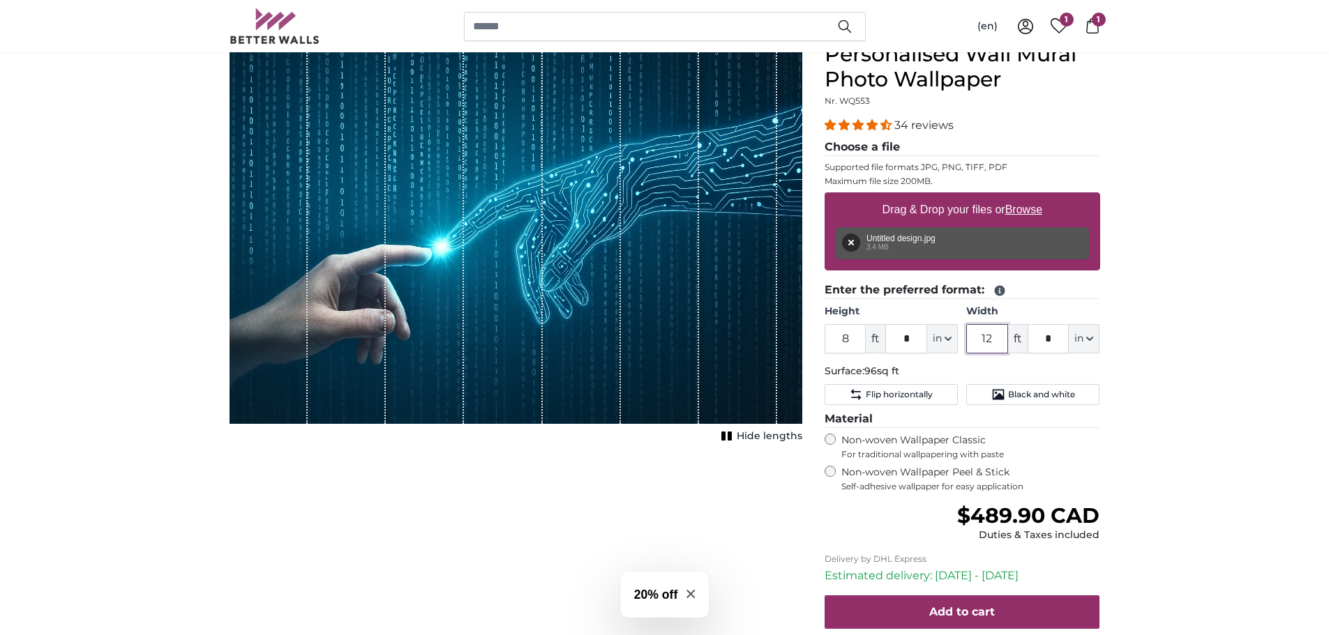
type input "12"
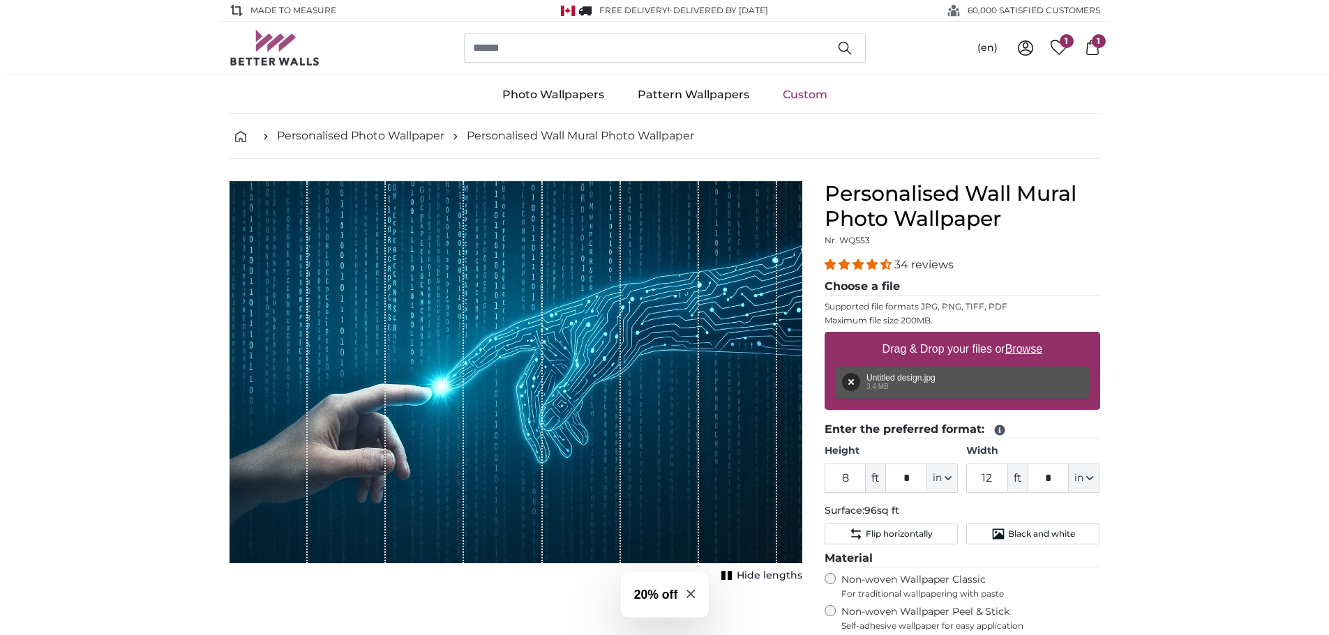
click at [1094, 45] on span "1" at bounding box center [1099, 41] width 14 height 14
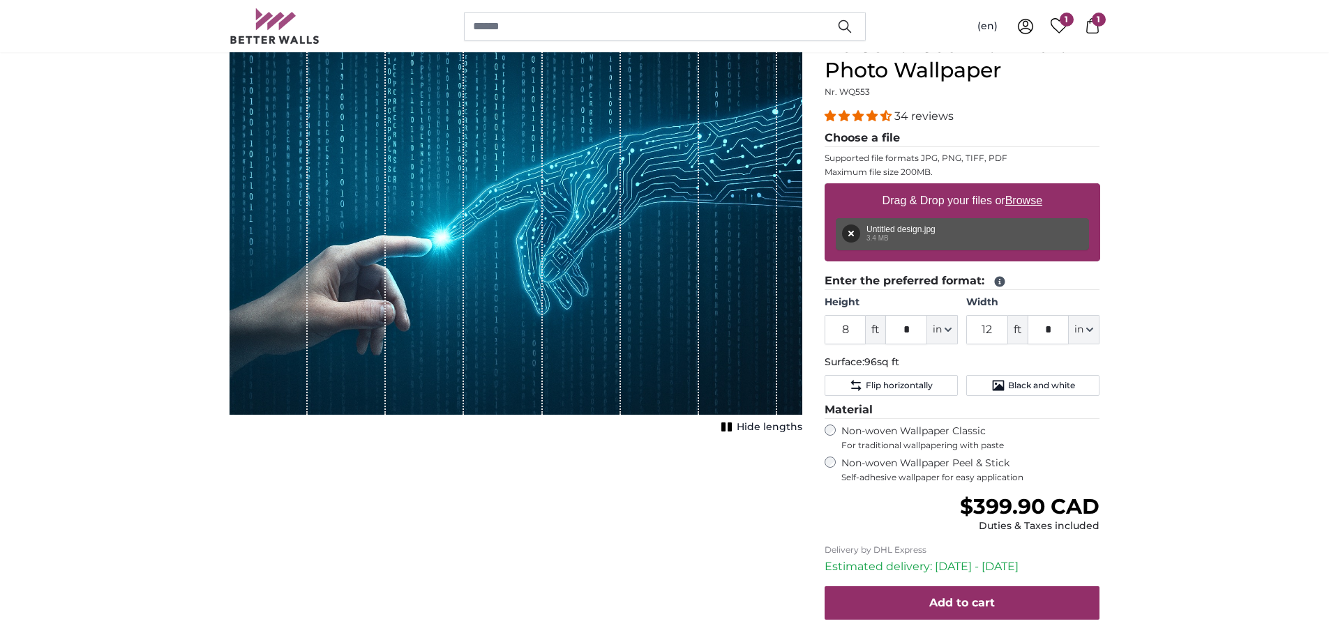
scroll to position [209, 0]
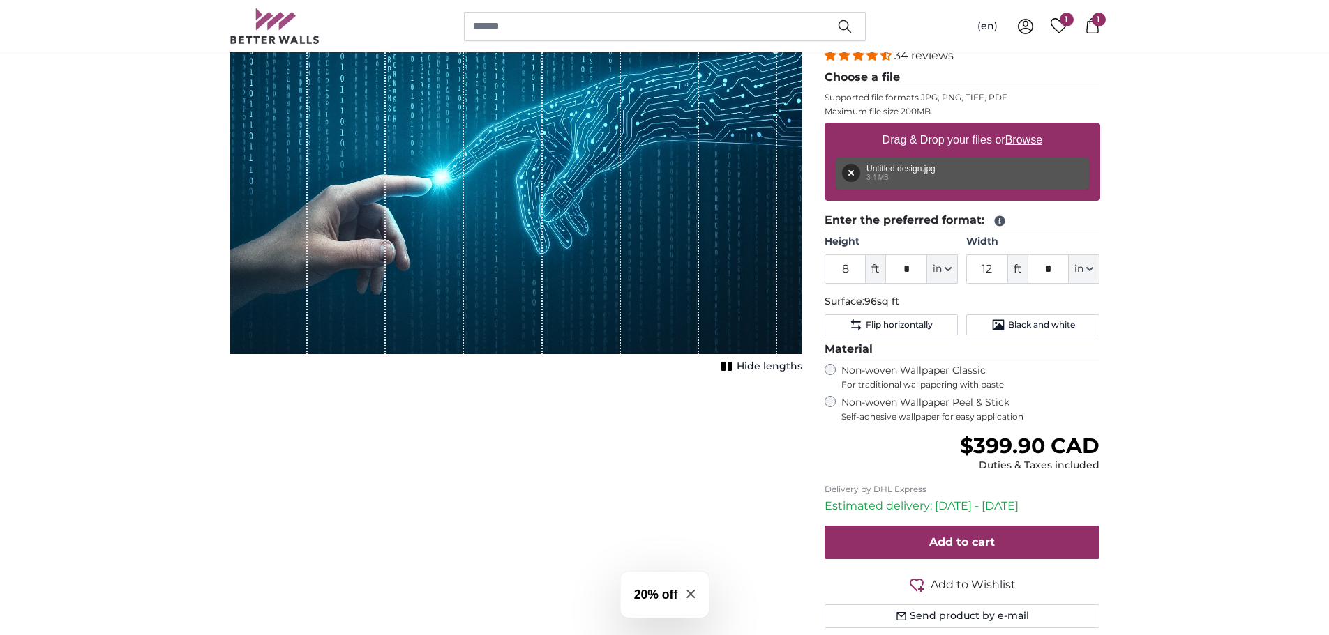
click at [853, 403] on label "Non-woven Wallpaper Peel & Stick Self-adhesive wallpaper for easy application" at bounding box center [970, 409] width 259 height 27
click at [855, 377] on label "Non-woven Wallpaper Classic For traditional wallpapering with paste" at bounding box center [970, 377] width 259 height 27
click at [858, 406] on label "Non-woven Wallpaper Peel & Stick Self-adhesive wallpaper for easy application" at bounding box center [970, 409] width 259 height 27
drag, startPoint x: 852, startPoint y: 270, endPoint x: 835, endPoint y: 270, distance: 17.4
click at [835, 270] on input "8" at bounding box center [845, 269] width 42 height 29
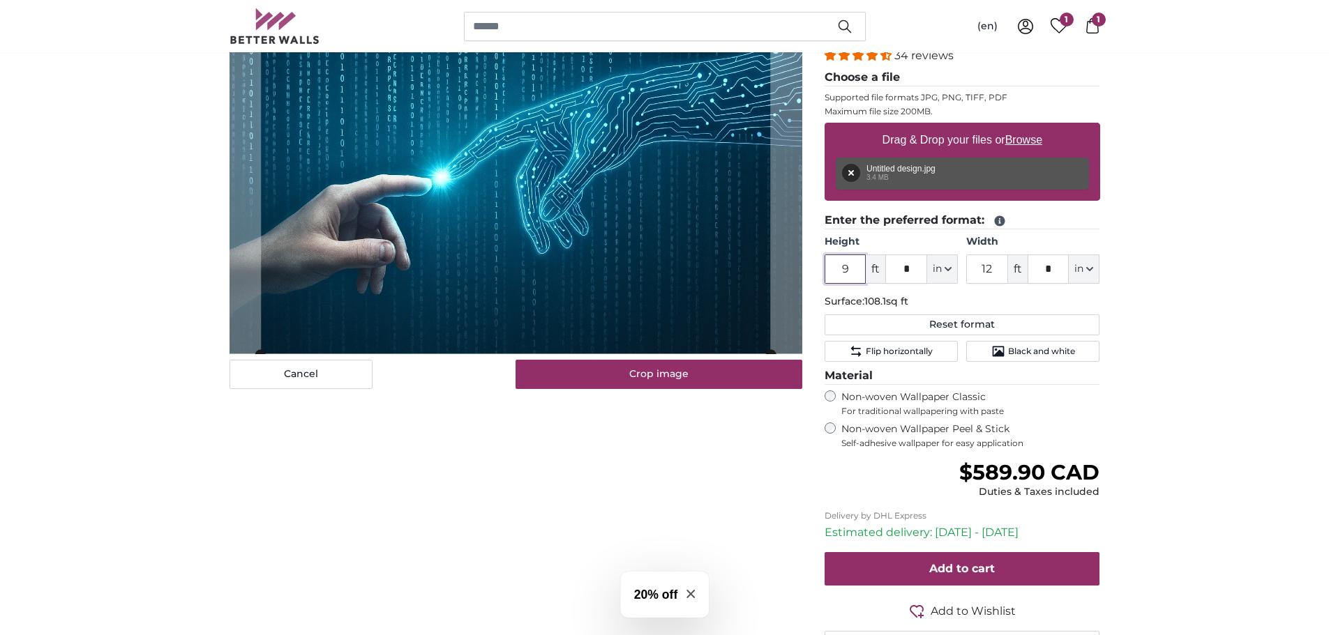
type input "9"
drag, startPoint x: 1001, startPoint y: 271, endPoint x: 968, endPoint y: 274, distance: 32.9
click at [969, 272] on input "12" at bounding box center [987, 269] width 42 height 29
type input "16"
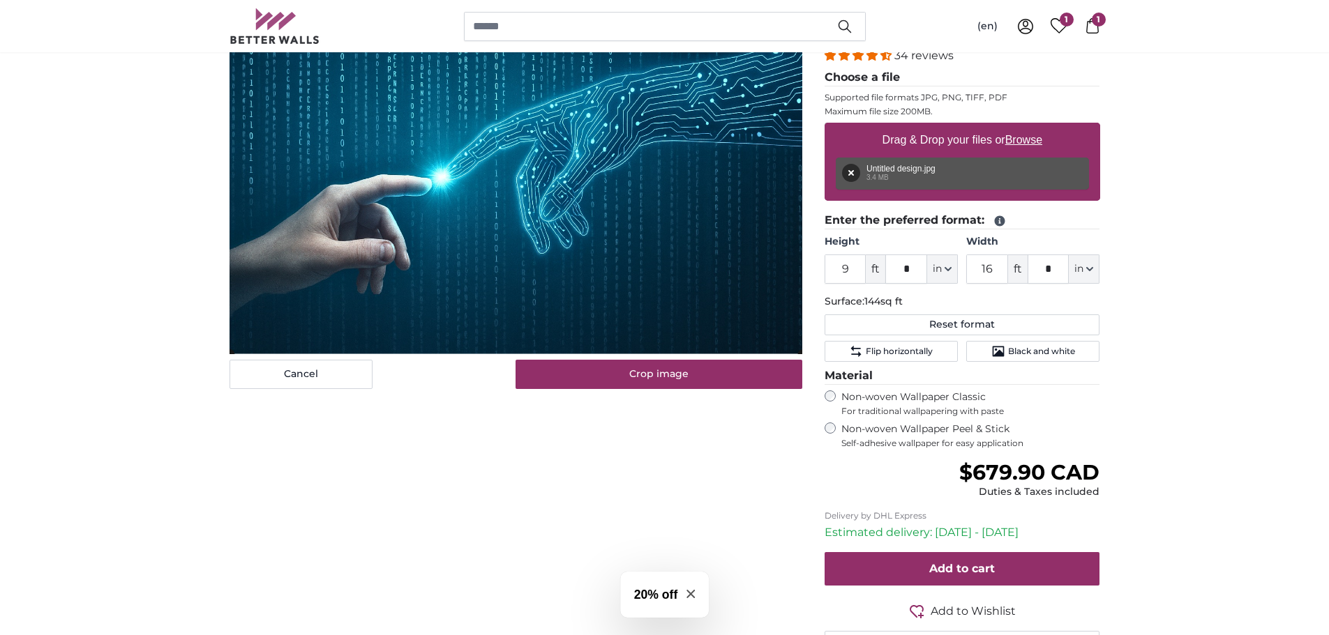
click at [663, 245] on cropper-handle at bounding box center [515, 194] width 573 height 322
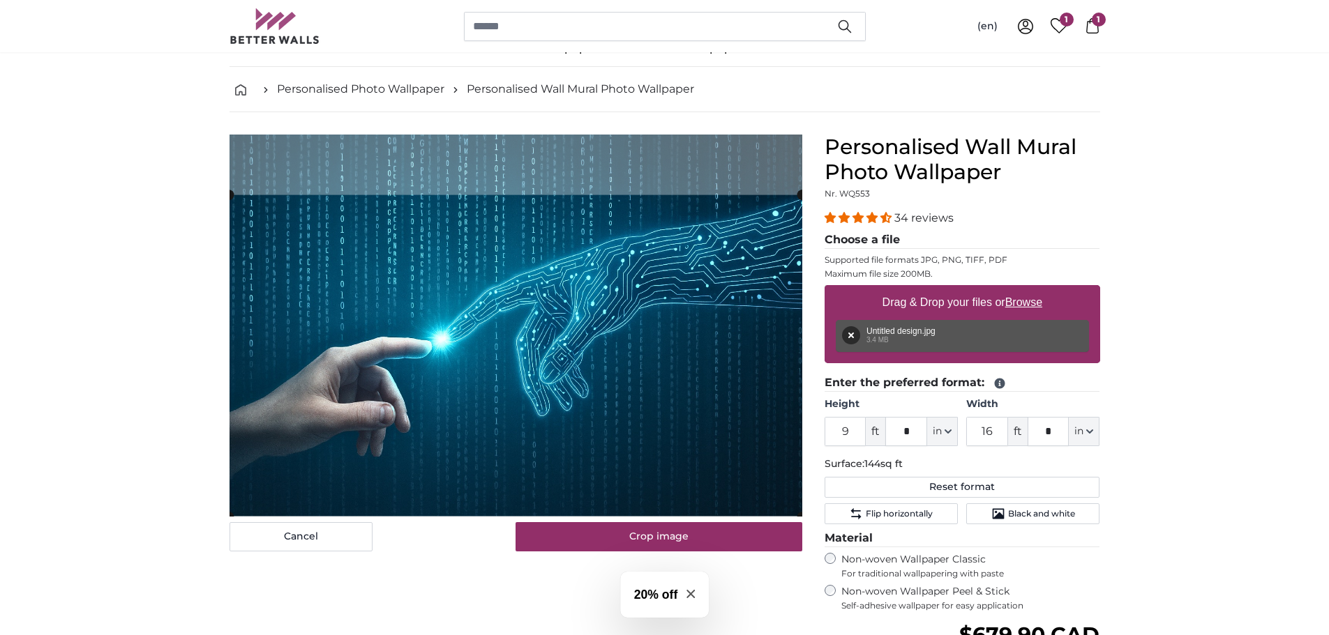
scroll to position [139, 0]
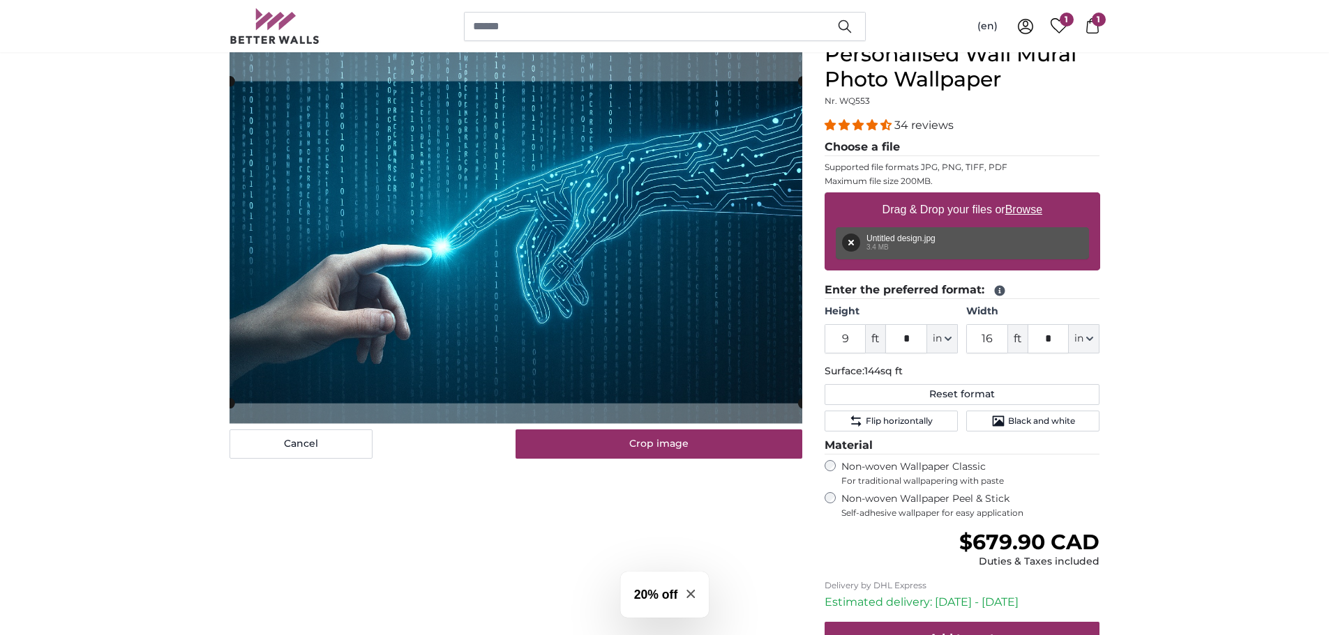
click at [619, 257] on cropper-handle at bounding box center [515, 243] width 573 height 322
drag, startPoint x: 854, startPoint y: 336, endPoint x: 812, endPoint y: 342, distance: 42.2
click at [812, 342] on product-detail "Cancel Crop image Hide lengths Personalised Wall Mural Photo Wallpaper Nr. WQ55…" at bounding box center [664, 389] width 893 height 739
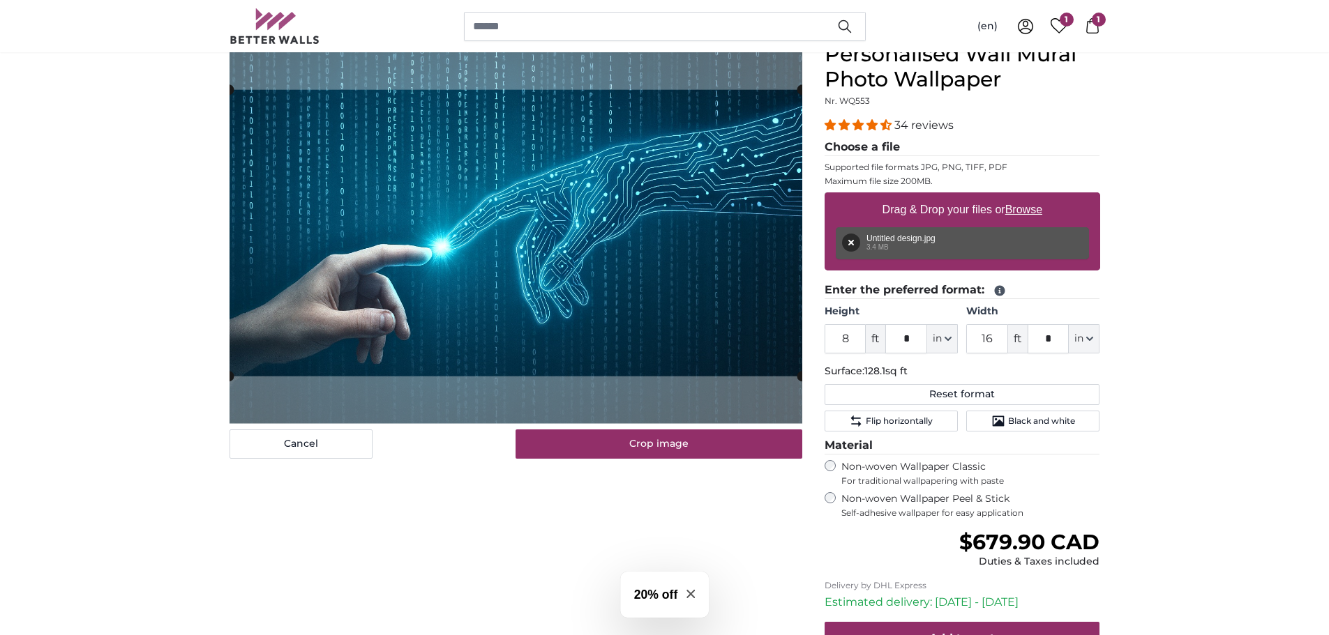
drag, startPoint x: 852, startPoint y: 337, endPoint x: 826, endPoint y: 336, distance: 25.8
click at [826, 336] on input "8" at bounding box center [845, 338] width 42 height 29
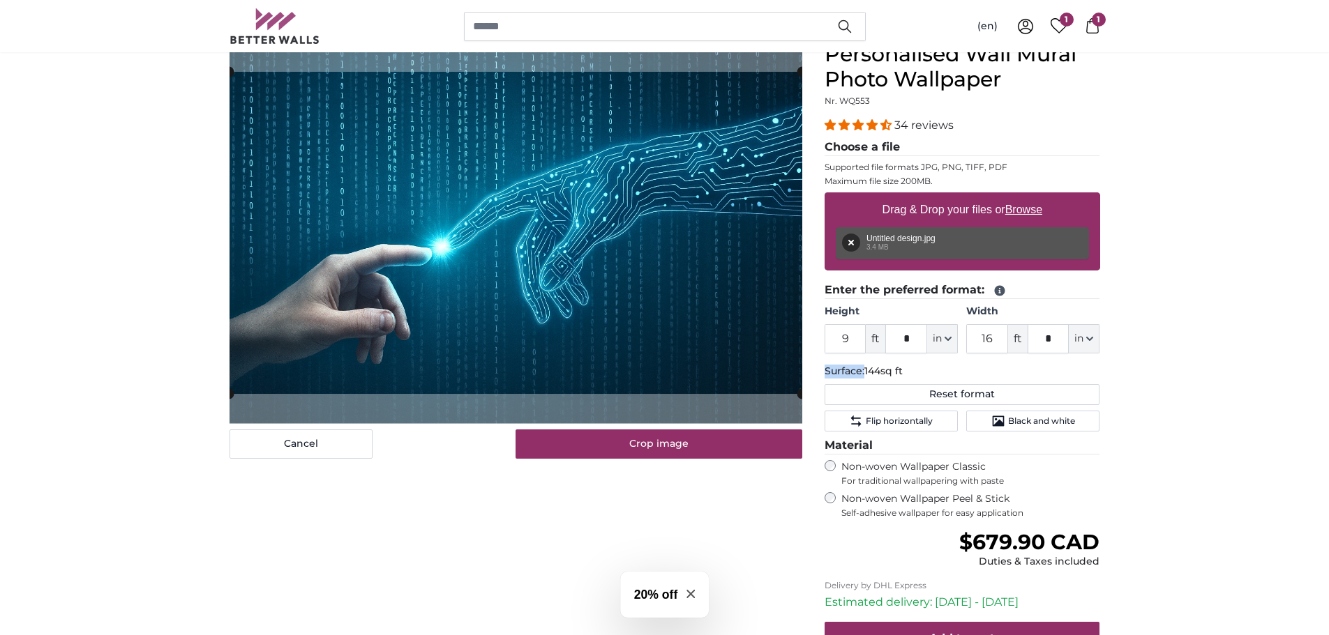
click at [1041, 345] on input "*" at bounding box center [1048, 338] width 42 height 29
click at [845, 342] on input "9" at bounding box center [845, 338] width 42 height 29
drag, startPoint x: 849, startPoint y: 341, endPoint x: 831, endPoint y: 339, distance: 18.9
click at [831, 339] on input "9" at bounding box center [845, 338] width 42 height 29
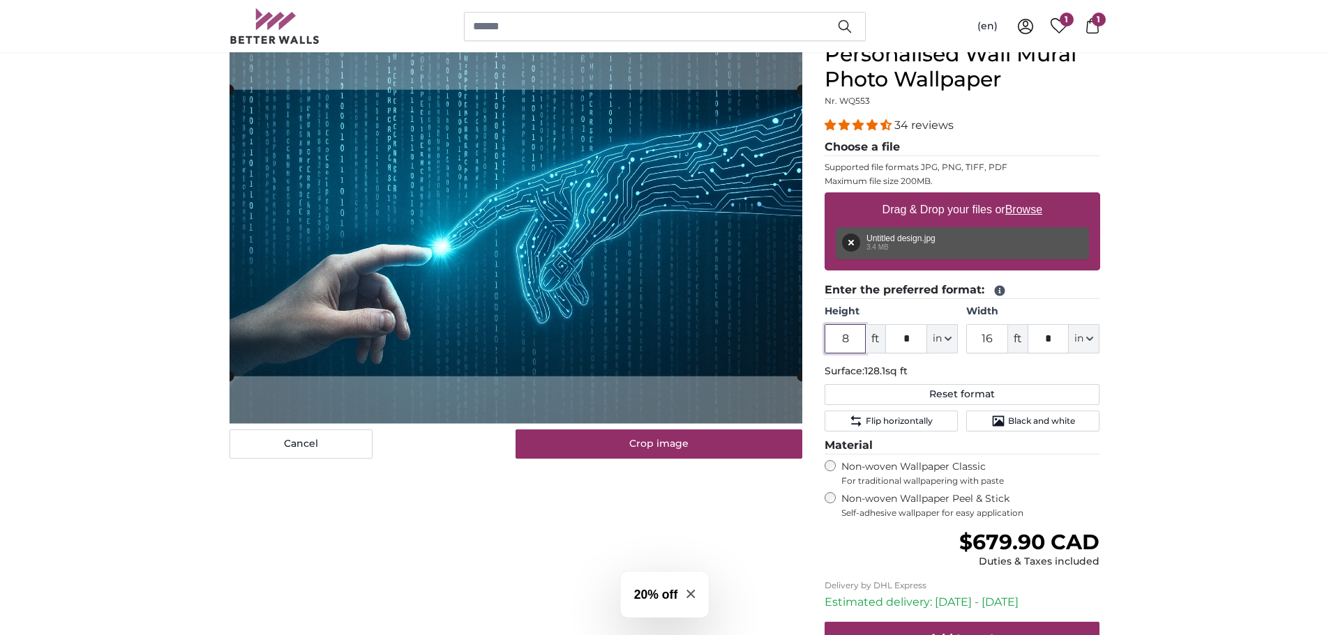
drag, startPoint x: 851, startPoint y: 342, endPoint x: 831, endPoint y: 342, distance: 20.2
click at [831, 342] on input "8" at bounding box center [845, 338] width 42 height 29
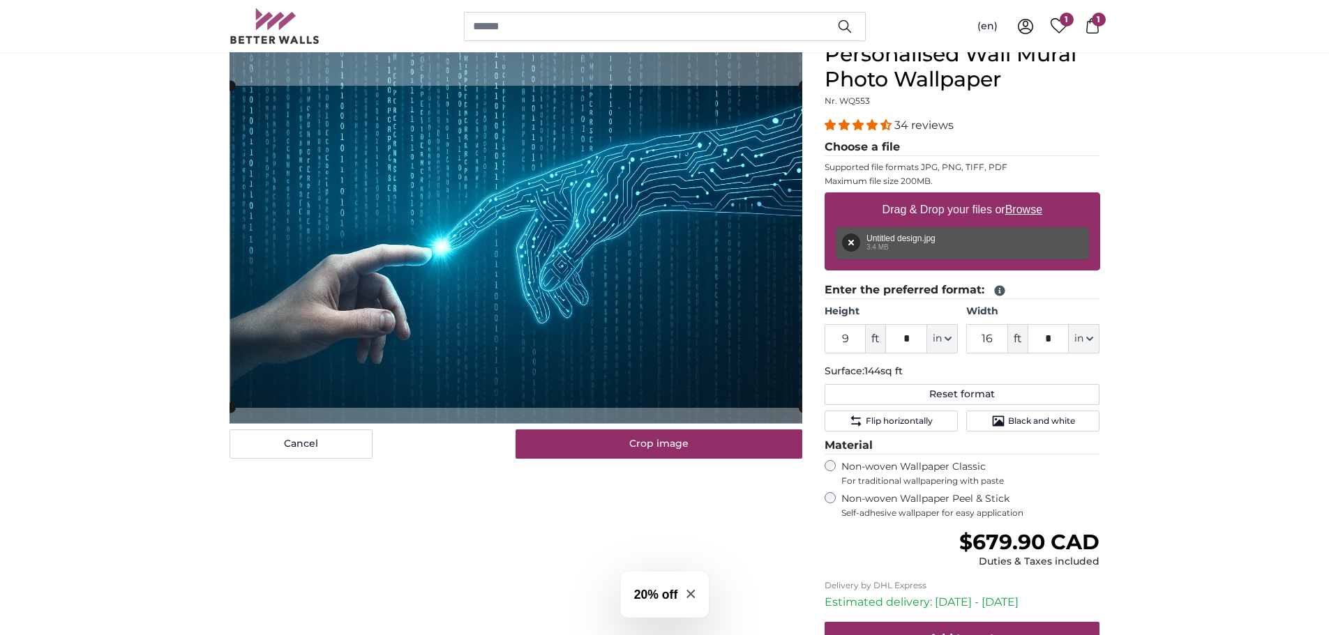
click at [597, 321] on cropper-handle at bounding box center [516, 247] width 573 height 322
drag, startPoint x: 855, startPoint y: 340, endPoint x: 824, endPoint y: 342, distance: 31.4
click at [824, 340] on input "9" at bounding box center [845, 338] width 42 height 29
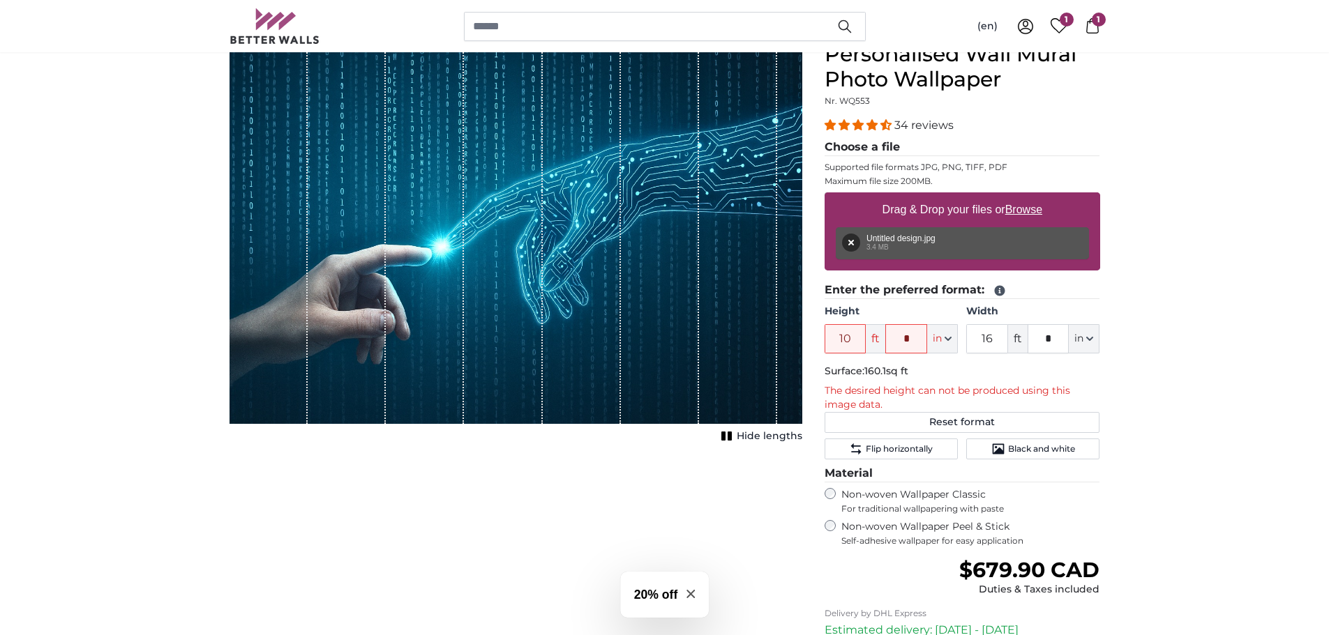
drag, startPoint x: 843, startPoint y: 340, endPoint x: 832, endPoint y: 340, distance: 11.2
click at [832, 340] on input "10" at bounding box center [845, 338] width 42 height 29
type input "9"
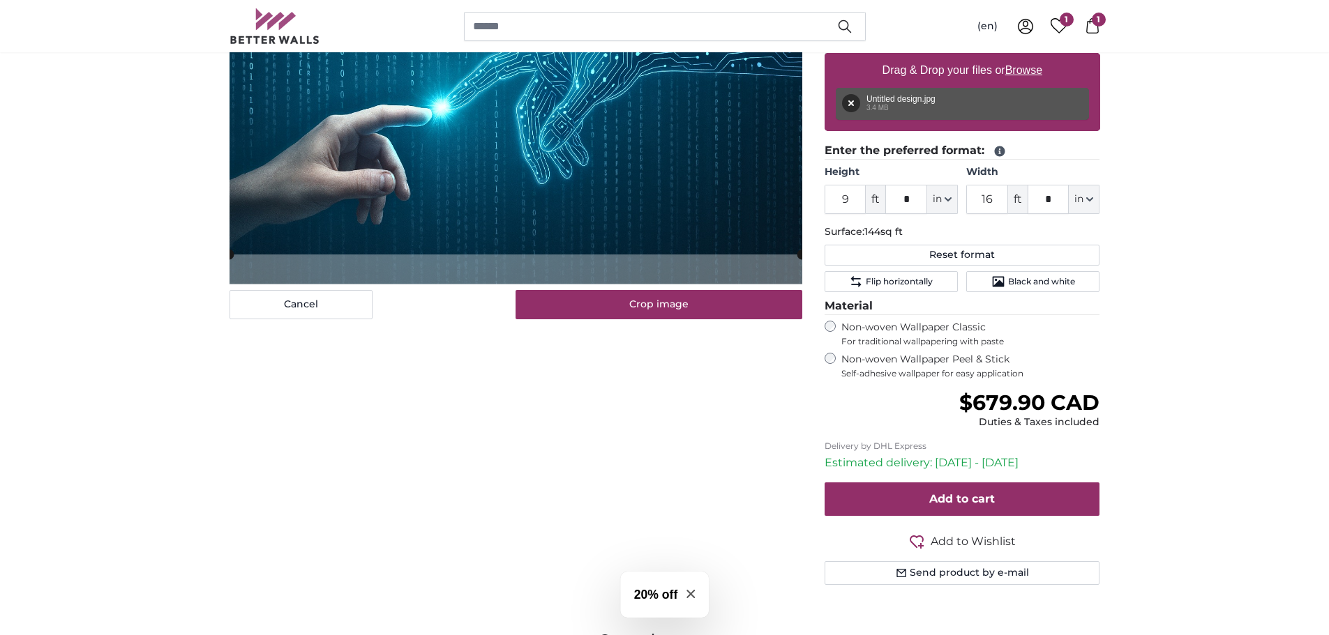
scroll to position [209, 0]
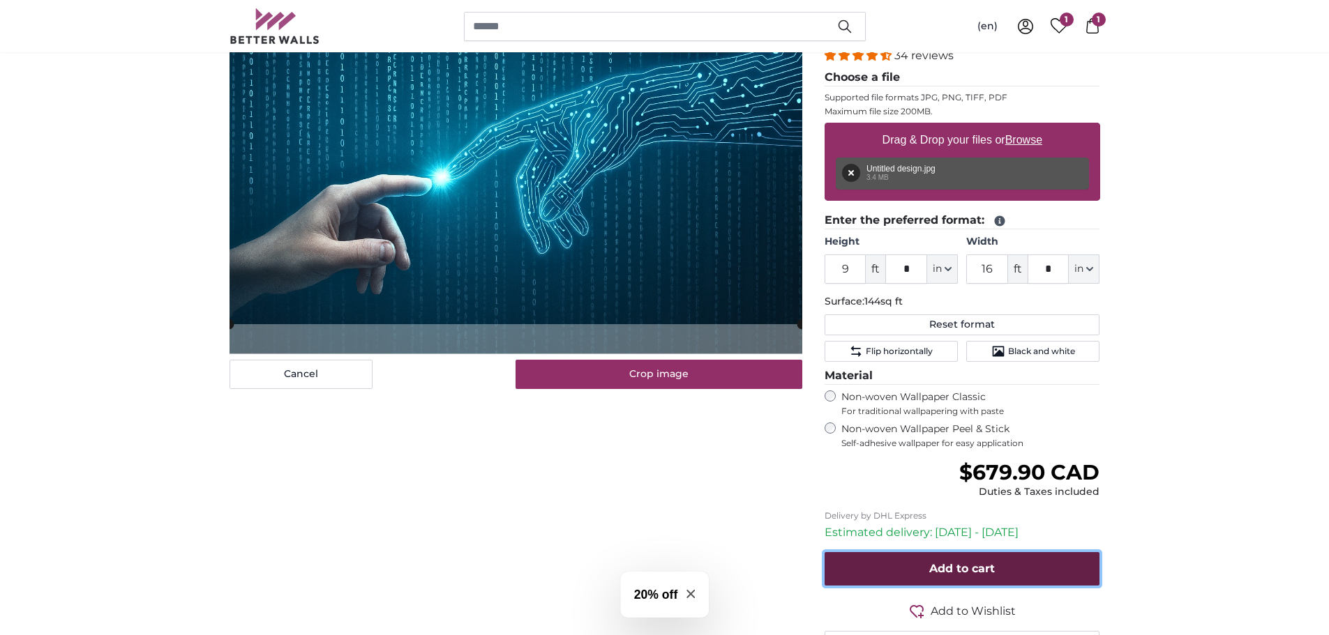
click at [968, 564] on span "Add to cart" at bounding box center [962, 568] width 66 height 13
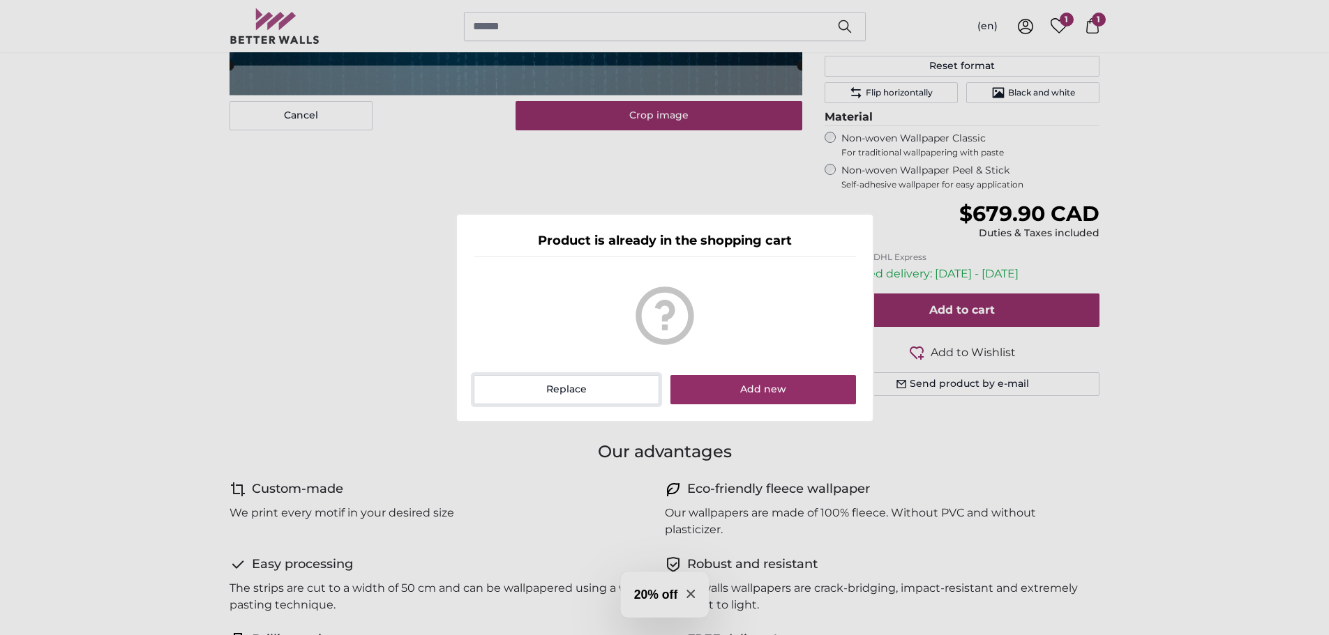
scroll to position [488, 0]
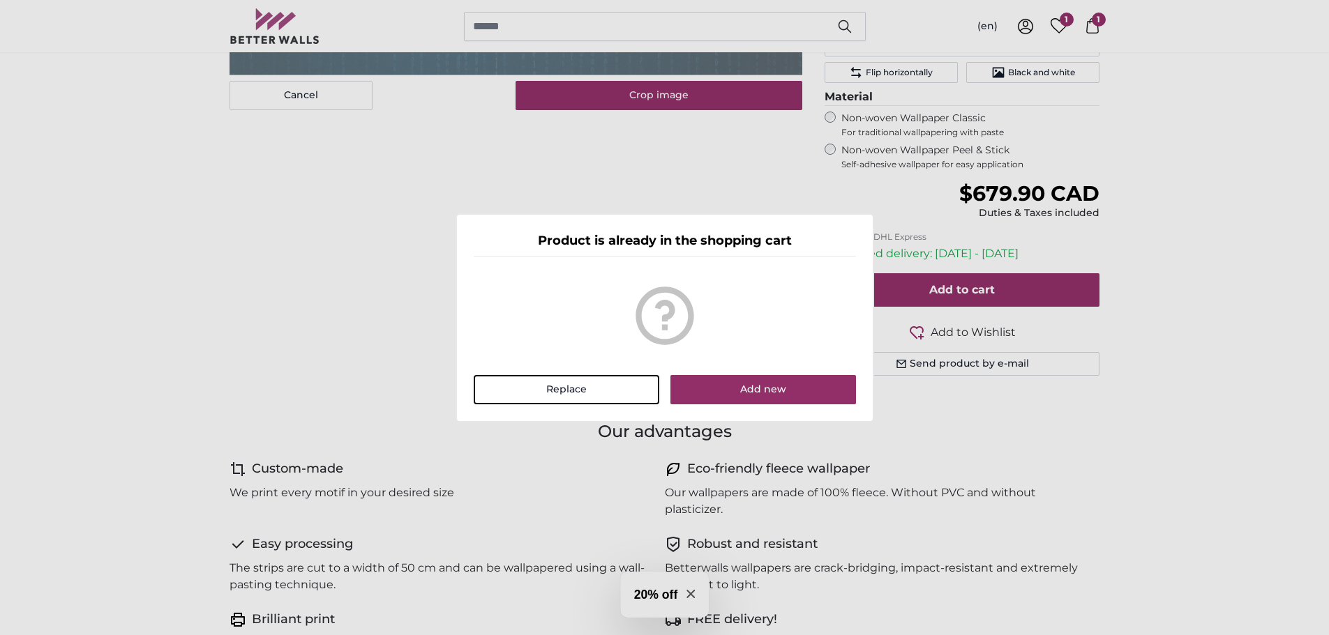
click at [874, 423] on dialog "Product is already in the shopping cart Replace Add new" at bounding box center [664, 317] width 418 height 209
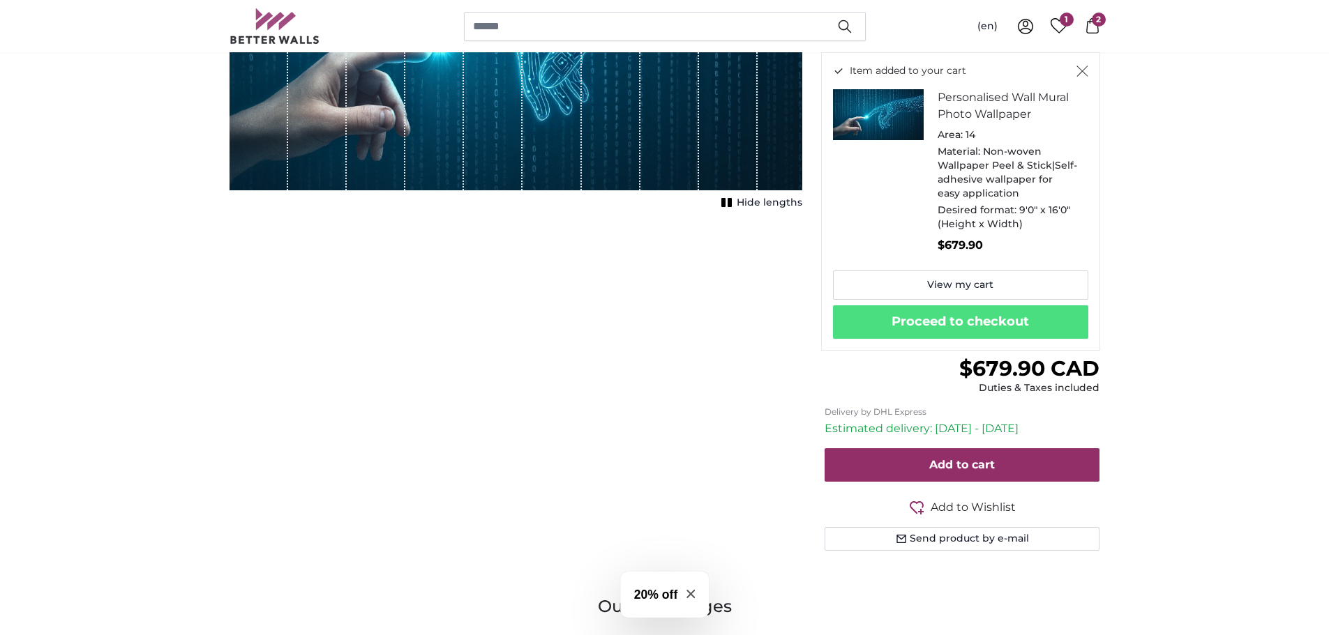
scroll to position [209, 0]
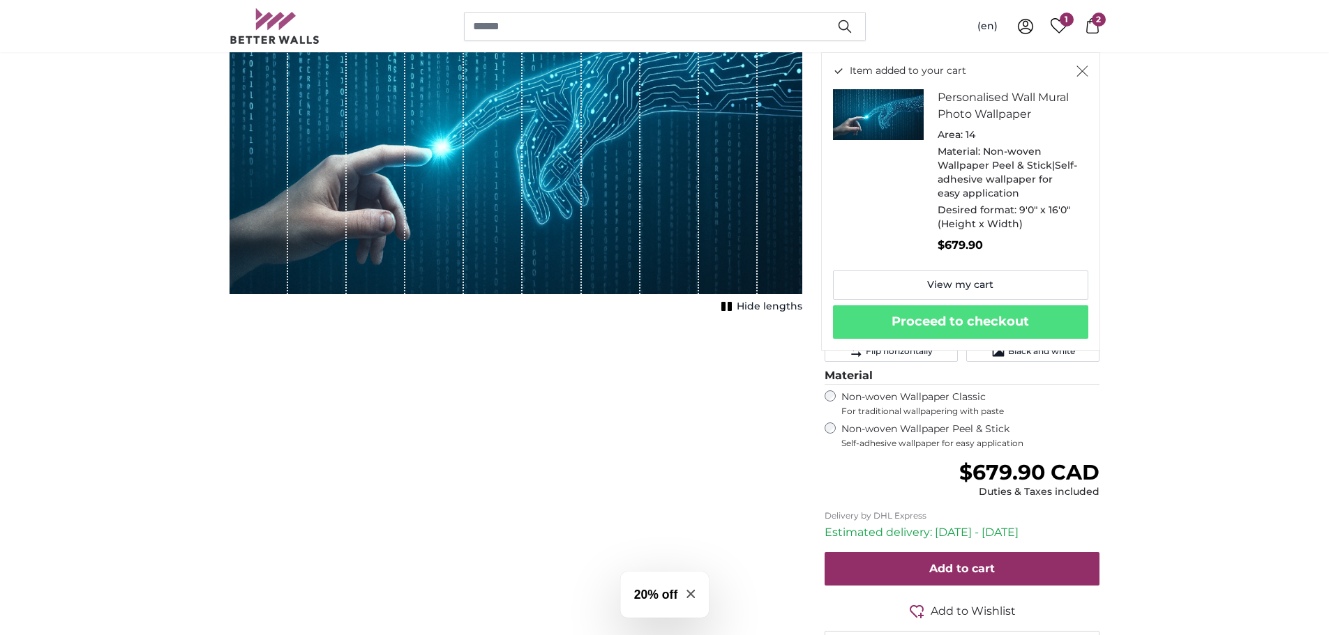
click at [1013, 227] on span "9'0" x 16'0" (Height x Width)" at bounding box center [1003, 217] width 133 height 27
click at [1000, 315] on button "Proceed to checkout" at bounding box center [960, 321] width 255 height 33
